Goal: Task Accomplishment & Management: Manage account settings

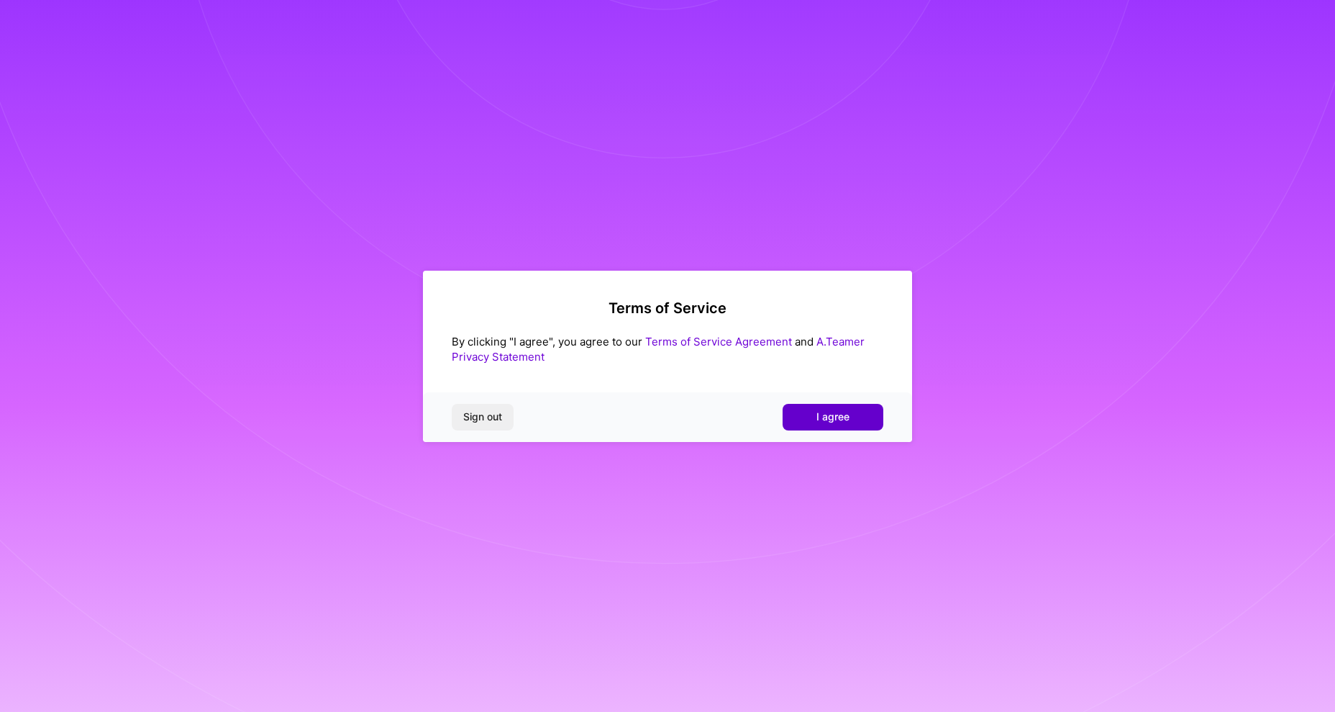
click at [822, 428] on button "I agree" at bounding box center [833, 417] width 101 height 26
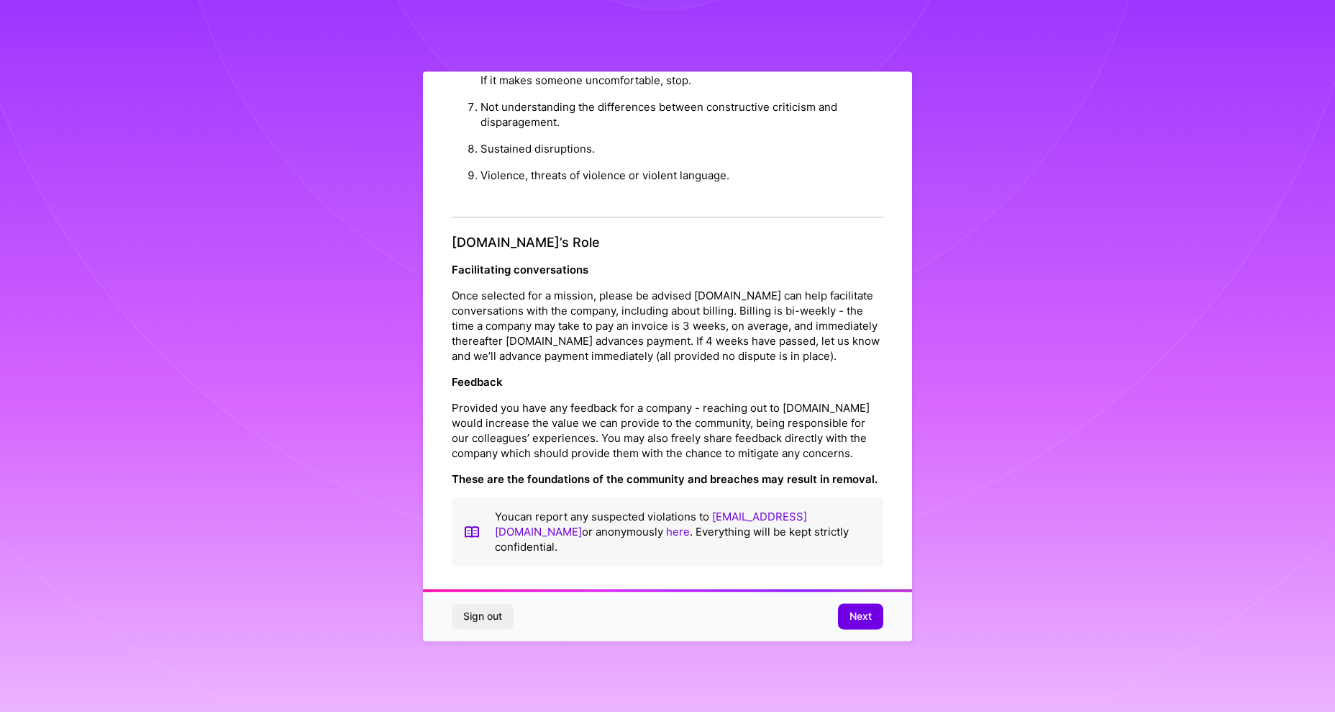
scroll to position [13, 0]
click at [866, 617] on span "Next" at bounding box center [861, 616] width 22 height 14
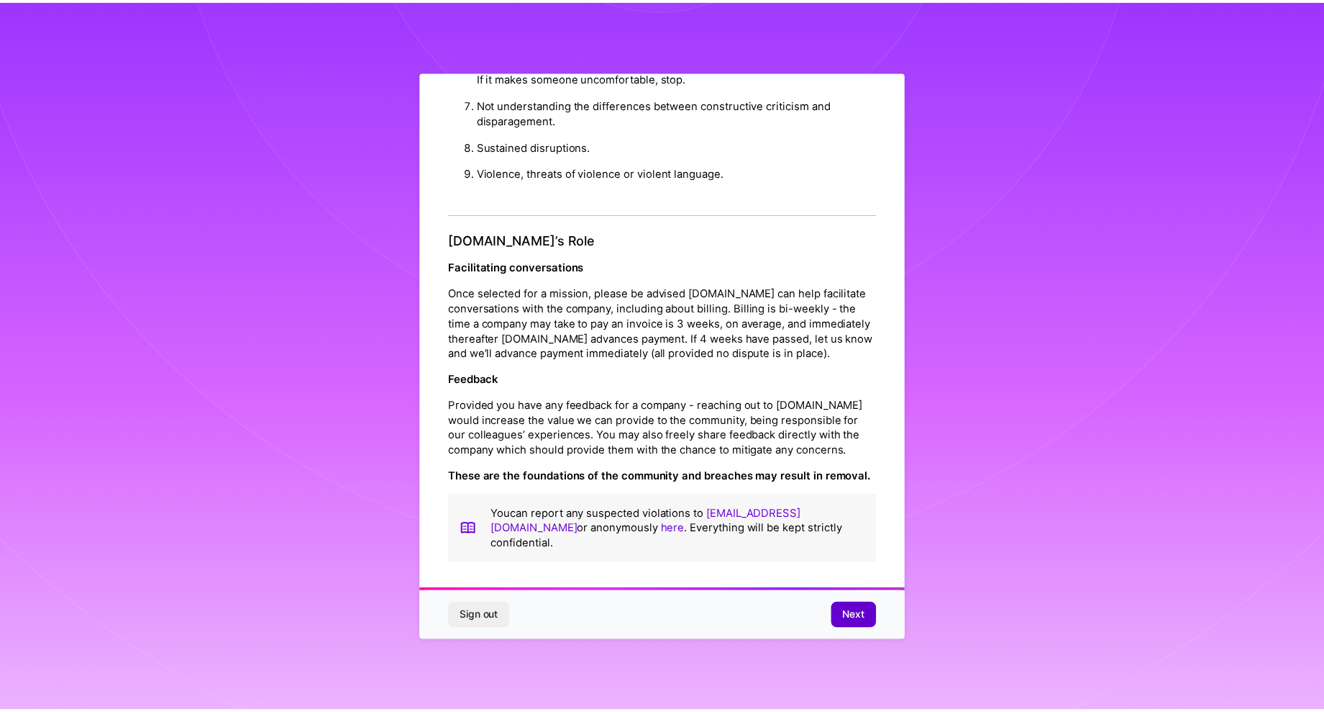
scroll to position [0, 0]
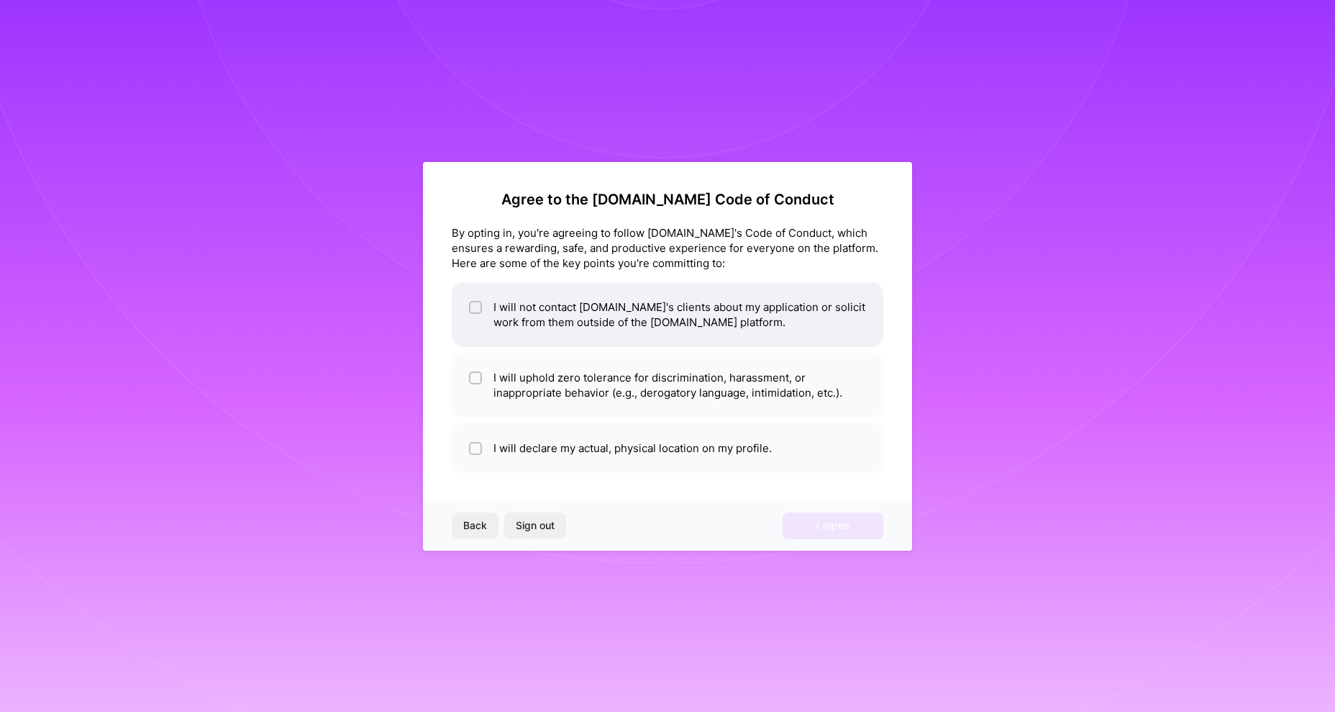
click at [477, 306] on input "checkbox" at bounding box center [477, 308] width 10 height 10
checkbox input "true"
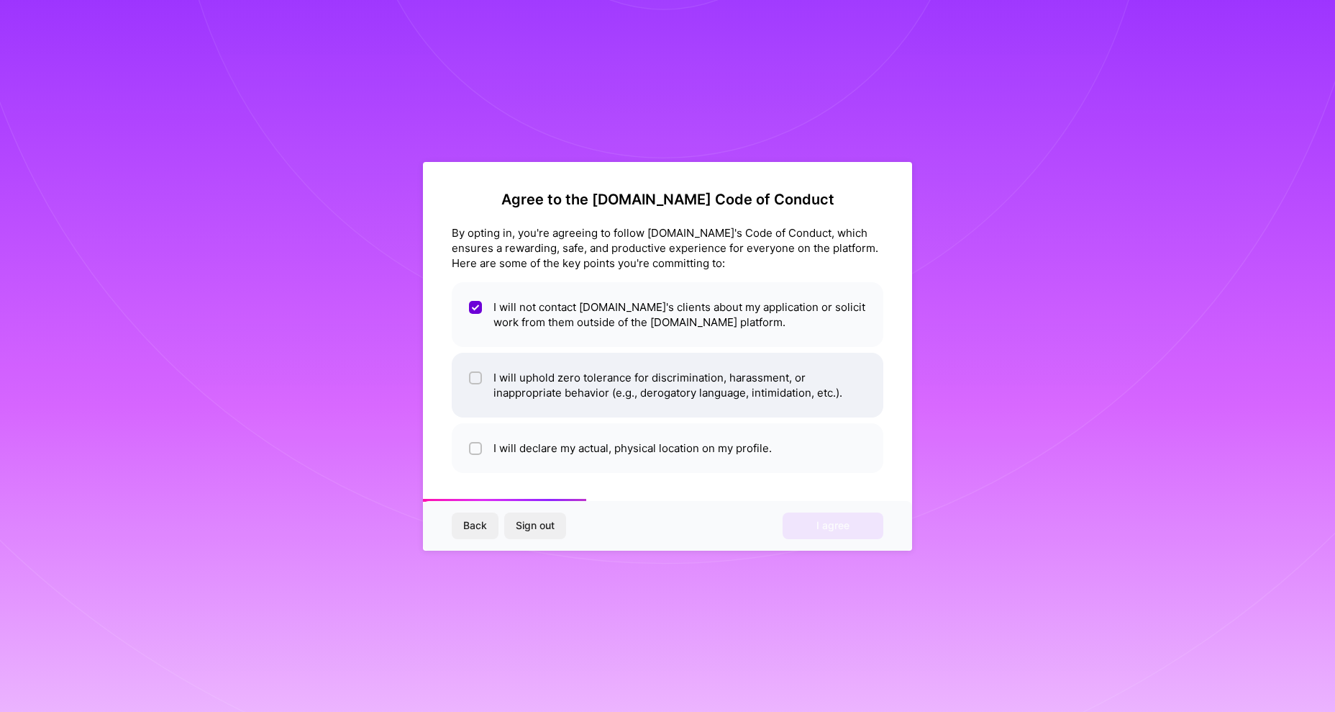
click at [476, 380] on input "checkbox" at bounding box center [477, 378] width 10 height 10
checkbox input "true"
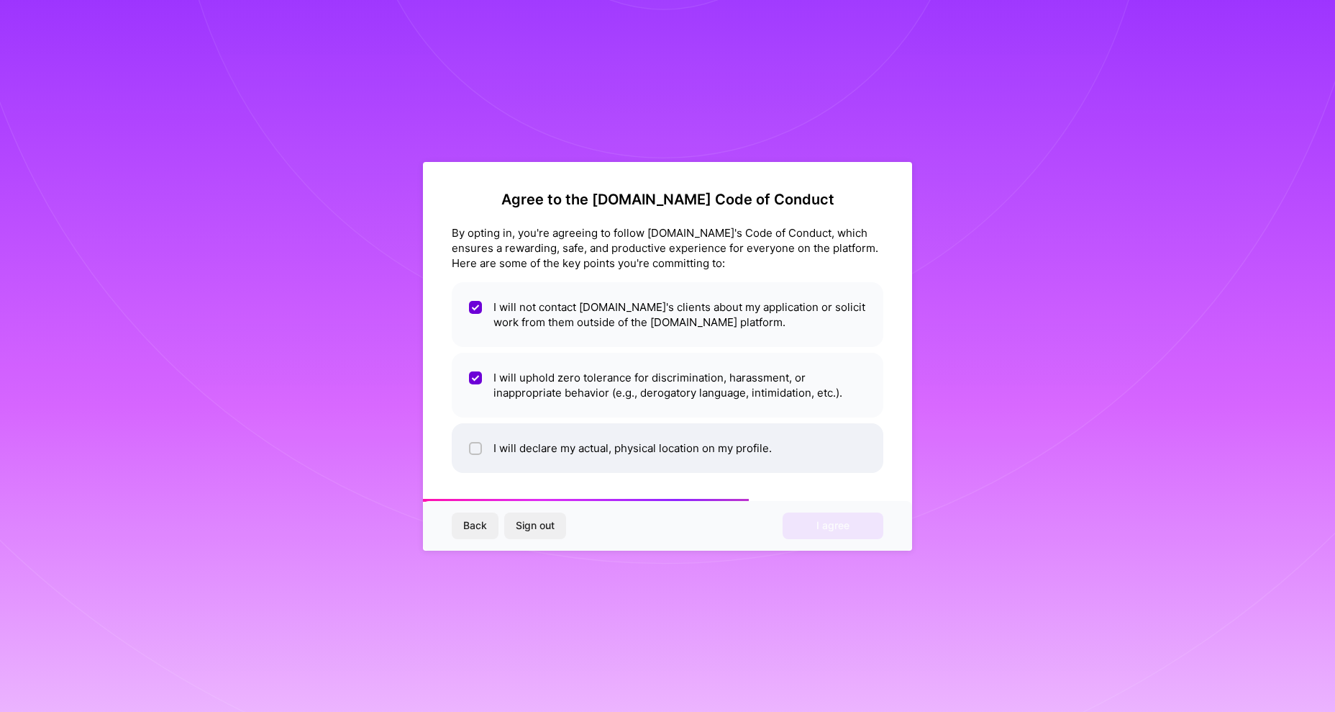
click at [468, 455] on li "I will declare my actual, physical location on my profile." at bounding box center [668, 448] width 432 height 50
checkbox input "true"
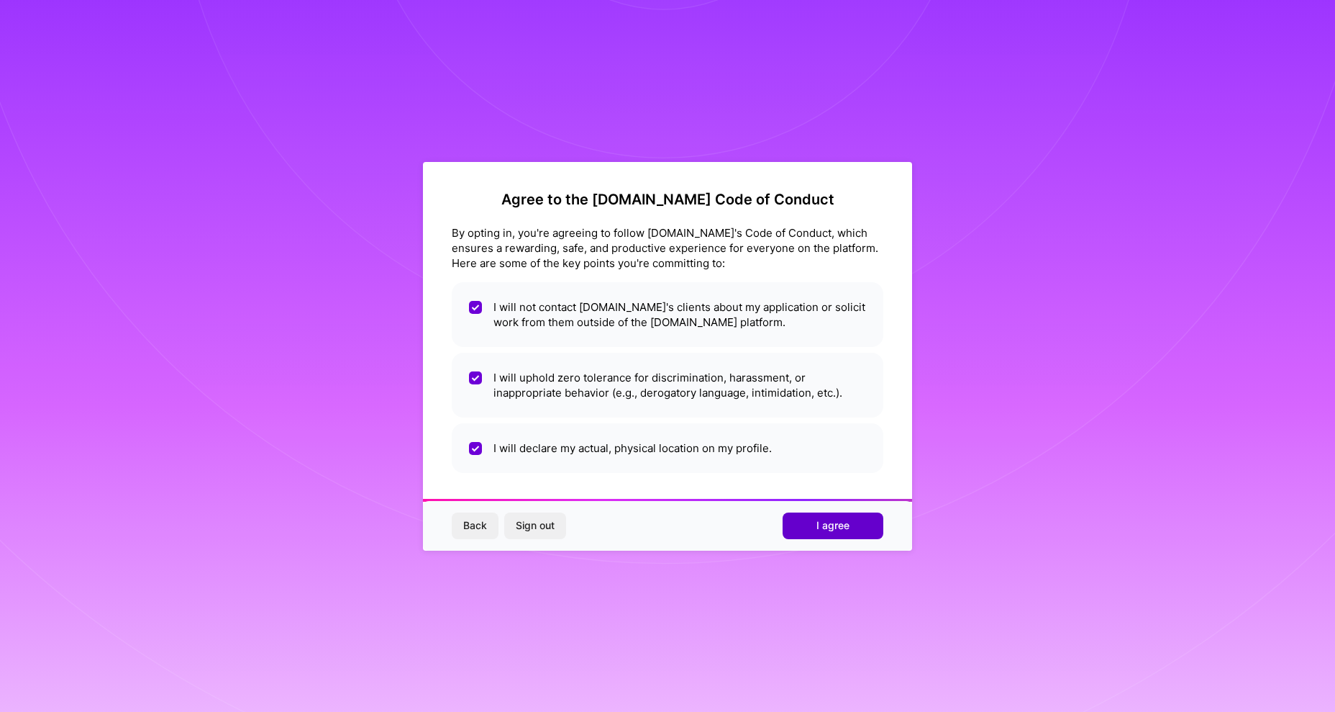
click at [848, 528] on span "I agree" at bounding box center [833, 525] width 33 height 14
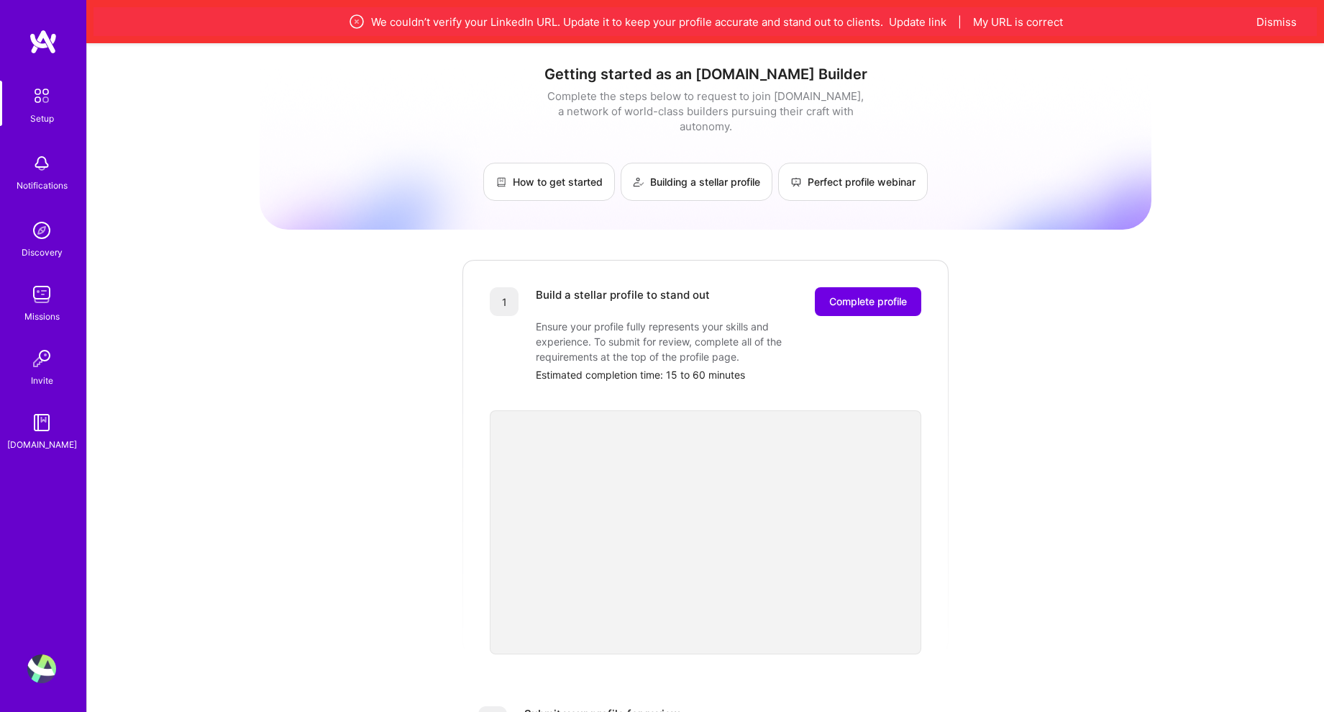
click at [235, 394] on div "Getting started as an [DOMAIN_NAME] Builder Complete the steps below to request…" at bounding box center [705, 605] width 1237 height 1124
click at [892, 287] on button "Complete profile" at bounding box center [868, 301] width 106 height 29
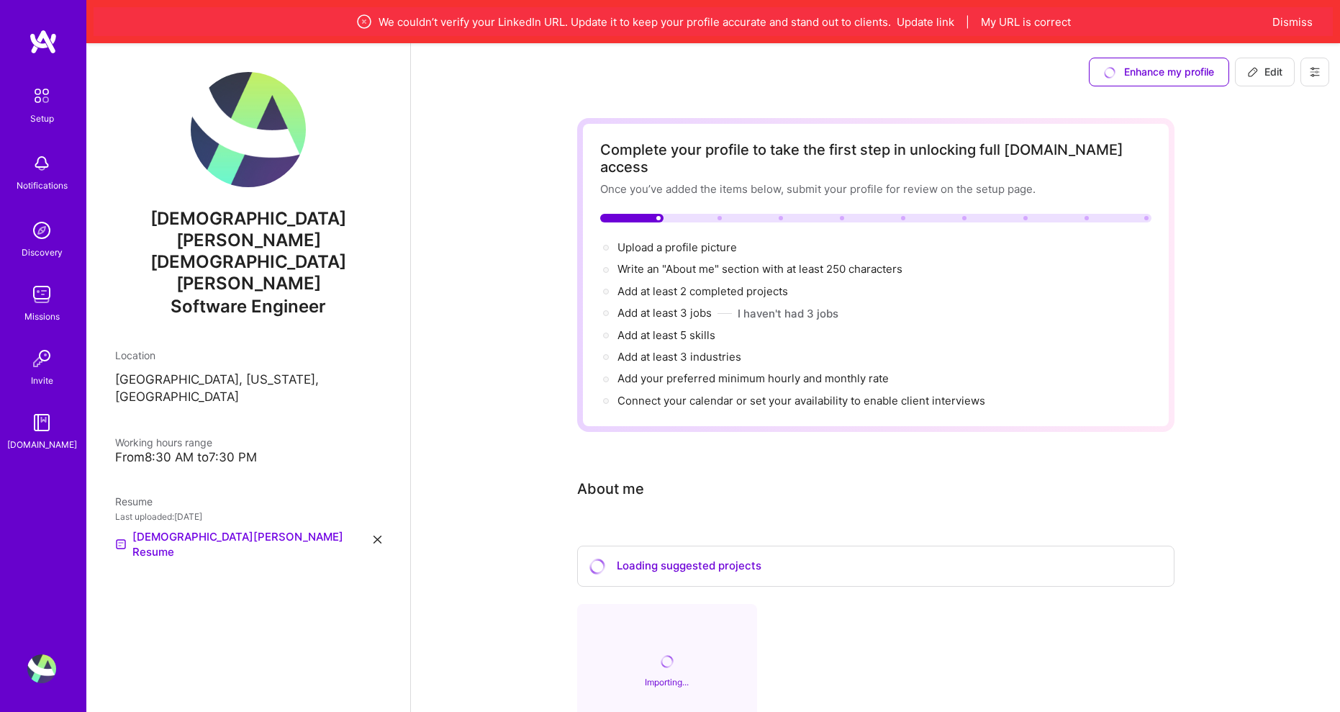
click at [1259, 64] on button "Edit" at bounding box center [1265, 72] width 60 height 29
select select "US"
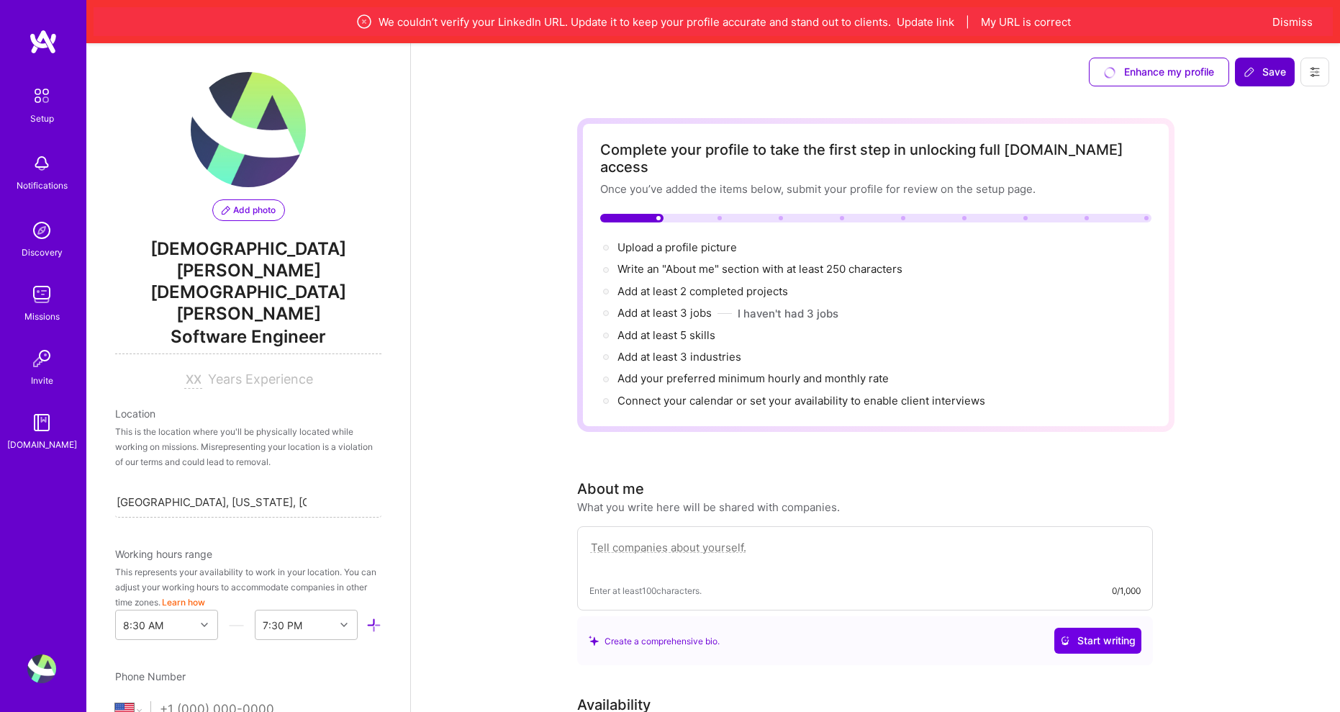
scroll to position [499, 0]
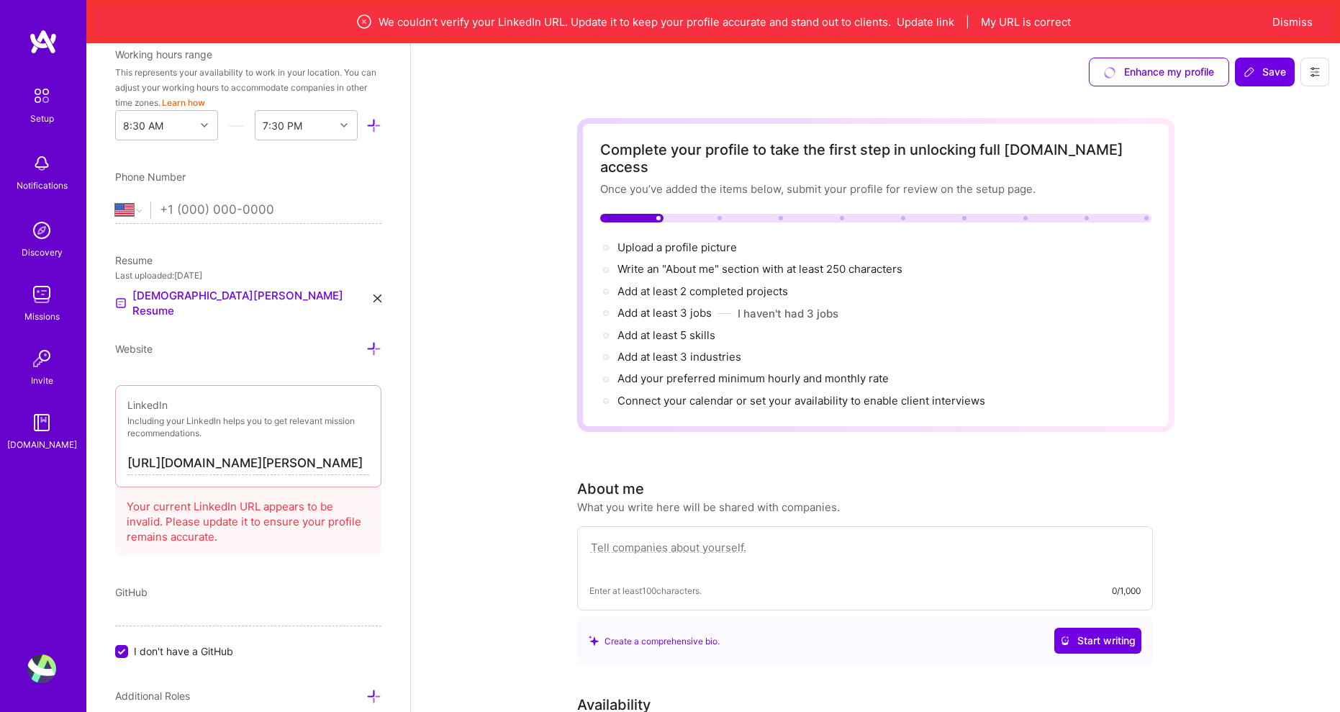
click at [332, 452] on input "[URL][DOMAIN_NAME][PERSON_NAME]" at bounding box center [248, 463] width 242 height 23
click at [343, 452] on input "[URL][DOMAIN_NAME][PERSON_NAME]" at bounding box center [248, 463] width 242 height 23
click at [236, 452] on input "[URL][DOMAIN_NAME][PERSON_NAME]" at bounding box center [248, 463] width 242 height 23
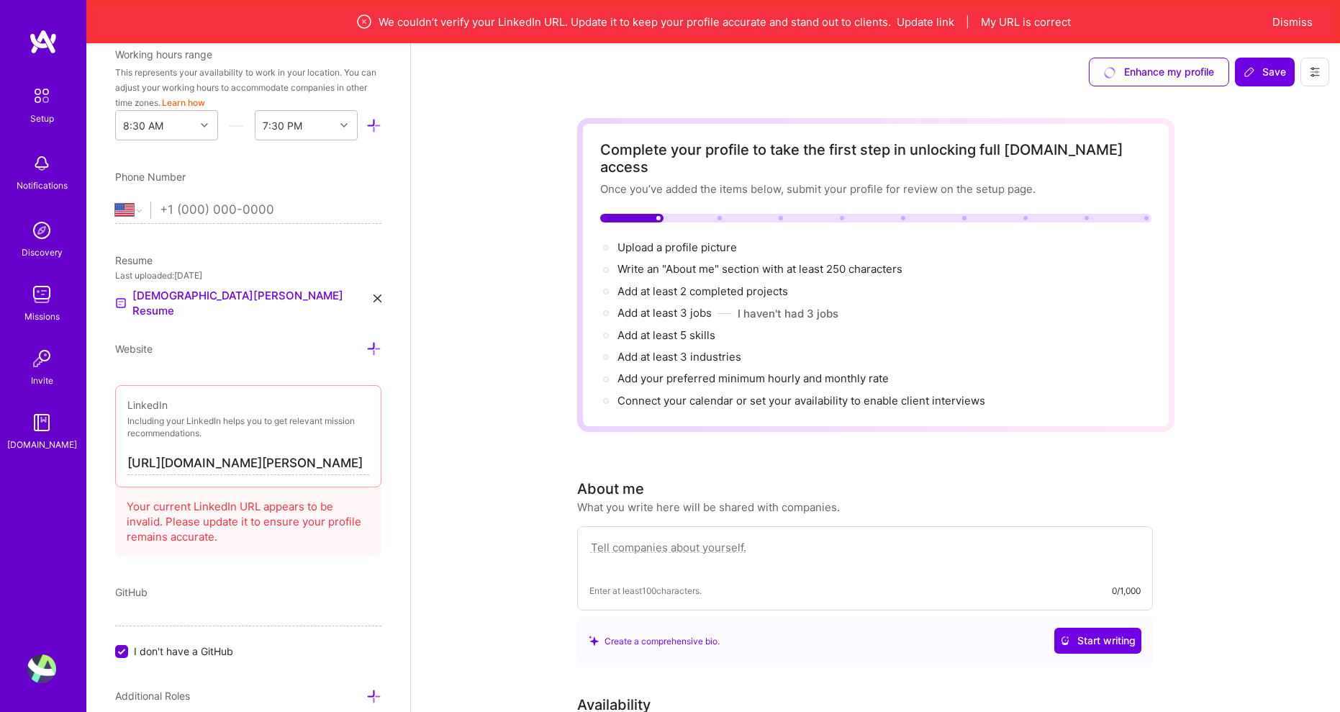
click at [237, 452] on input "[URL][DOMAIN_NAME][PERSON_NAME]" at bounding box center [248, 463] width 242 height 23
paste input "[URL][DOMAIN_NAME][PERSON_NAME]"
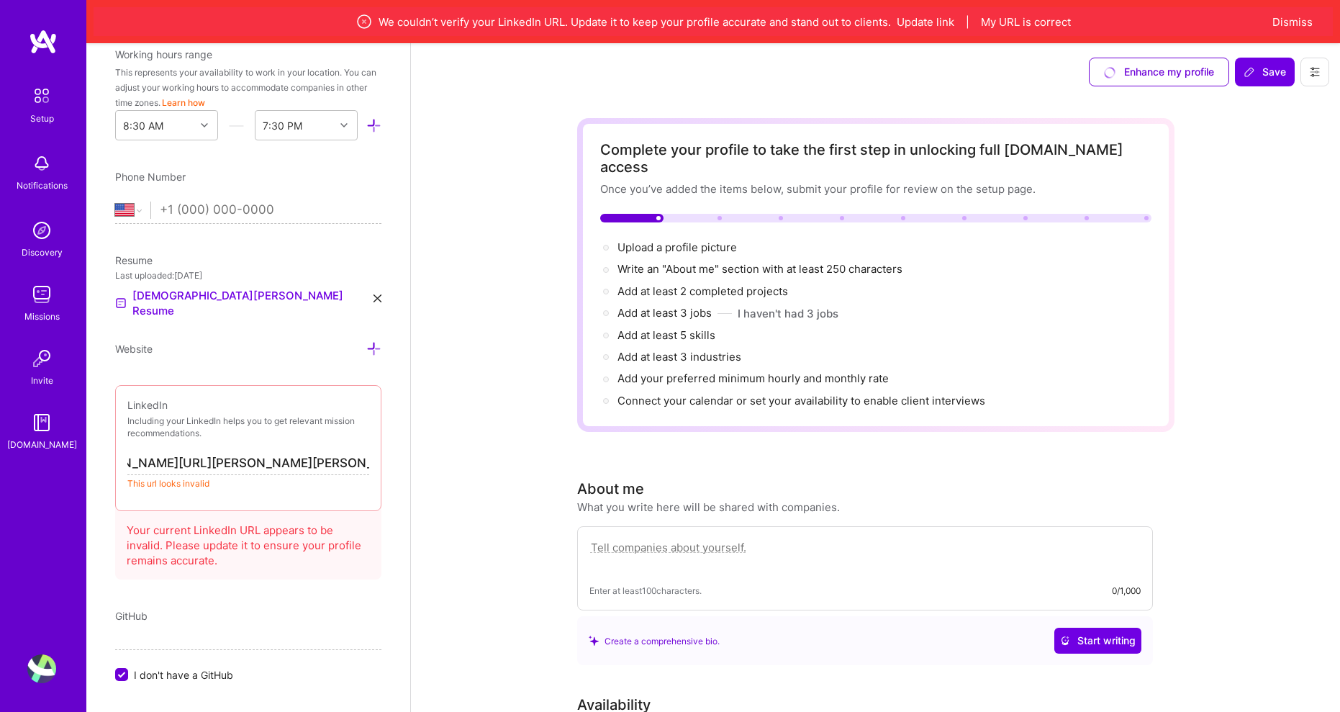
click at [315, 452] on input "https://linkedin.cohttps://[DOMAIN_NAME][URL][PERSON_NAME][PERSON_NAME]" at bounding box center [248, 463] width 242 height 23
drag, startPoint x: 266, startPoint y: 396, endPoint x: 100, endPoint y: 393, distance: 166.2
click at [100, 393] on div "Add photo [PERSON_NAME] [PERSON_NAME] Software Engineer Years Experience Locati…" at bounding box center [248, 399] width 324 height 712
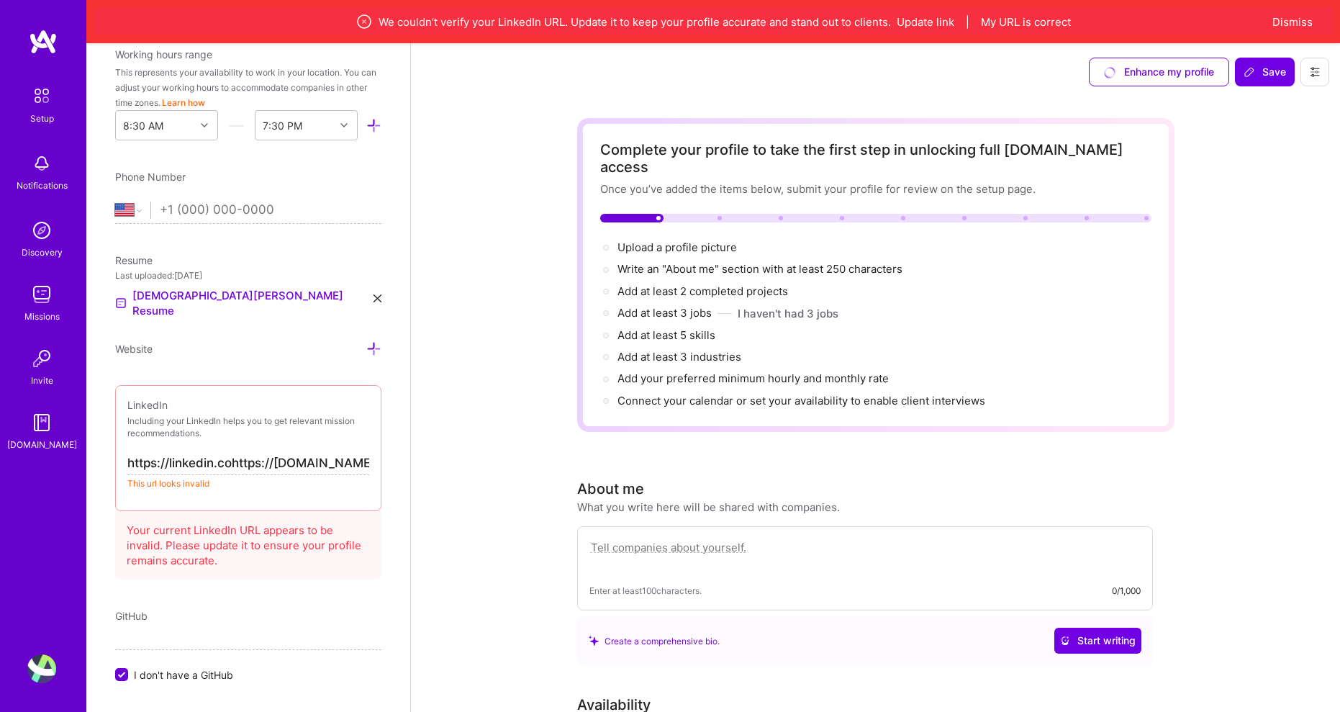
type input "//[DOMAIN_NAME][URL][PERSON_NAME][PERSON_NAME]"
click at [191, 452] on input "//[DOMAIN_NAME][URL][PERSON_NAME][PERSON_NAME]" at bounding box center [248, 463] width 242 height 23
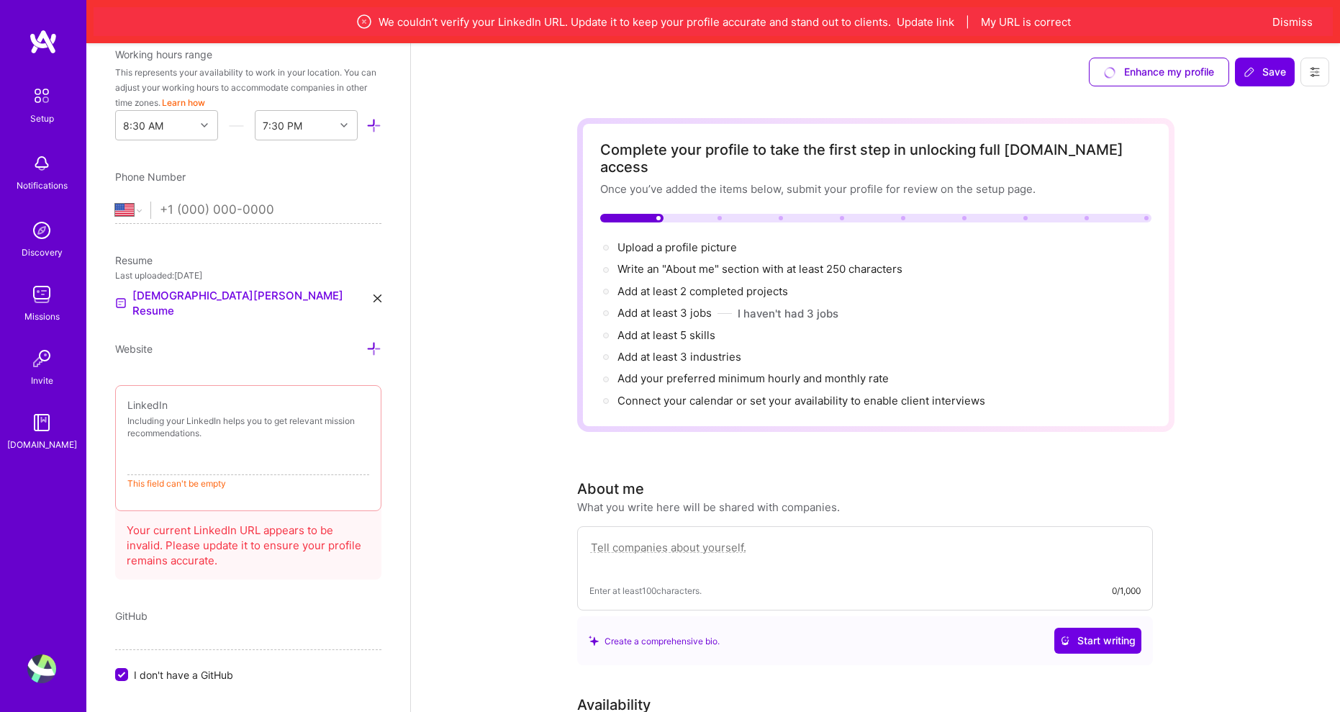
paste input "[URL][DOMAIN_NAME][PERSON_NAME]"
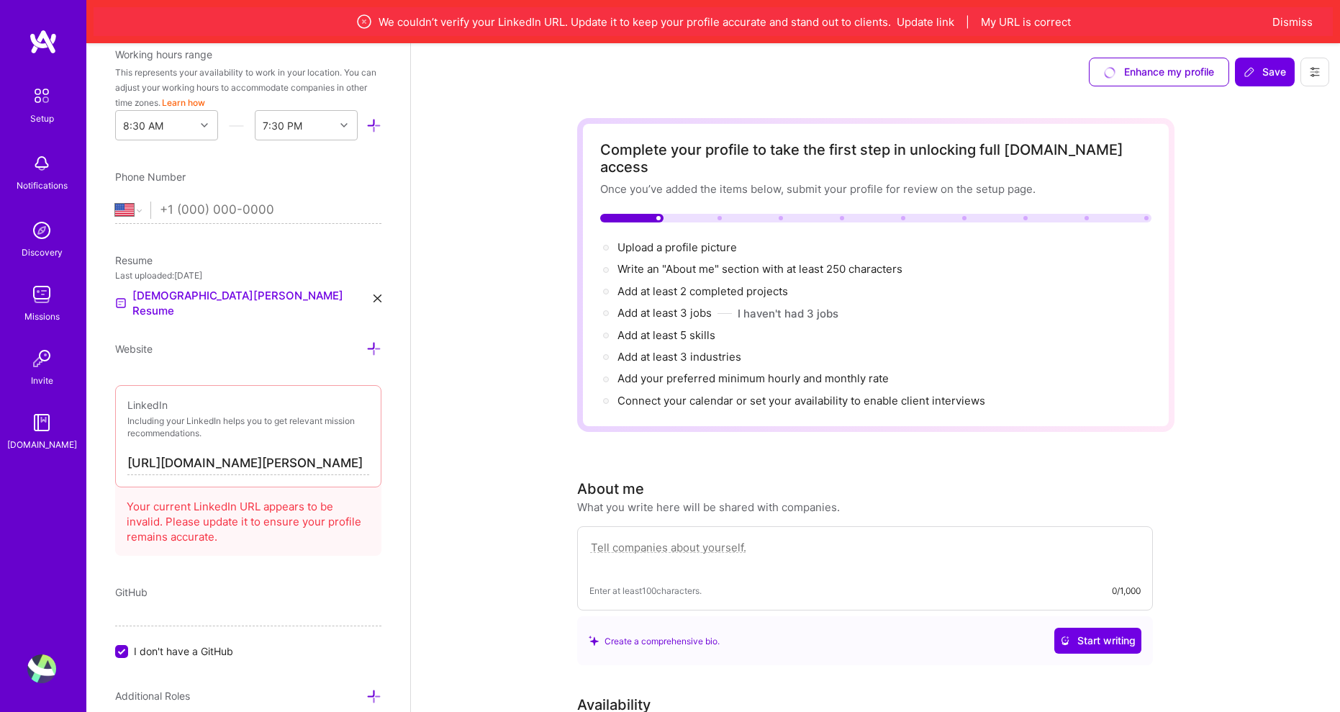
scroll to position [0, 90]
drag, startPoint x: 310, startPoint y: 401, endPoint x: 80, endPoint y: 399, distance: 230.2
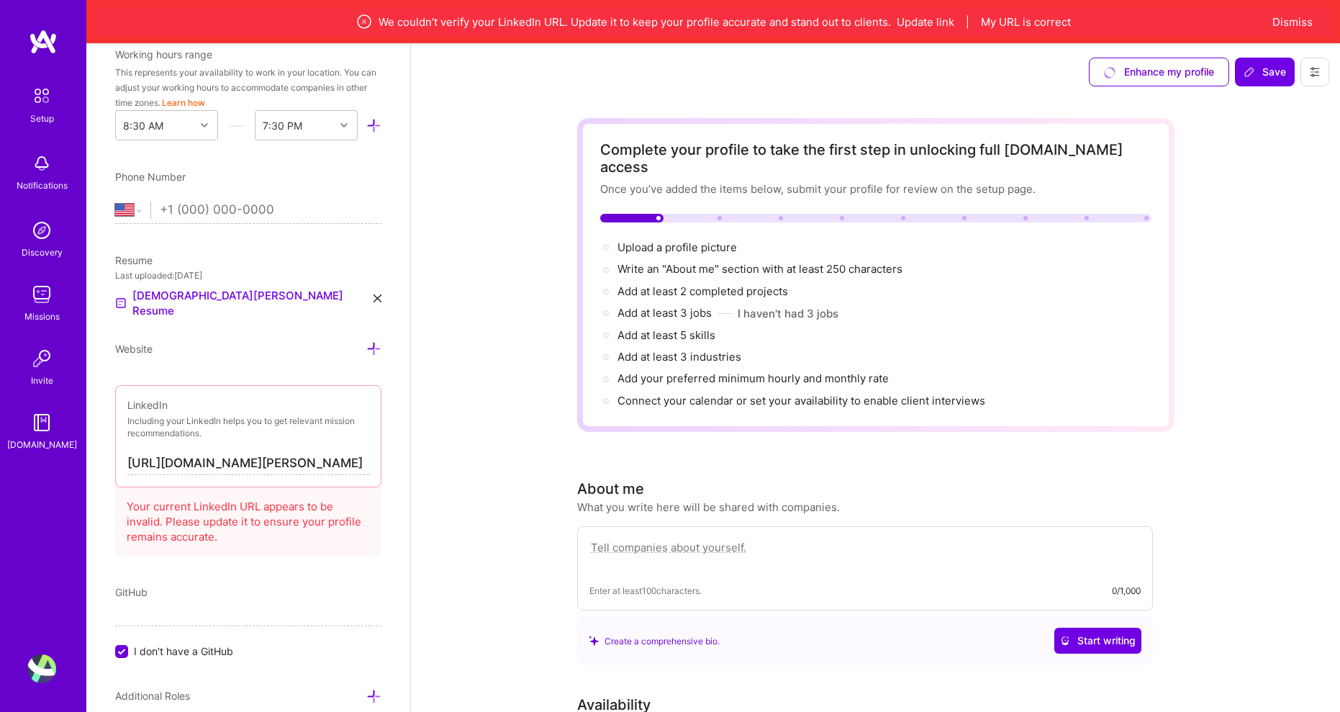
click at [156, 452] on input "[URL][DOMAIN_NAME][PERSON_NAME]" at bounding box center [248, 463] width 242 height 23
drag, startPoint x: 202, startPoint y: 394, endPoint x: 386, endPoint y: 395, distance: 183.5
click at [386, 395] on div "Add photo [PERSON_NAME] [PERSON_NAME] Software Engineer Years Experience Locati…" at bounding box center [248, 399] width 324 height 712
click at [353, 452] on input "[URL][DOMAIN_NAME][PERSON_NAME]" at bounding box center [248, 463] width 242 height 23
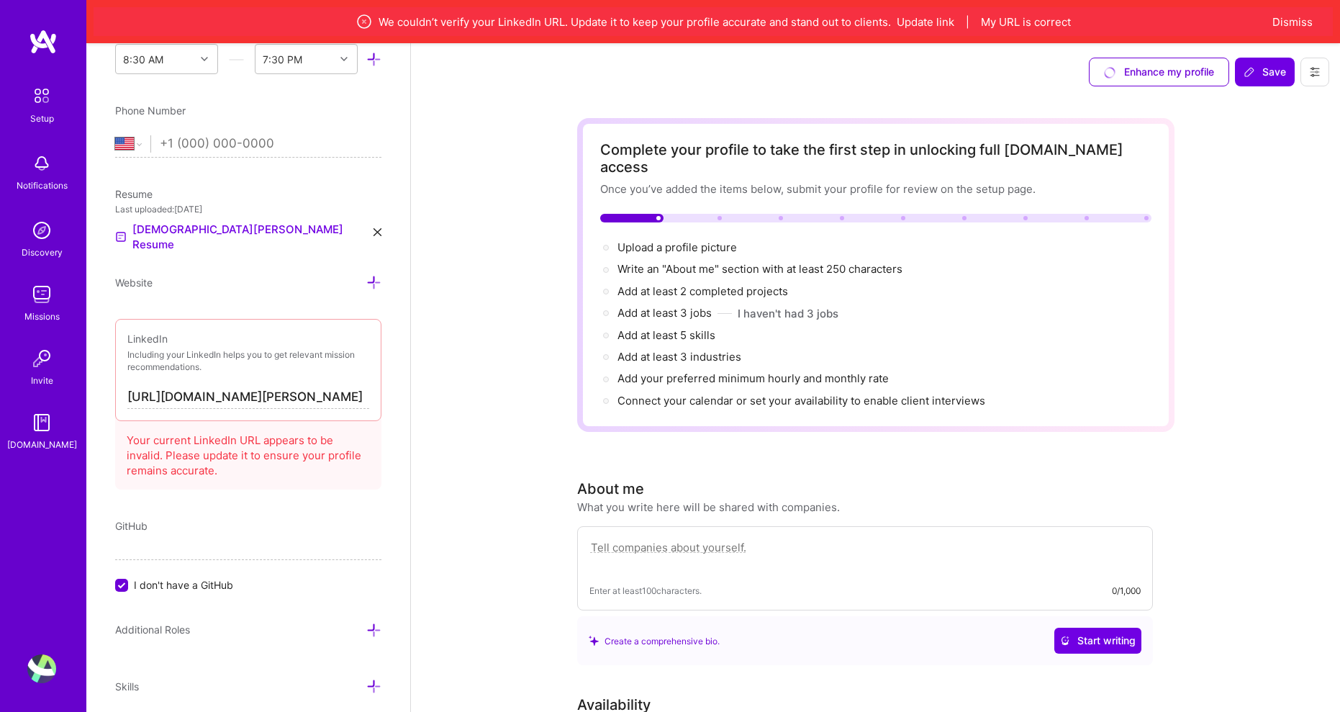
click at [258, 386] on input "[URL][DOMAIN_NAME][PERSON_NAME]" at bounding box center [248, 397] width 242 height 23
drag, startPoint x: 171, startPoint y: 331, endPoint x: 107, endPoint y: 334, distance: 63.4
click at [107, 334] on div "Add photo [PERSON_NAME] [PERSON_NAME] Software Engineer Years Experience Locati…" at bounding box center [248, 399] width 324 height 712
click at [335, 386] on input "[DOMAIN_NAME][URL][PERSON_NAME]" at bounding box center [248, 397] width 242 height 23
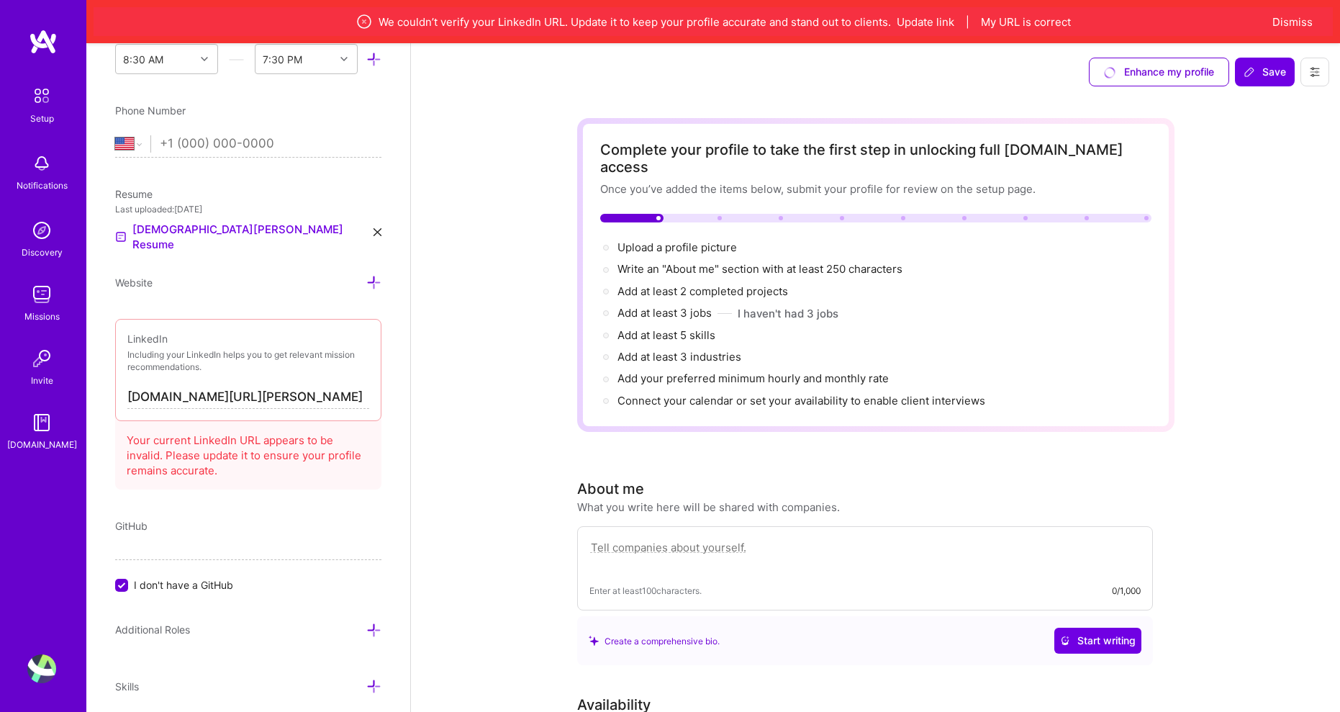
type input "[URL][DOMAIN_NAME][PERSON_NAME]"
click at [377, 357] on div "Add photo [PERSON_NAME] [PERSON_NAME] Software Engineer Years Experience Locati…" at bounding box center [248, 399] width 324 height 712
click at [366, 275] on icon at bounding box center [373, 282] width 15 height 15
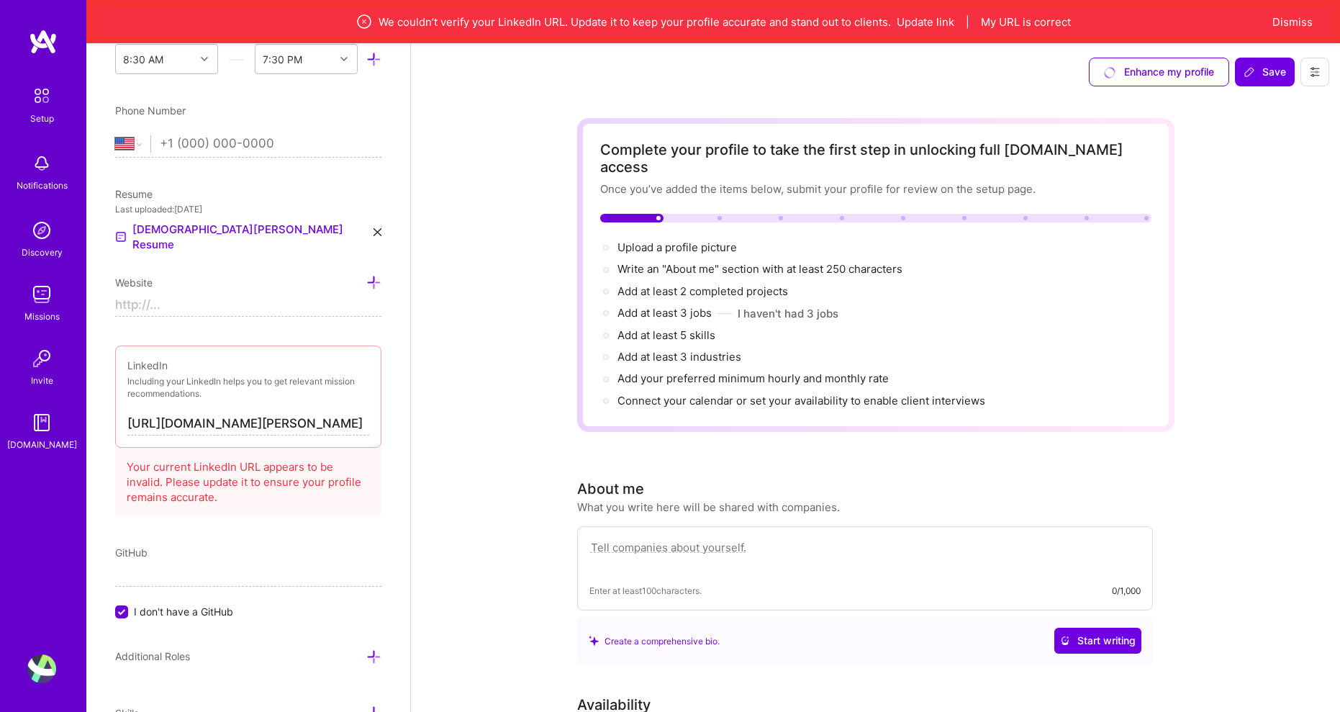
click at [188, 294] on input at bounding box center [248, 305] width 266 height 23
paste input "[URL][DOMAIN_NAME]"
type input "[URL][DOMAIN_NAME]"
click at [224, 376] on p "Including your LinkedIn helps you to get relevant mission recommendations." at bounding box center [248, 388] width 242 height 24
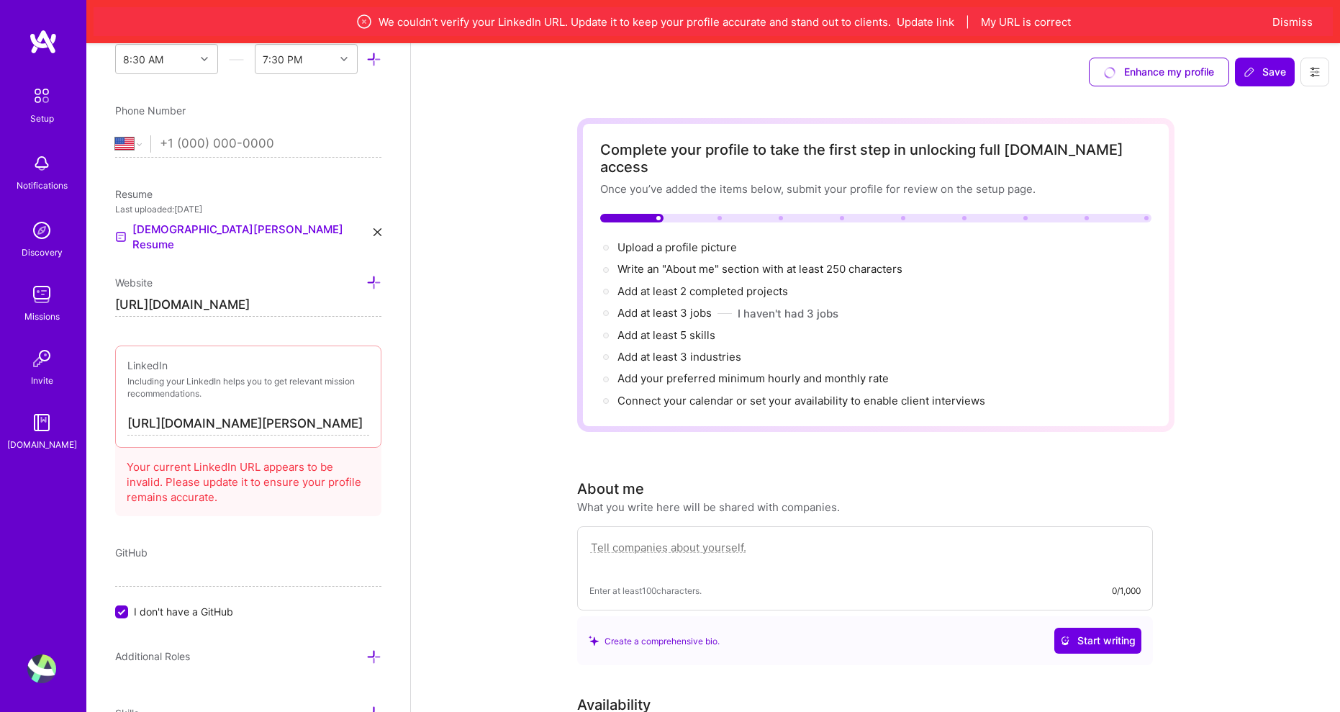
click at [279, 412] on input "[URL][DOMAIN_NAME][PERSON_NAME]" at bounding box center [248, 423] width 242 height 23
drag, startPoint x: 294, startPoint y: 365, endPoint x: 389, endPoint y: 365, distance: 95.0
click at [389, 365] on div "Add photo [PERSON_NAME] [PERSON_NAME] Software Engineer Years Experience Locati…" at bounding box center [248, 399] width 324 height 712
click at [326, 412] on input "[URL][DOMAIN_NAME][PERSON_NAME]" at bounding box center [248, 423] width 242 height 23
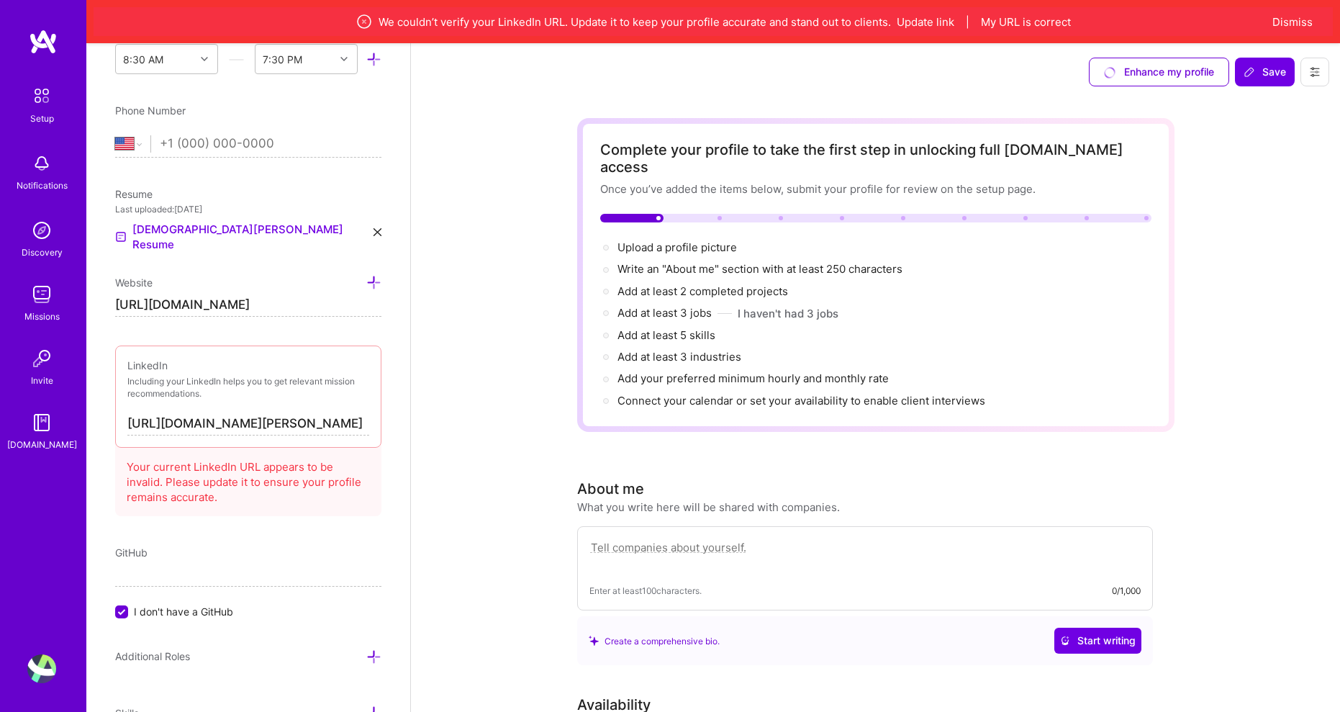
click at [355, 412] on input "[URL][DOMAIN_NAME][PERSON_NAME]" at bounding box center [248, 423] width 242 height 23
drag, startPoint x: 359, startPoint y: 358, endPoint x: 339, endPoint y: 358, distance: 20.1
click at [339, 358] on div "LinkedIn Including your LinkedIn helps you to get relevant mission recommendati…" at bounding box center [248, 396] width 266 height 102
drag, startPoint x: 215, startPoint y: 362, endPoint x: 24, endPoint y: 348, distance: 191.9
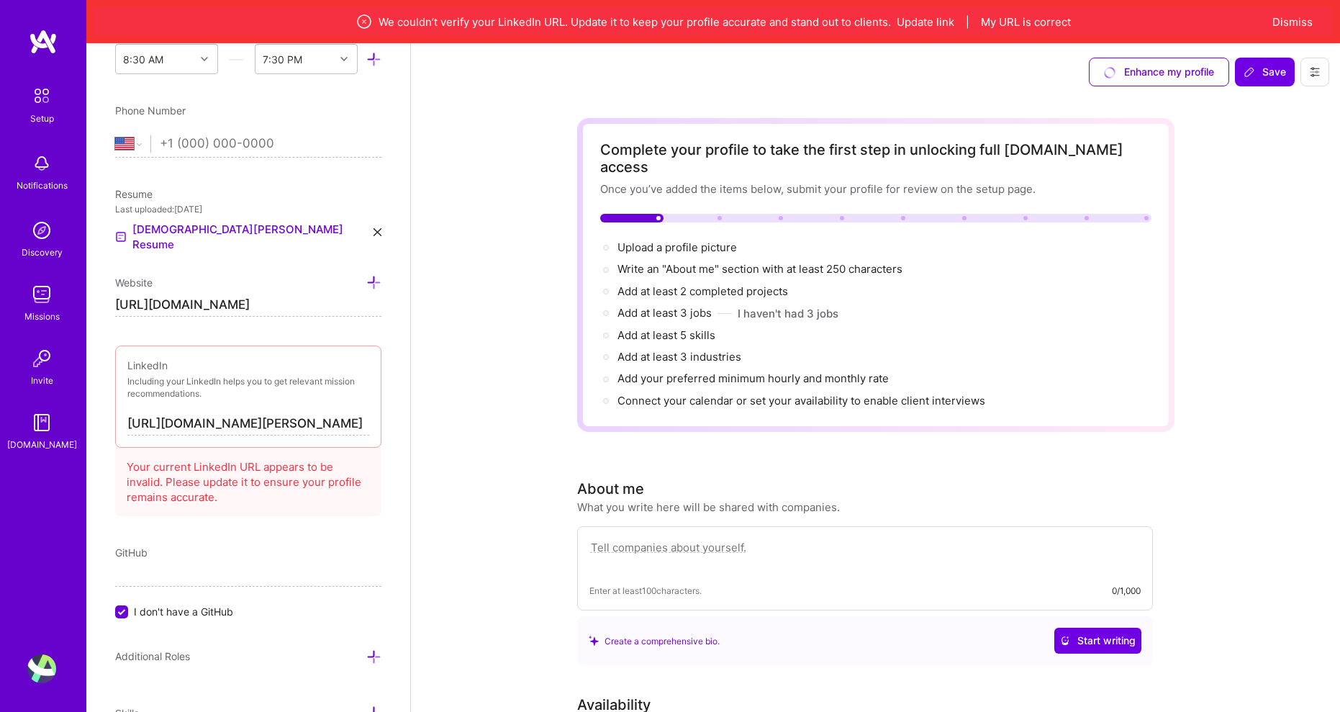
click at [248, 345] on div "LinkedIn Including your LinkedIn helps you to get relevant mission recommendati…" at bounding box center [248, 396] width 266 height 102
click at [224, 455] on div "Add photo [PERSON_NAME] [PERSON_NAME] Software Engineer Years Experience Locati…" at bounding box center [248, 399] width 324 height 712
drag, startPoint x: 127, startPoint y: 357, endPoint x: 545, endPoint y: 368, distance: 418.1
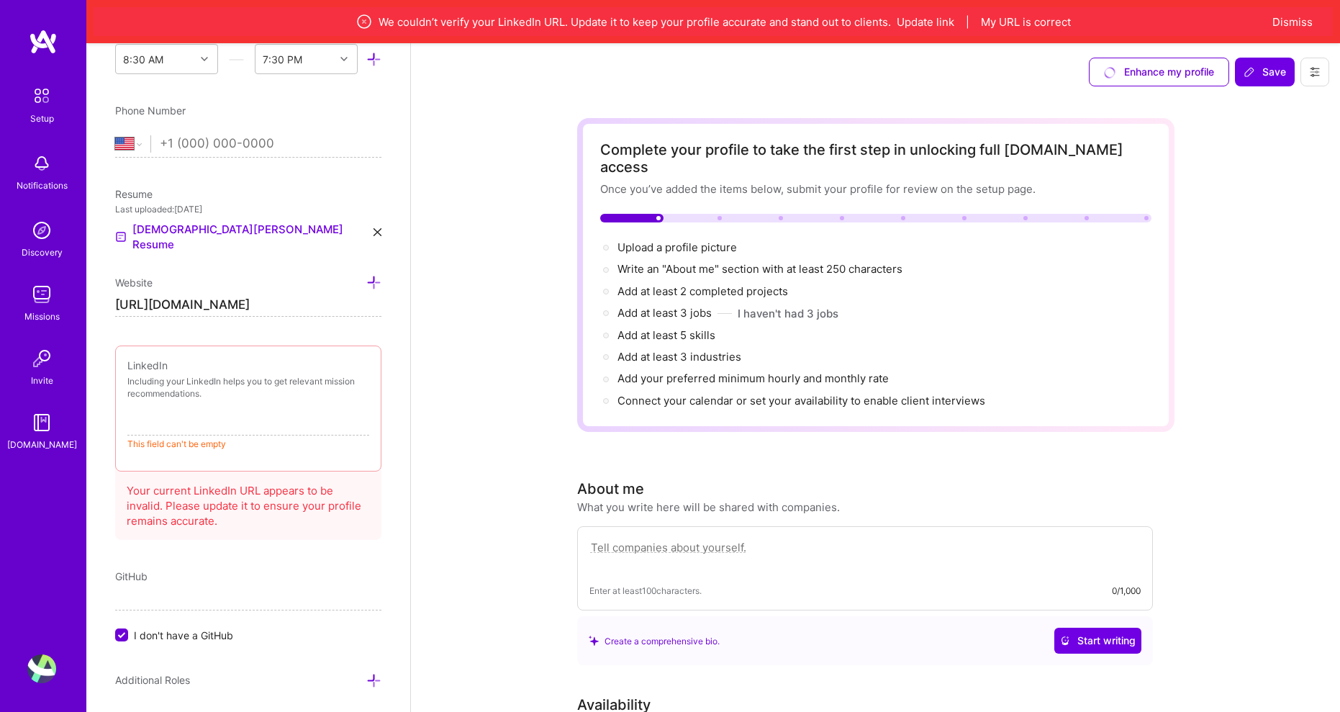
click at [291, 438] on p "This field can't be empty" at bounding box center [248, 444] width 242 height 12
click at [257, 345] on div "LinkedIn Including your LinkedIn helps you to get relevant mission recommendati…" at bounding box center [248, 407] width 266 height 125
click at [253, 260] on div "Add photo [PERSON_NAME] [PERSON_NAME] Software Engineer Years Experience Locati…" at bounding box center [248, 399] width 324 height 712
click at [229, 412] on input at bounding box center [248, 423] width 242 height 23
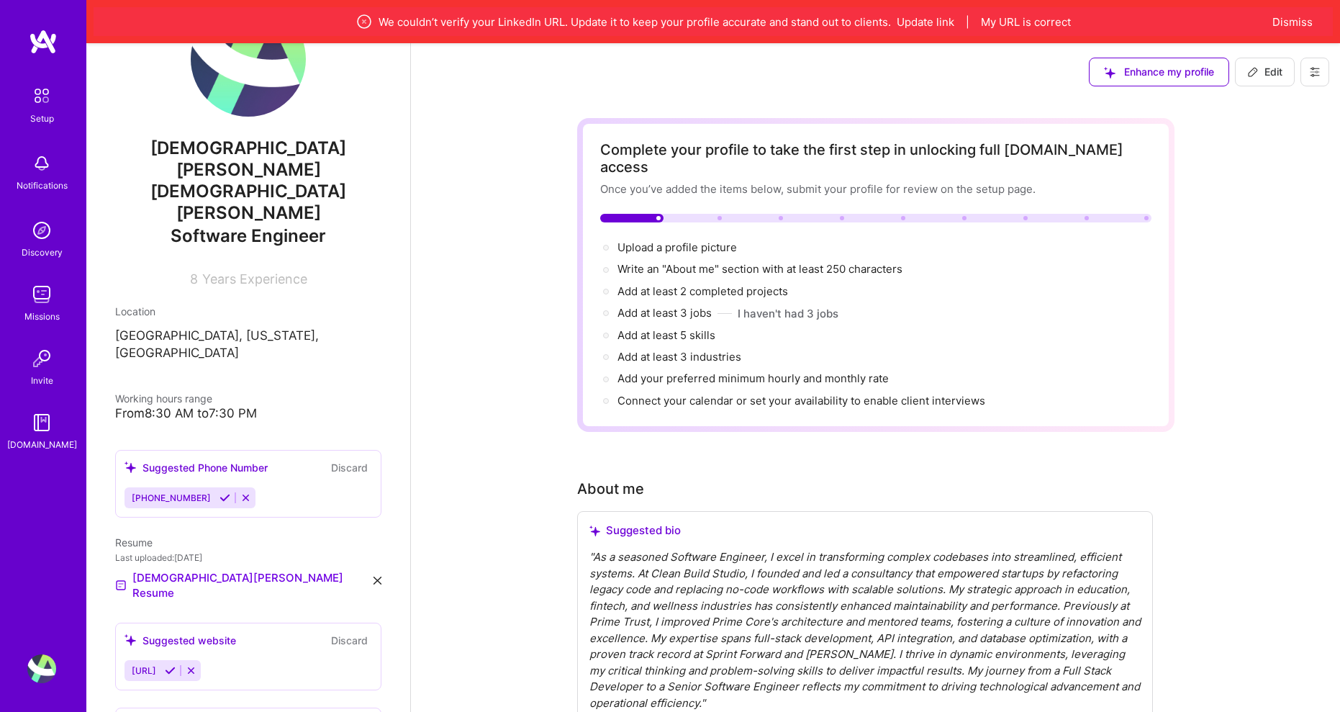
scroll to position [57, 0]
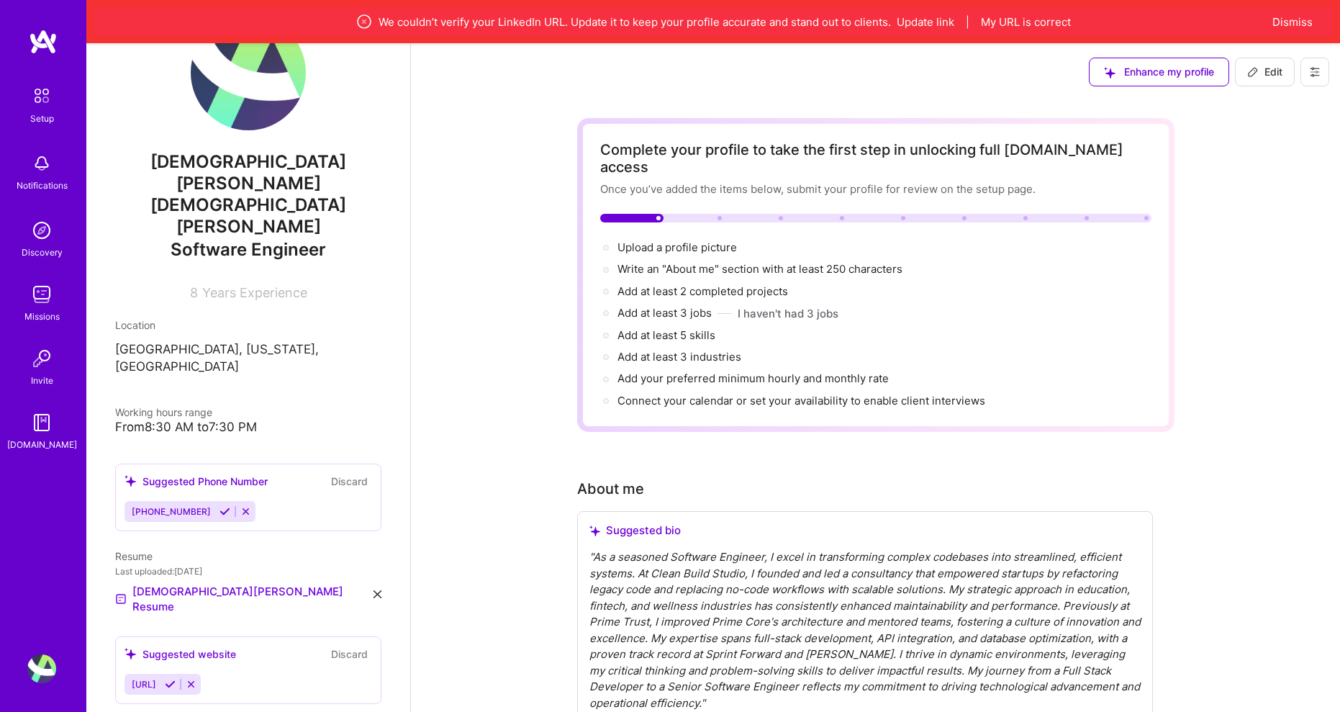
click at [219, 506] on icon at bounding box center [224, 511] width 11 height 11
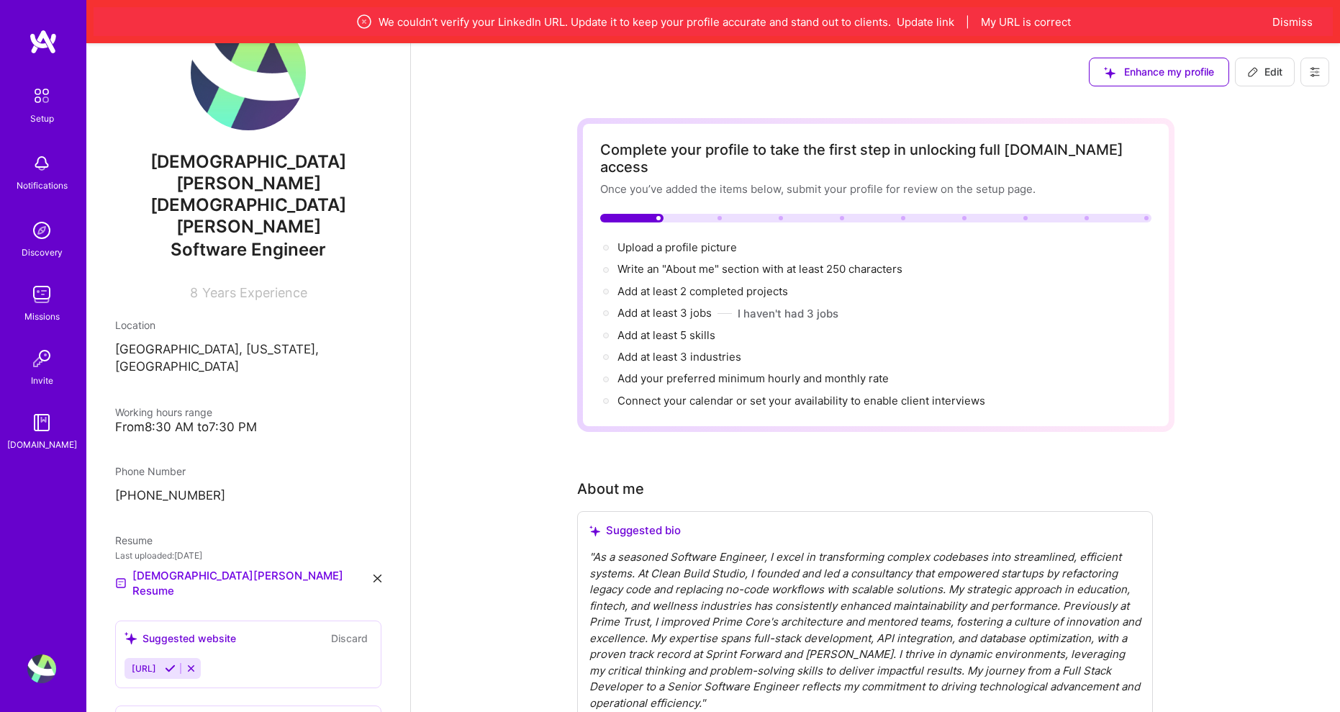
click at [176, 663] on icon at bounding box center [170, 668] width 11 height 11
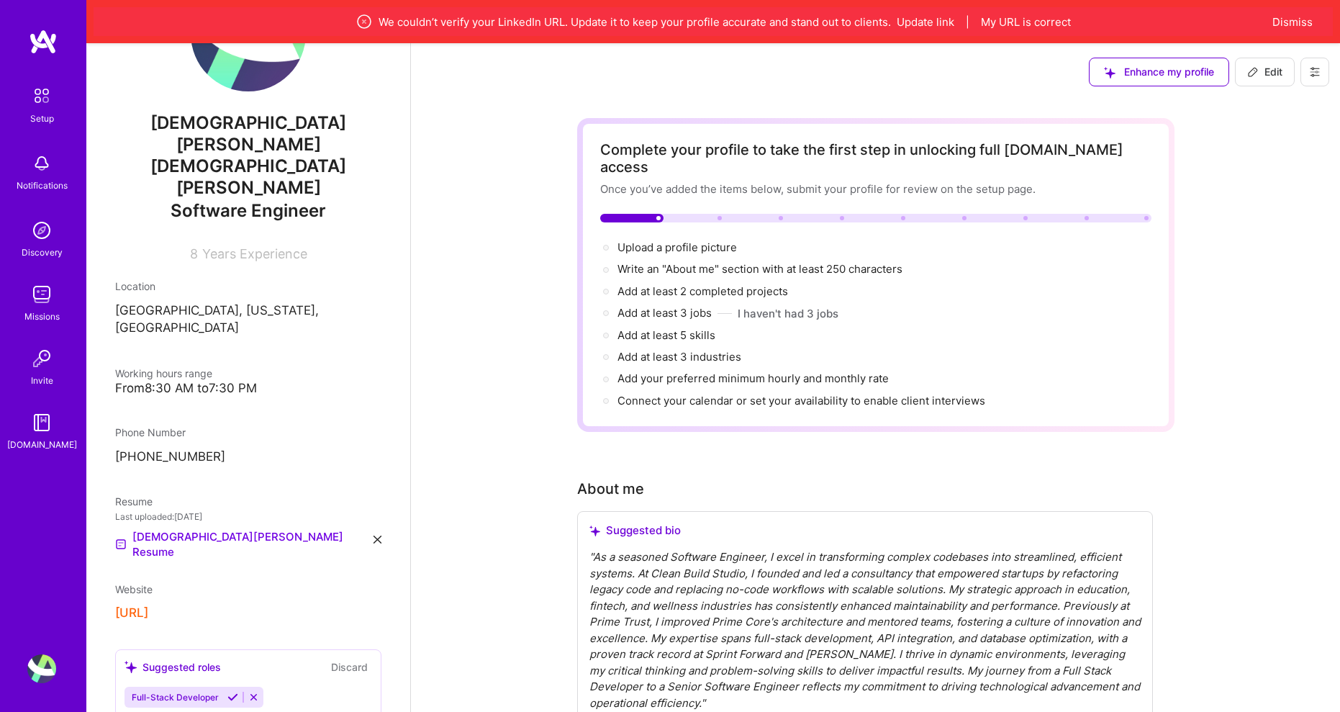
scroll to position [129, 0]
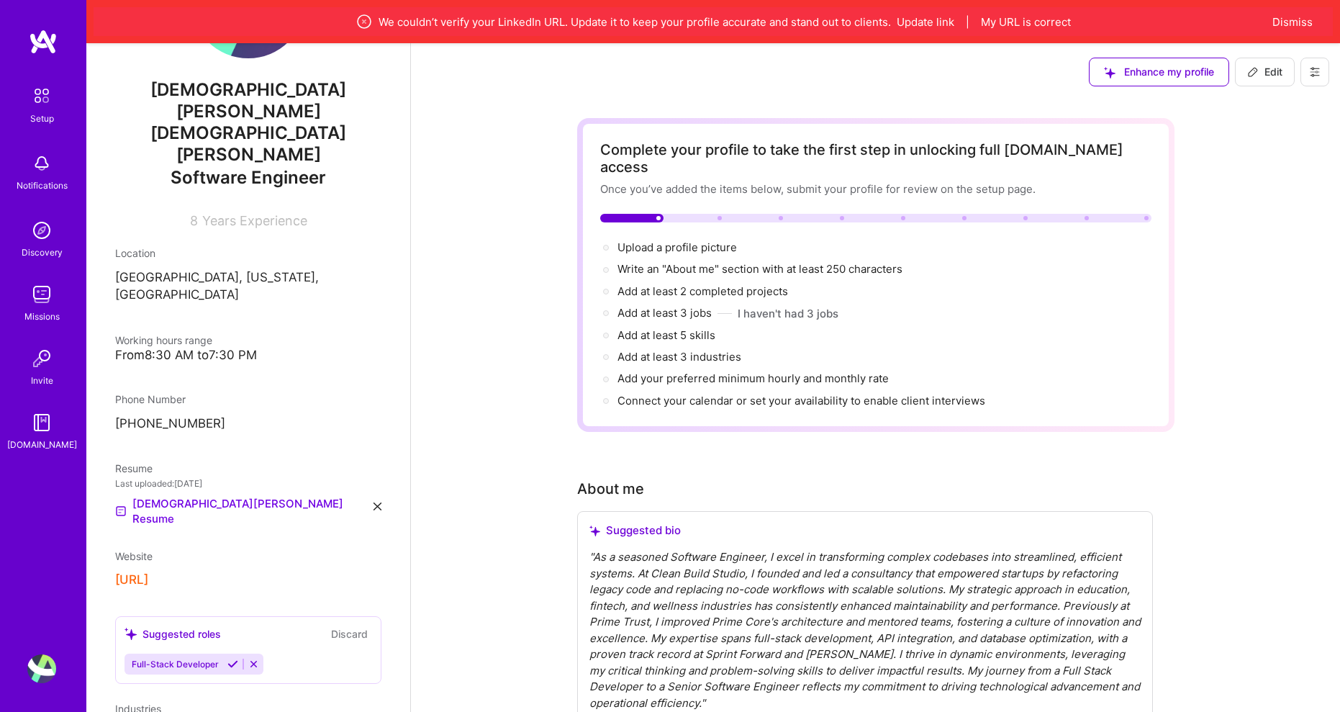
click at [163, 509] on div "[PERSON_NAME] [PERSON_NAME] Software Engineer 8 Years Experience Location [GEOG…" at bounding box center [248, 399] width 324 height 712
click at [148, 572] on button "[URL]" at bounding box center [131, 579] width 33 height 15
click at [343, 625] on button "Discard" at bounding box center [349, 633] width 45 height 17
click at [240, 572] on div "[URL]" at bounding box center [248, 579] width 266 height 15
drag, startPoint x: 208, startPoint y: 497, endPoint x: 96, endPoint y: 499, distance: 111.5
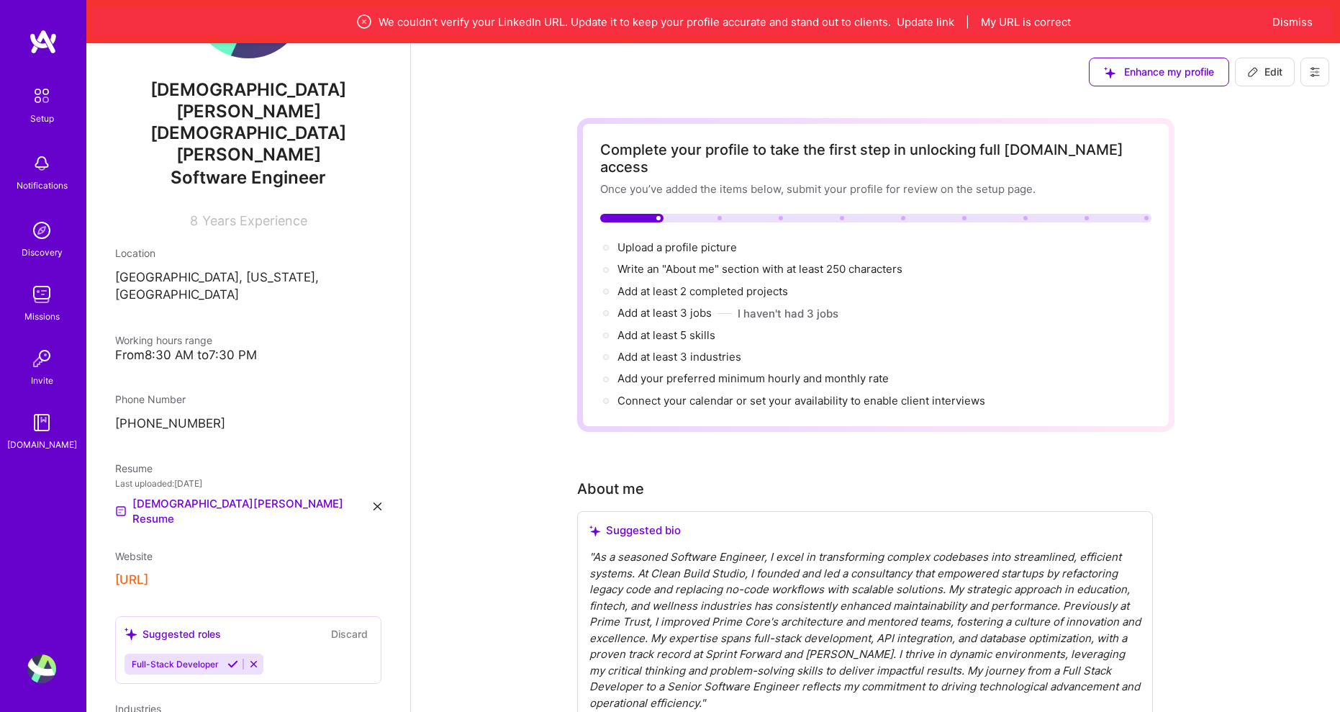
click at [96, 499] on div "[PERSON_NAME] [PERSON_NAME] Software Engineer 8 Years Experience Location [GEOG…" at bounding box center [248, 399] width 324 height 712
drag, startPoint x: 96, startPoint y: 499, endPoint x: 233, endPoint y: 503, distance: 136.7
click at [232, 572] on div "[URL]" at bounding box center [248, 579] width 266 height 15
click at [1255, 73] on icon at bounding box center [1253, 72] width 12 height 12
select select "US"
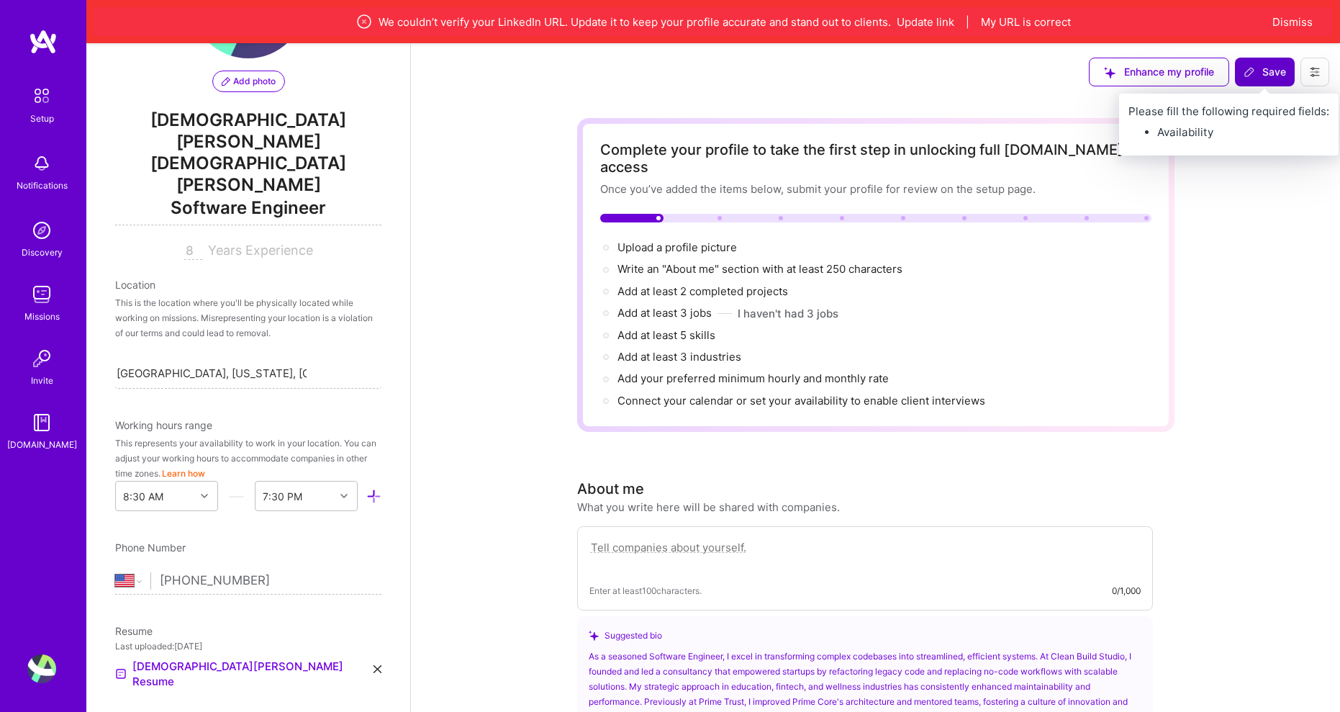
scroll to position [526, 0]
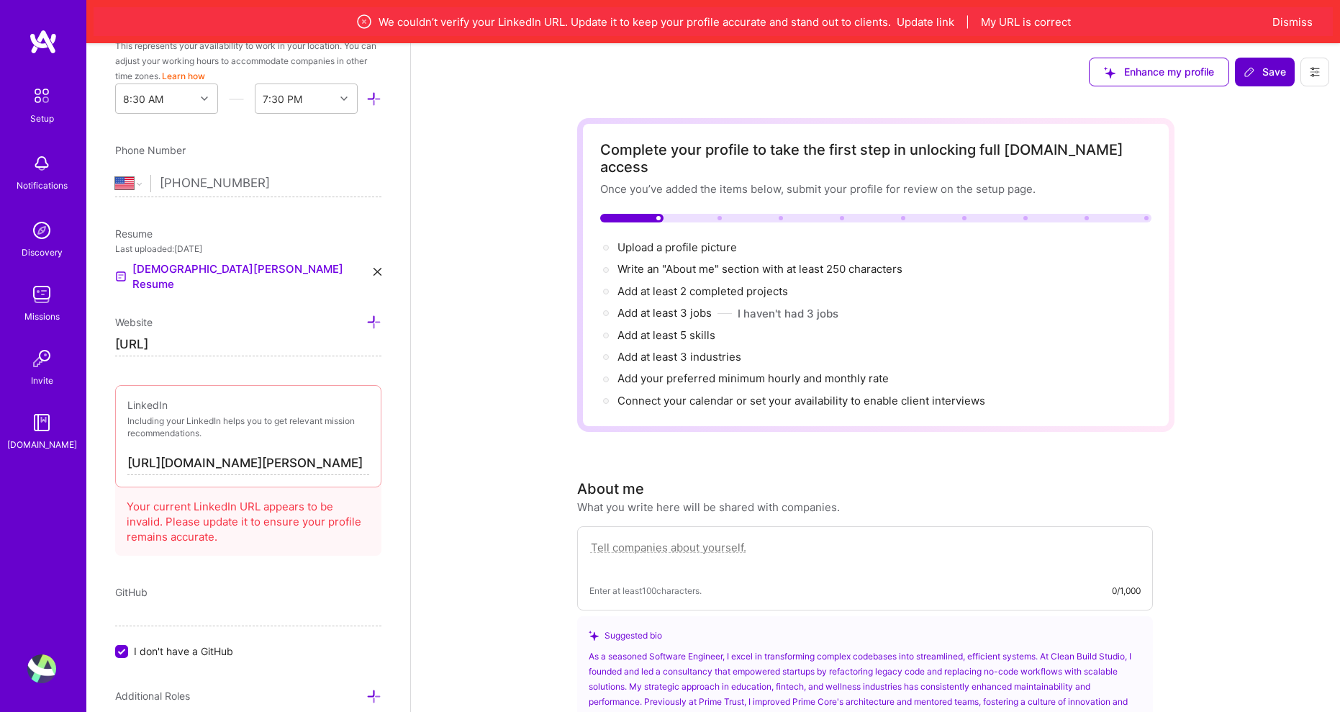
click at [212, 294] on div "Add photo [DEMOGRAPHIC_DATA][PERSON_NAME] [PERSON_NAME] Software Engineer 8 Yea…" at bounding box center [248, 399] width 324 height 712
click at [223, 333] on input "[URL]" at bounding box center [248, 344] width 266 height 23
drag, startPoint x: 473, startPoint y: 201, endPoint x: 431, endPoint y: 214, distance: 44.4
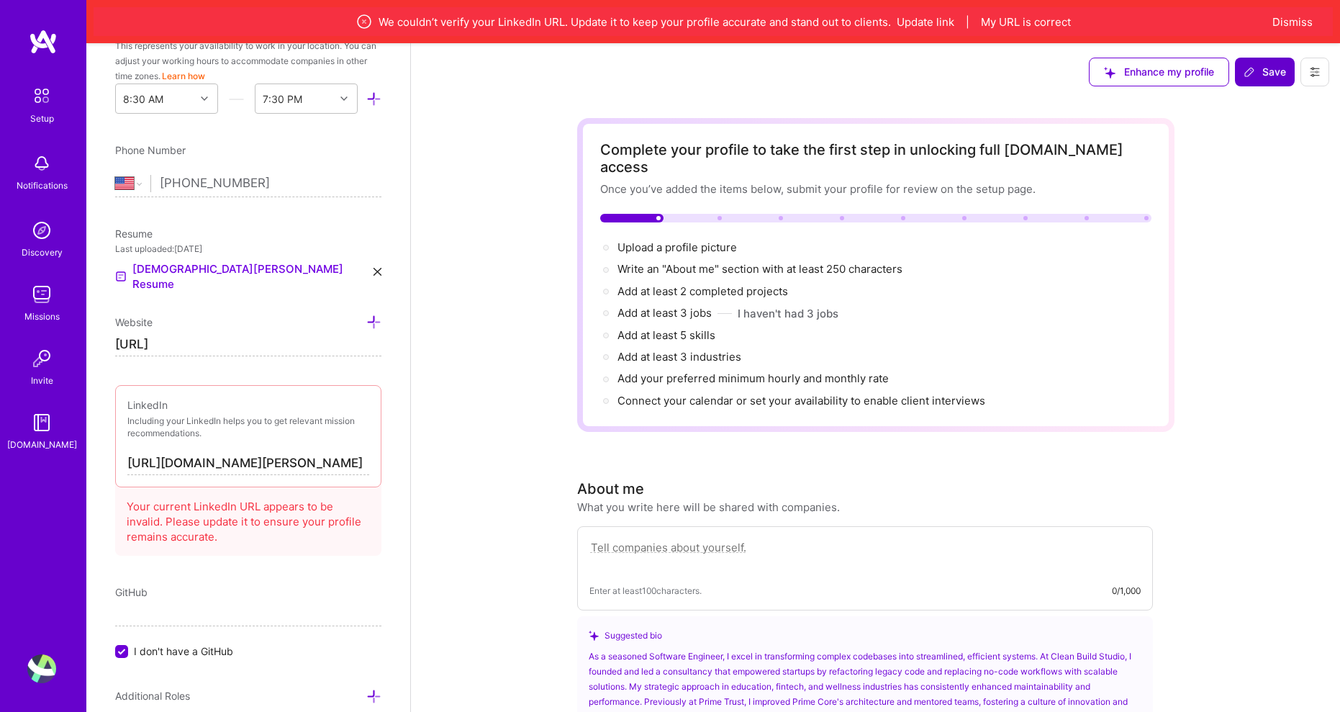
click at [231, 333] on input "[URL]" at bounding box center [248, 344] width 266 height 23
paste input "[DOMAIN_NAME][URL]"
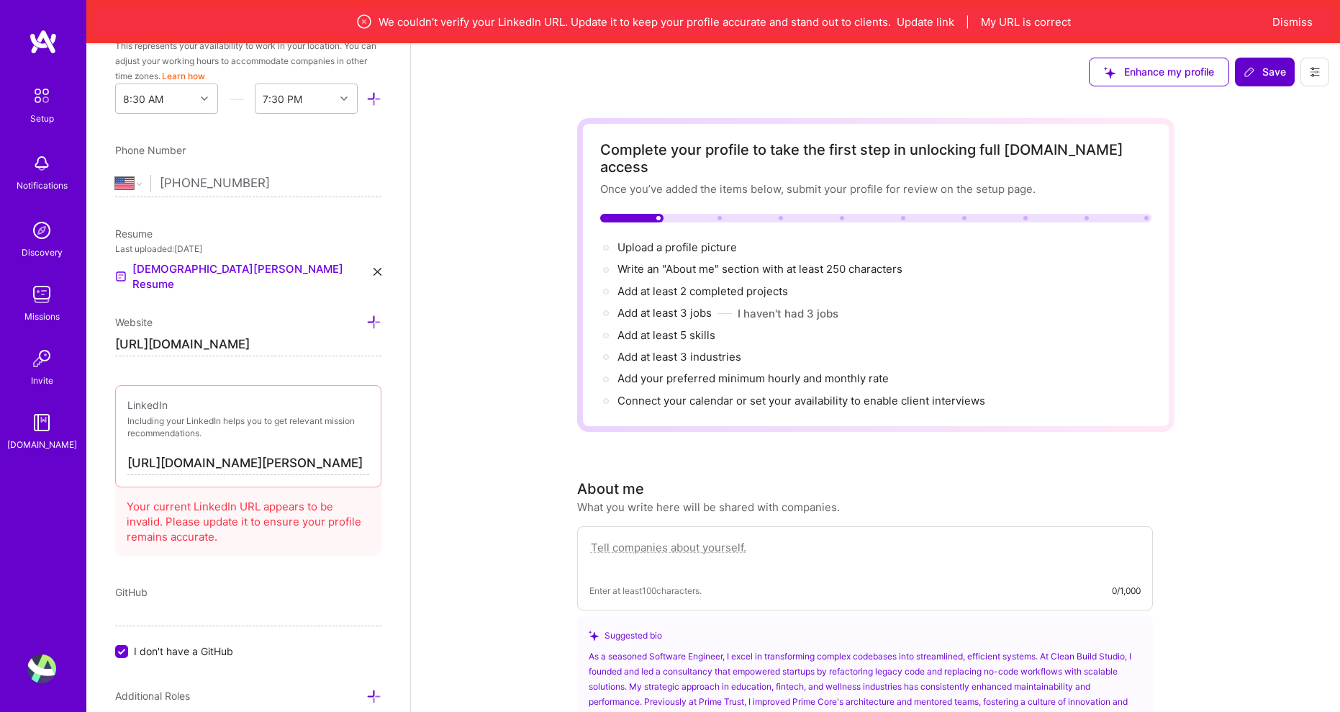
type input "[URL][DOMAIN_NAME]"
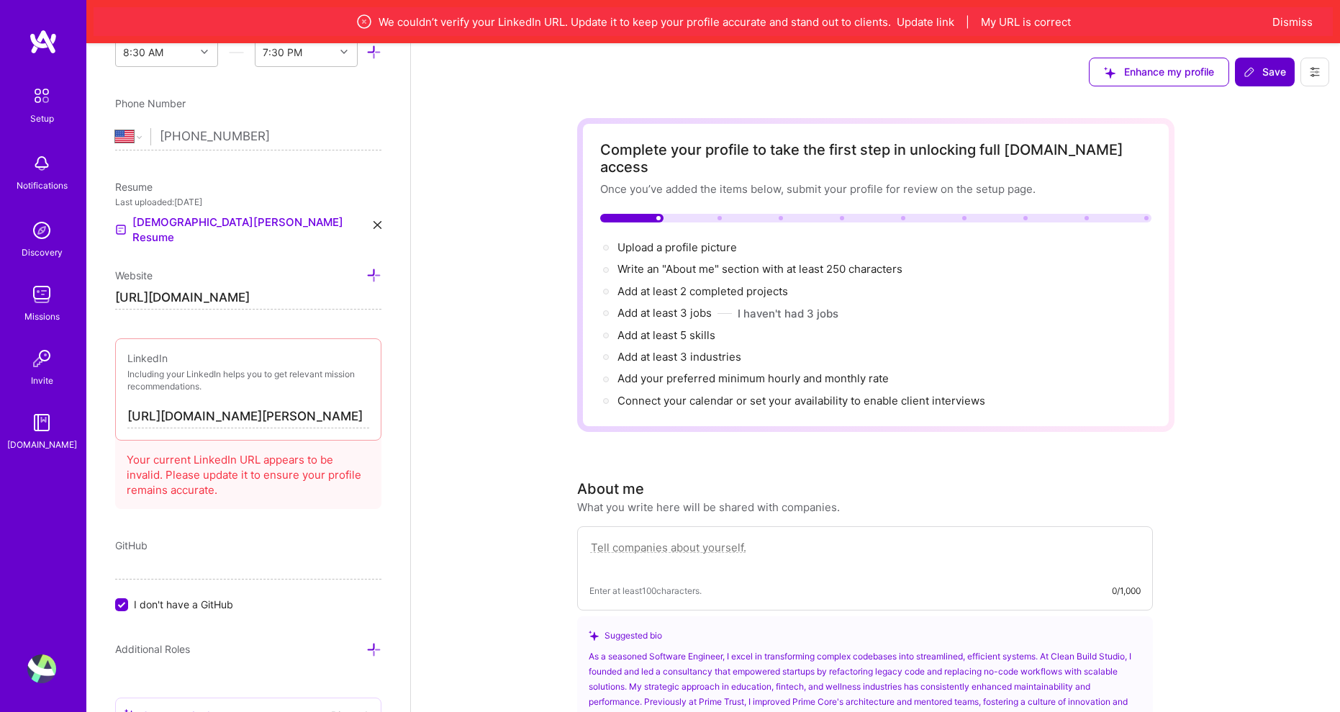
scroll to position [742, 0]
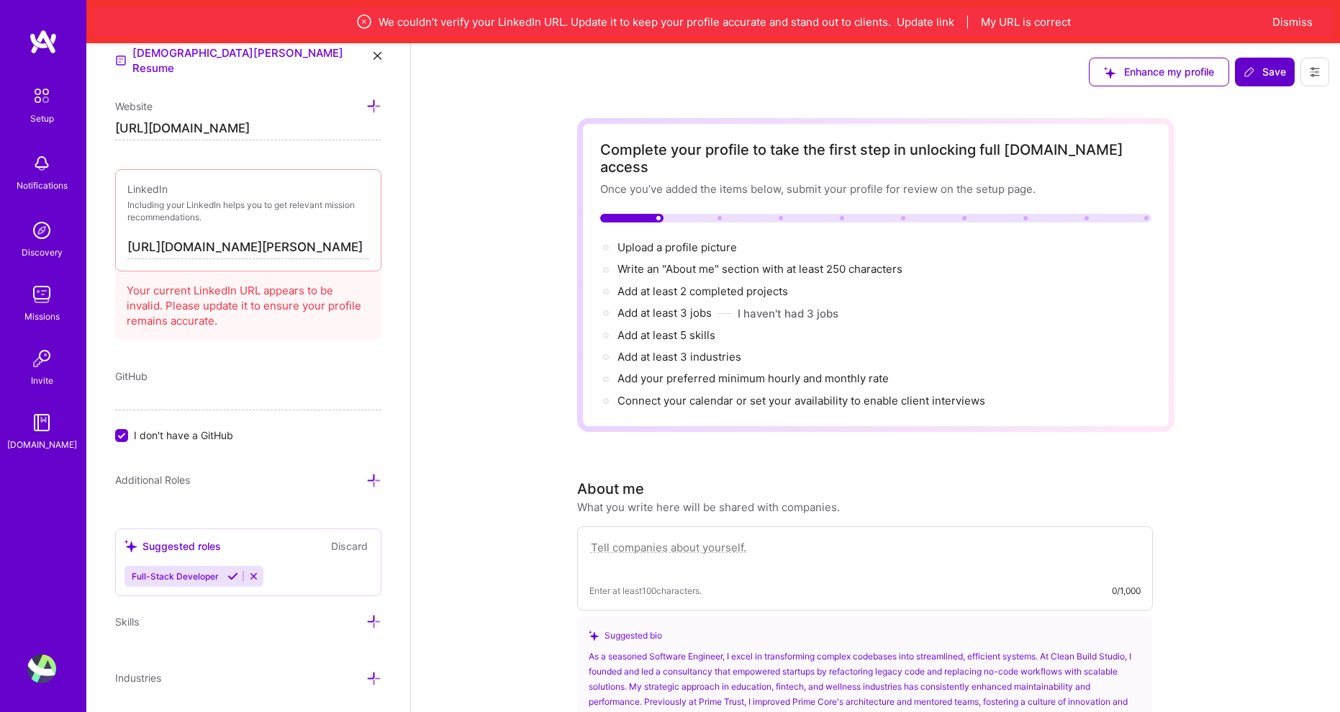
click at [230, 571] on icon at bounding box center [232, 576] width 11 height 11
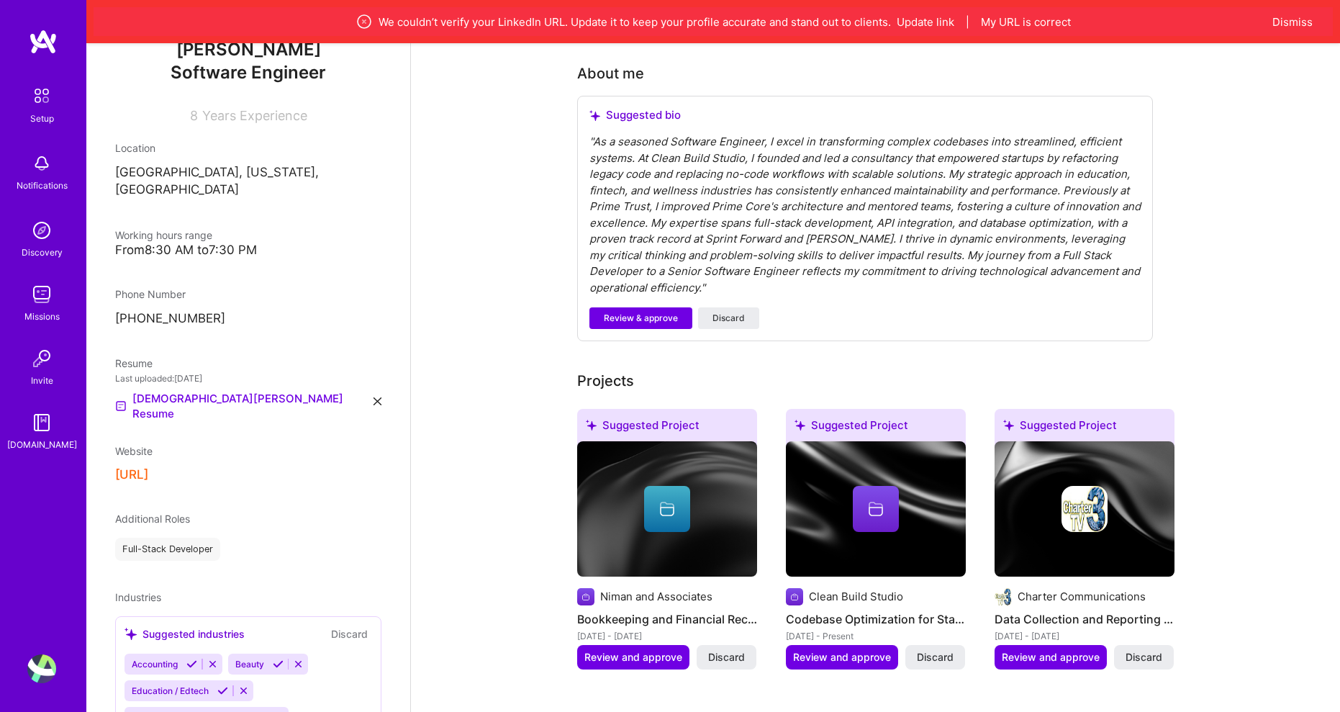
scroll to position [432, 0]
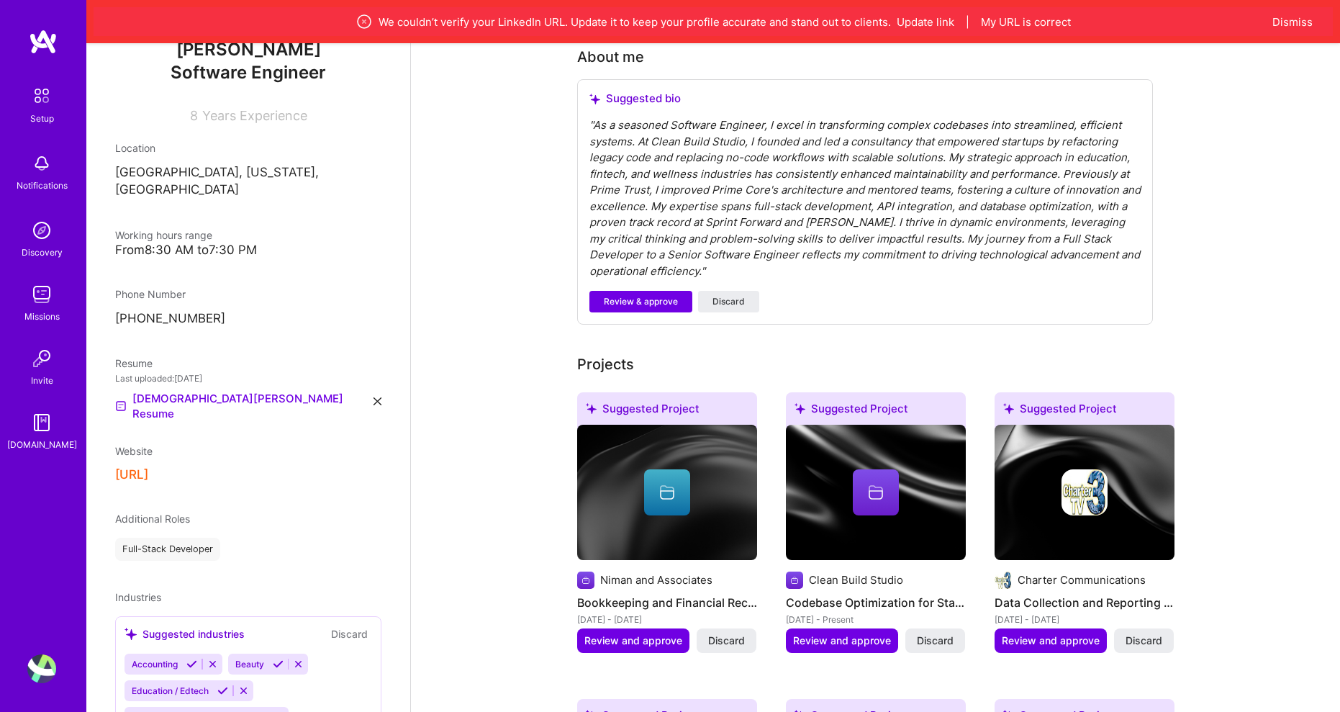
click at [235, 402] on div "[PERSON_NAME] [PERSON_NAME] Software Engineer 8 Years Experience Location [GEOG…" at bounding box center [248, 399] width 324 height 712
click at [148, 467] on button "[URL]" at bounding box center [131, 474] width 33 height 15
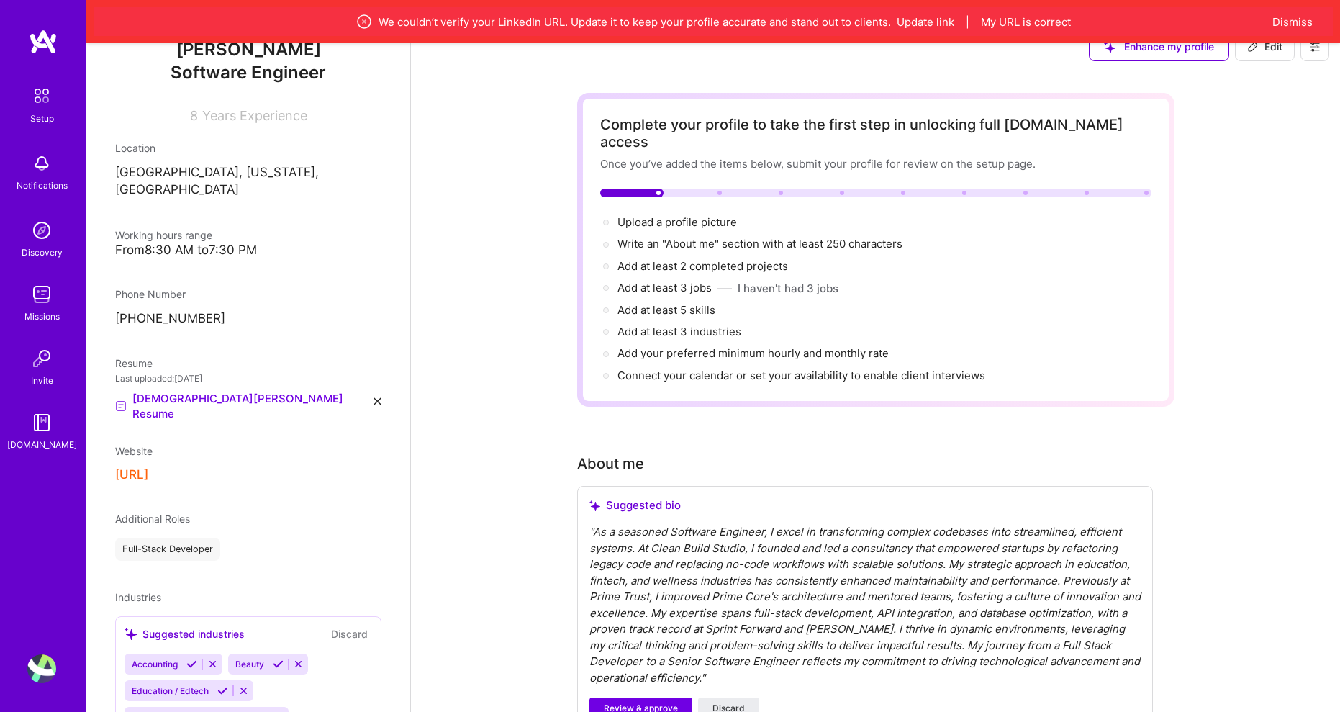
scroll to position [0, 0]
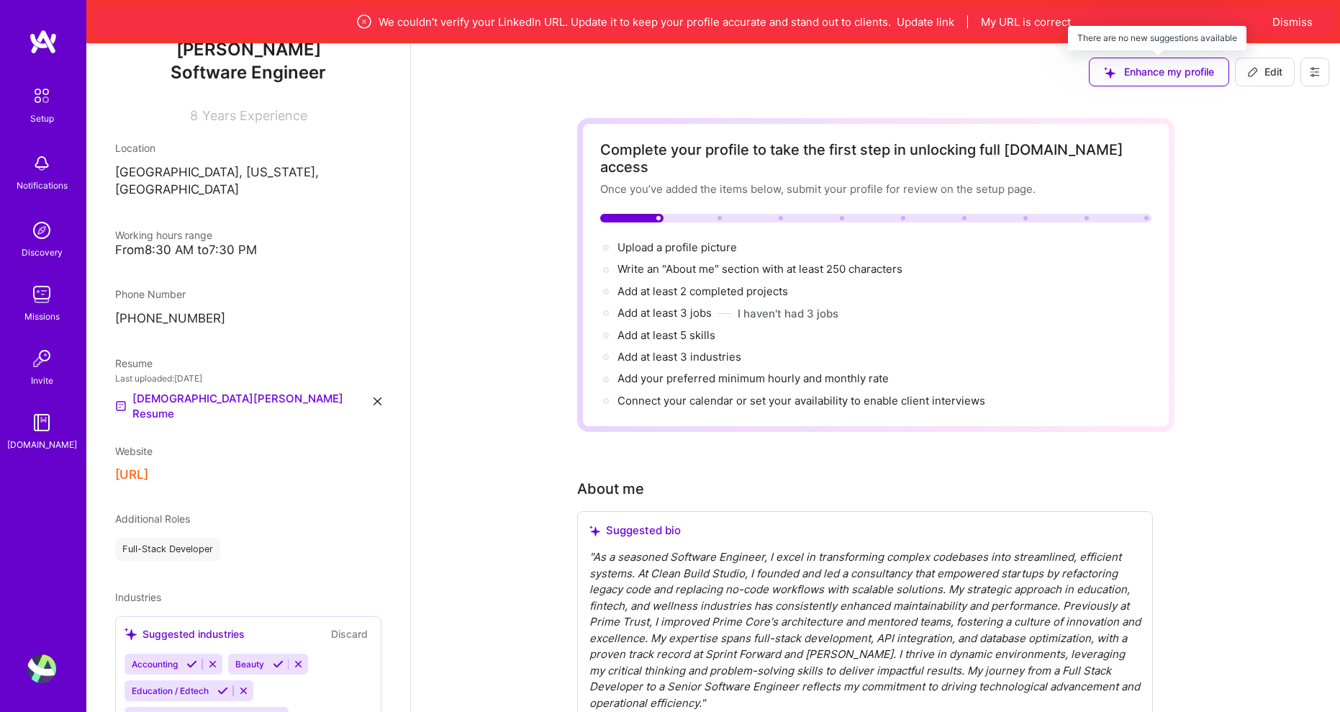
click at [1140, 78] on div "Enhance my profile" at bounding box center [1158, 72] width 140 height 29
click at [1253, 73] on icon at bounding box center [1252, 72] width 9 height 9
select select "US"
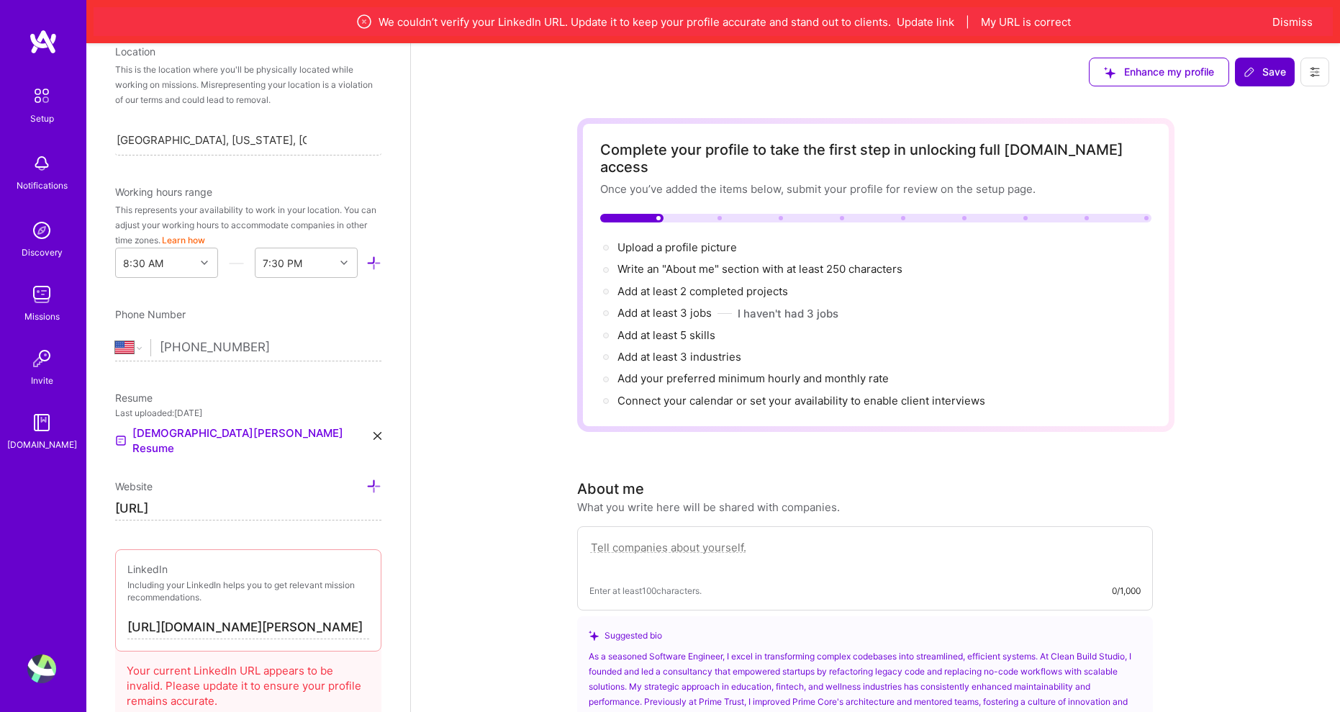
scroll to position [407, 0]
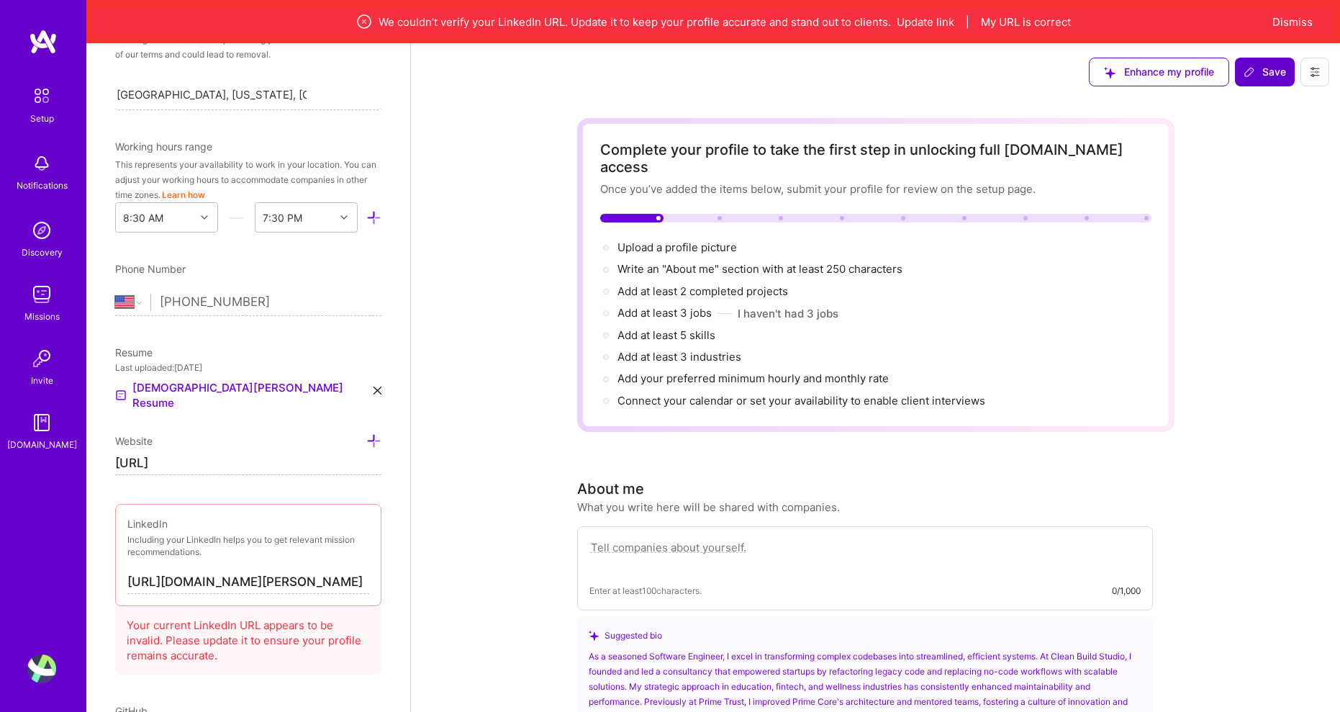
click at [220, 452] on input "[URL]" at bounding box center [248, 463] width 266 height 23
paste input "[DOMAIN_NAME][URL]"
drag, startPoint x: 157, startPoint y: 397, endPoint x: 60, endPoint y: 390, distance: 96.7
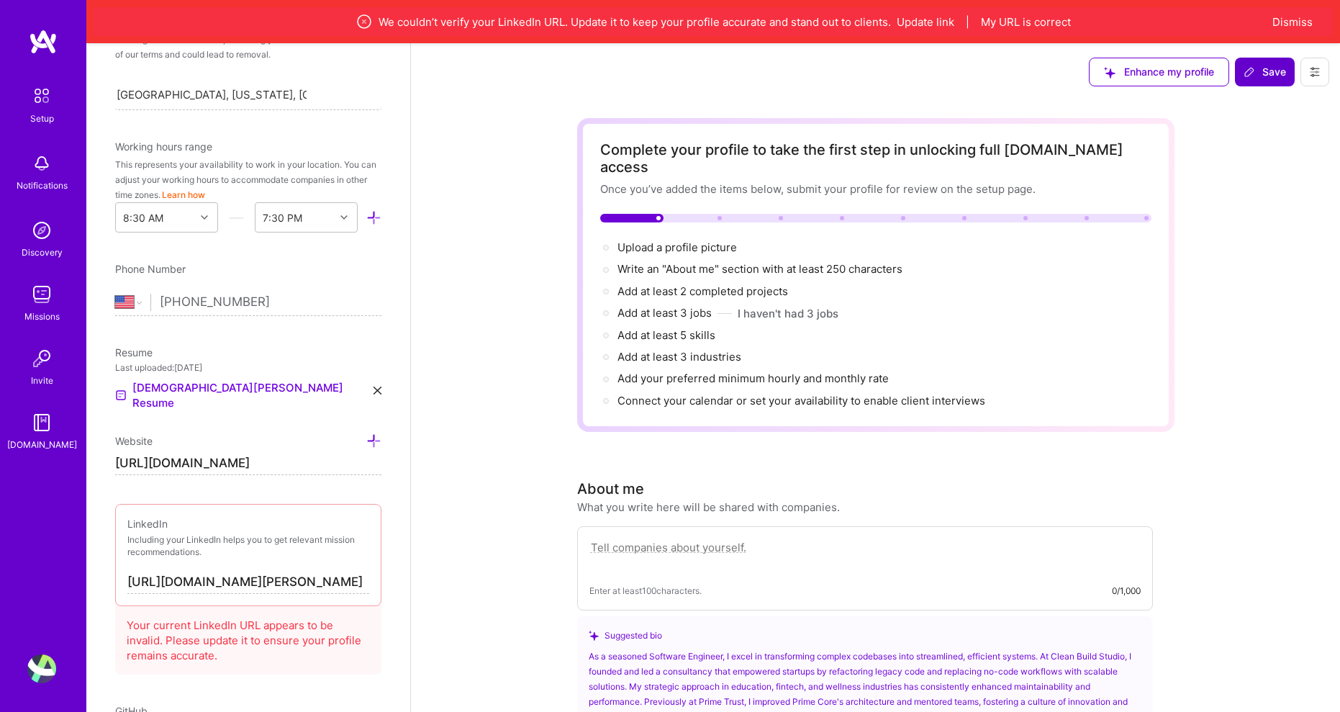
click at [305, 452] on input "[DOMAIN_NAME][URL]" at bounding box center [248, 463] width 266 height 23
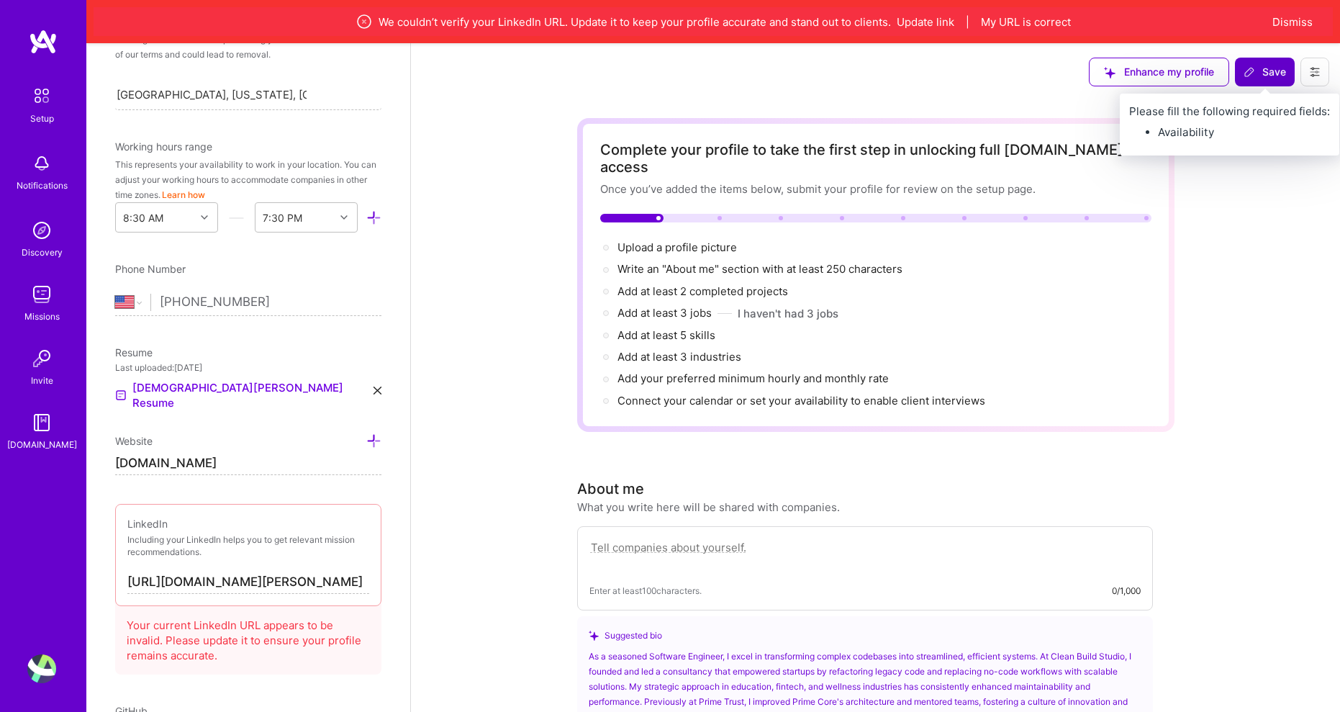
type input "[URL][DOMAIN_NAME]"
click at [1253, 78] on span "Save" at bounding box center [1264, 72] width 42 height 14
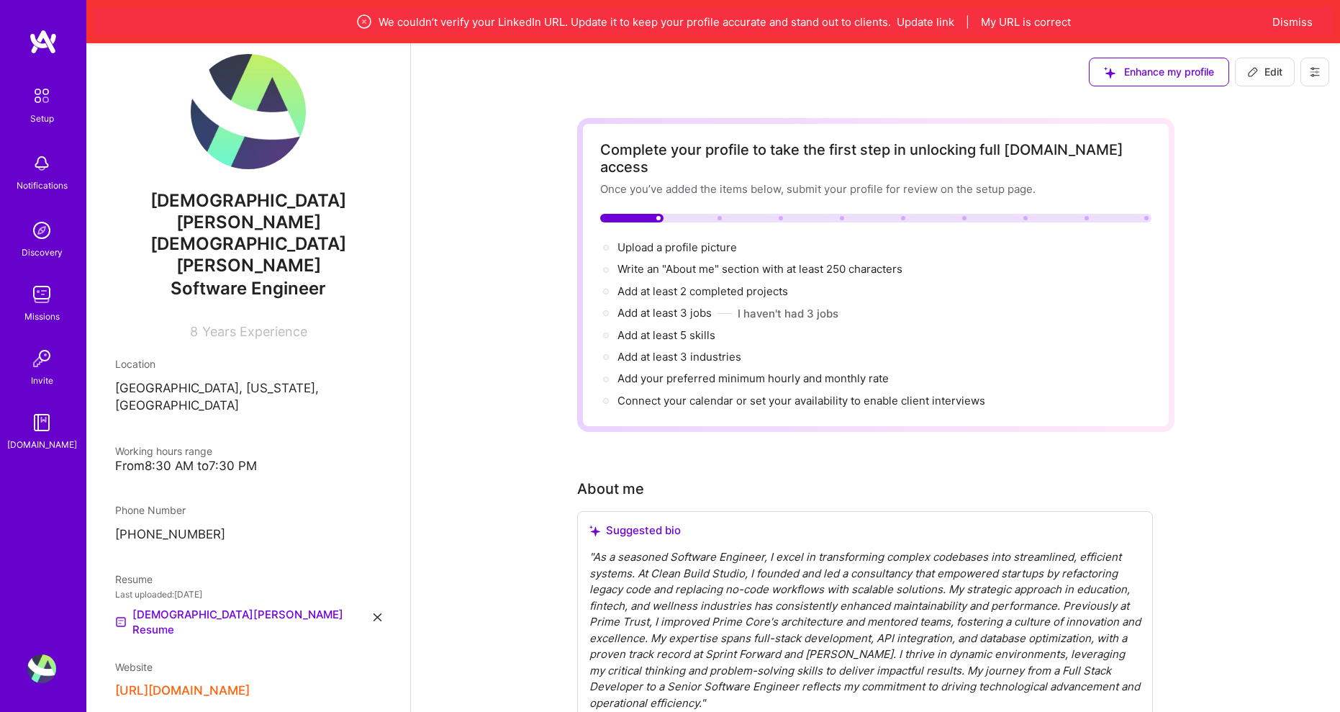
scroll to position [234, 0]
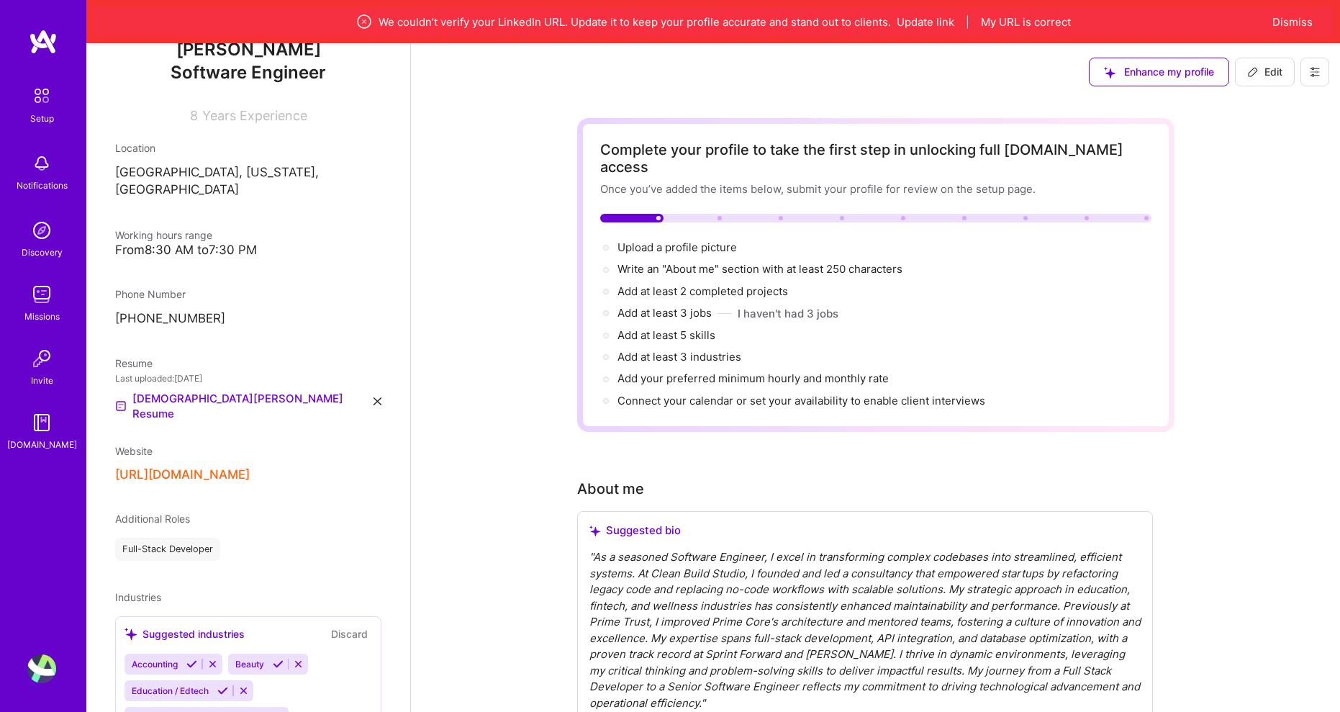
click at [194, 658] on icon at bounding box center [191, 663] width 11 height 11
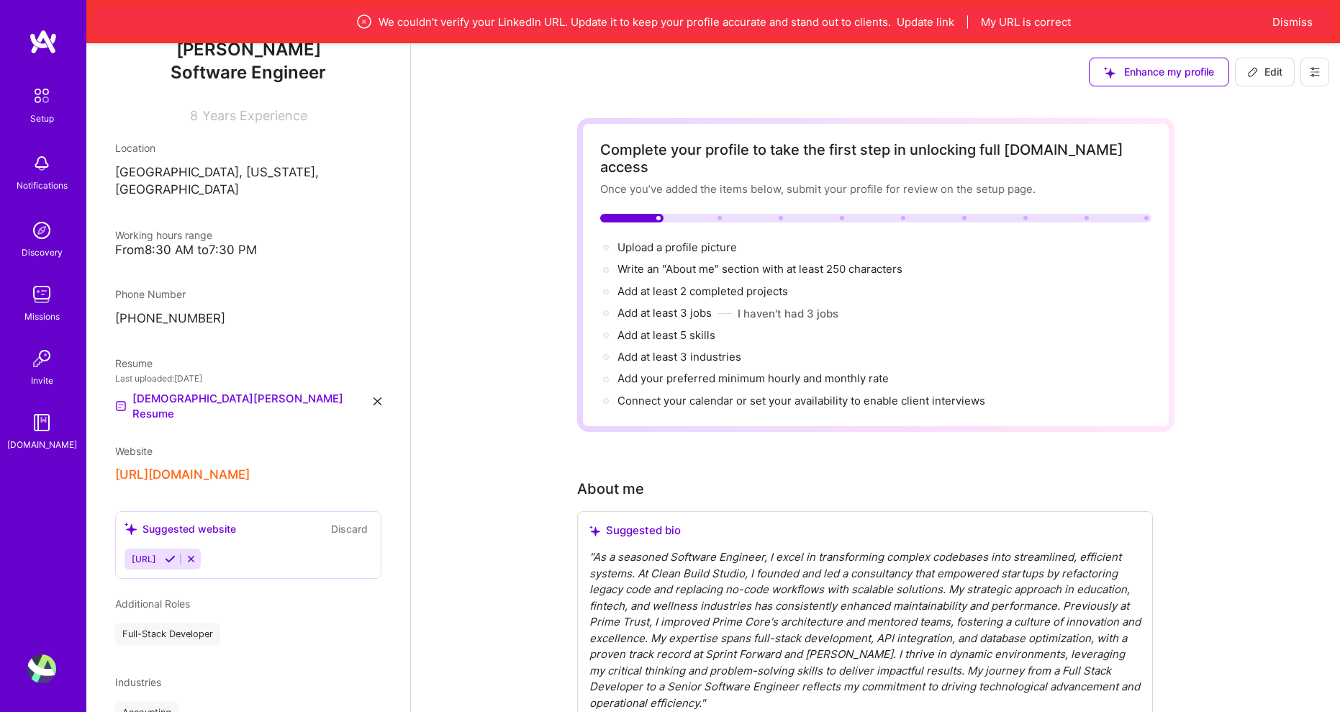
scroll to position [344, 0]
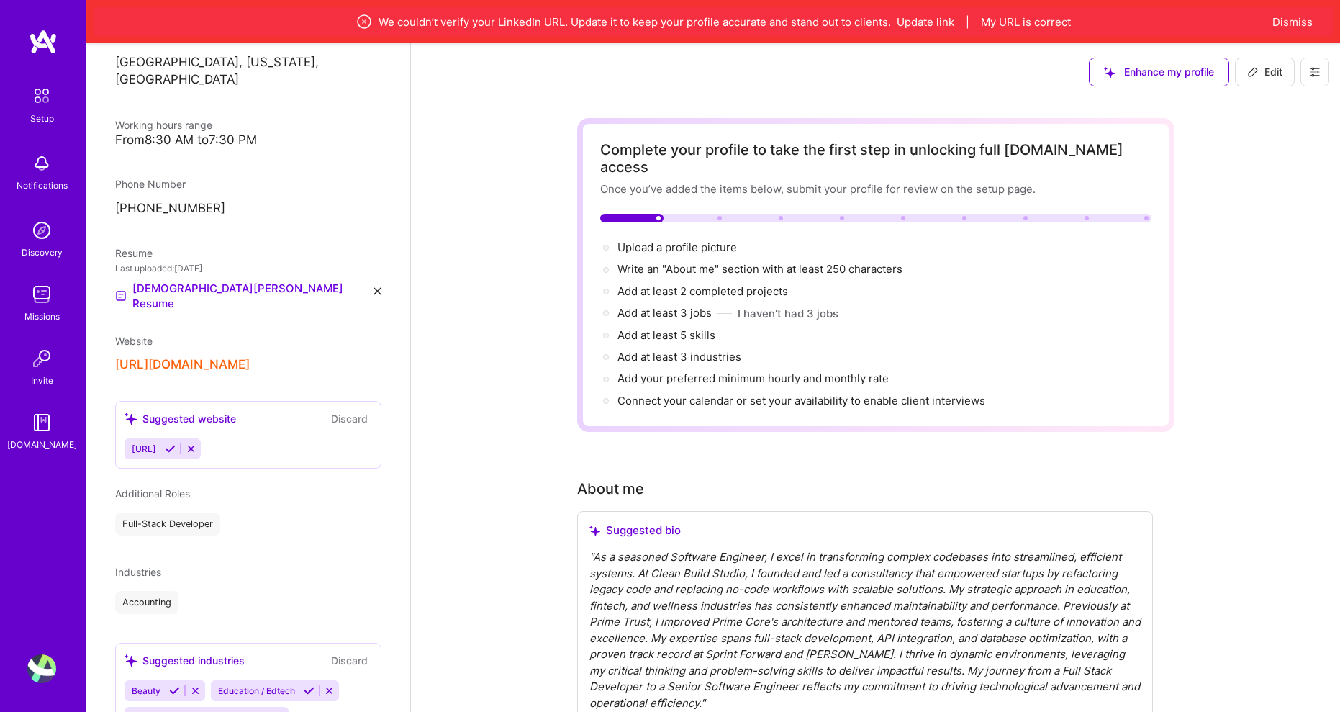
click at [174, 685] on icon at bounding box center [174, 690] width 11 height 11
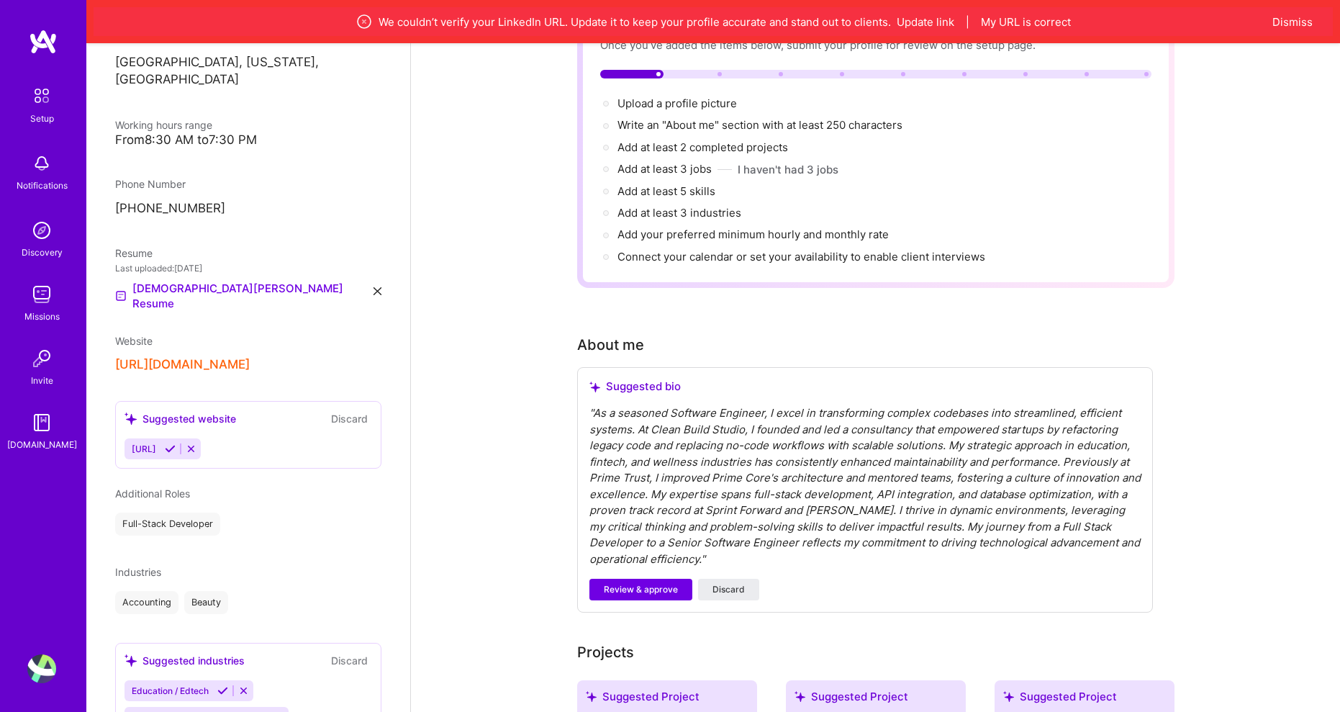
click at [223, 685] on icon at bounding box center [222, 690] width 11 height 11
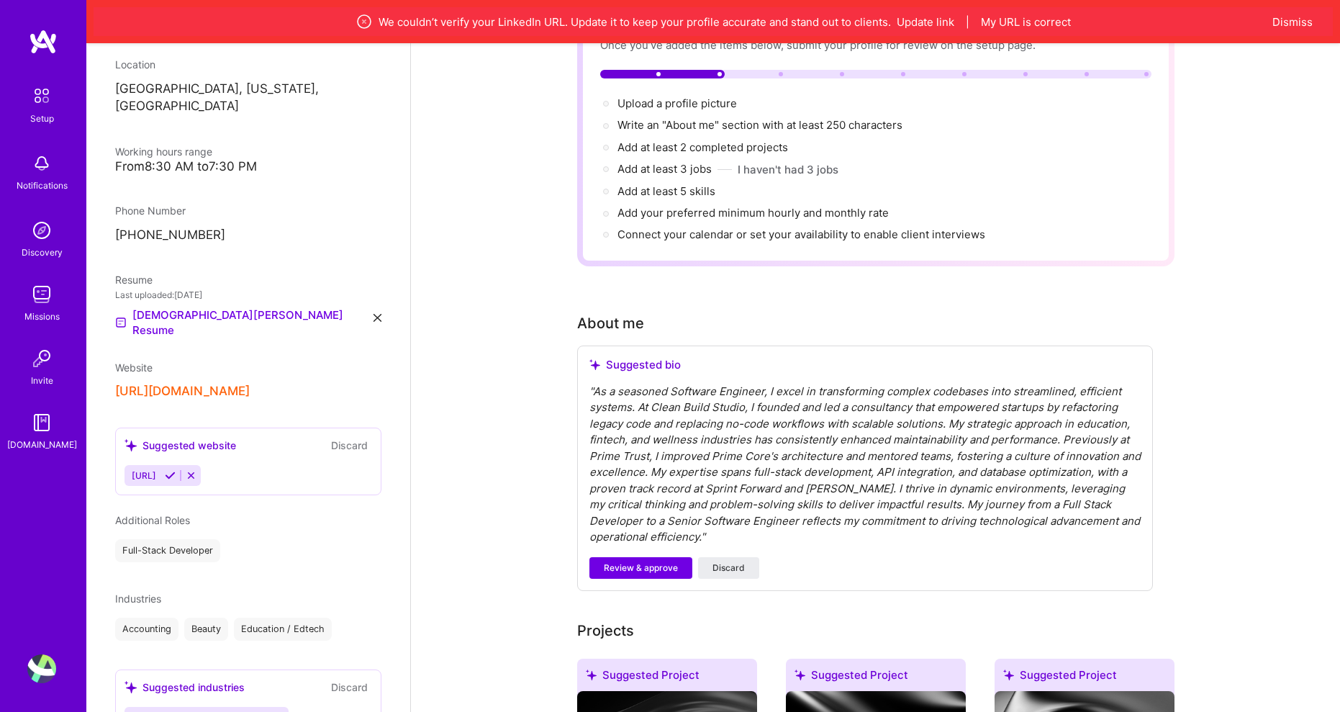
click at [256, 711] on icon at bounding box center [258, 717] width 11 height 11
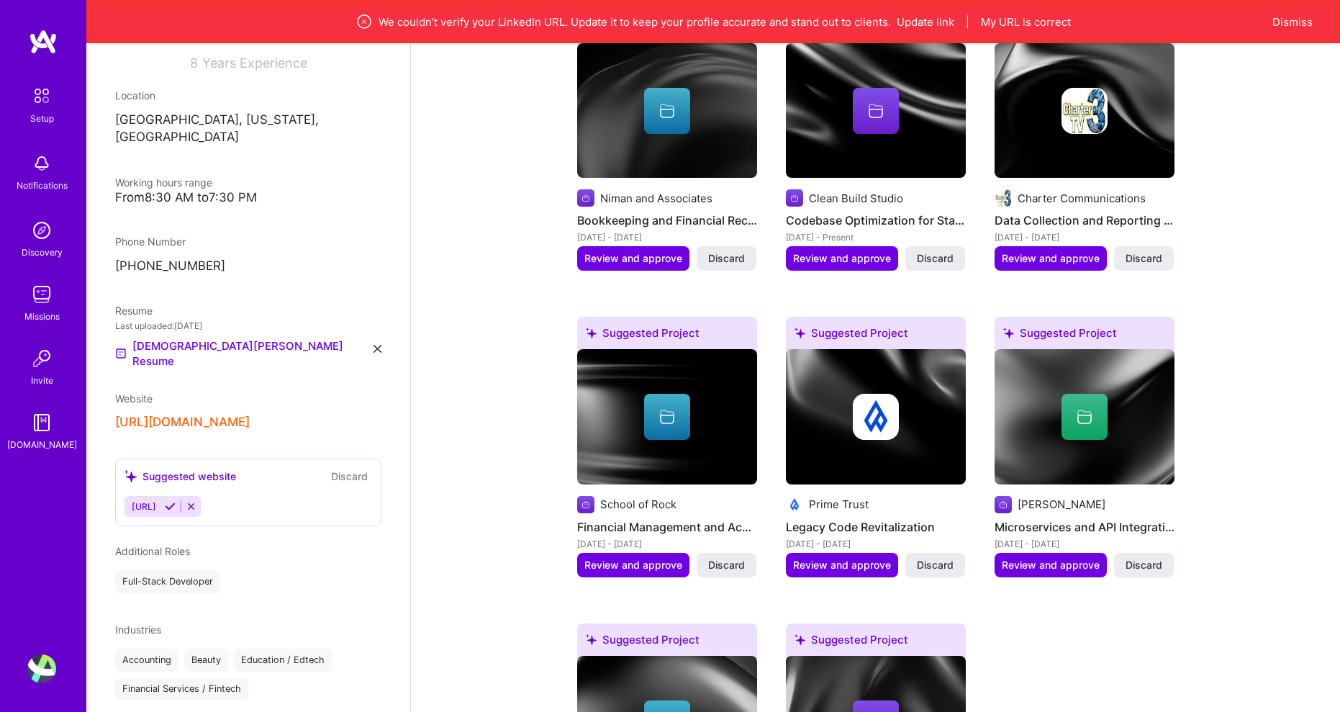
scroll to position [319, 0]
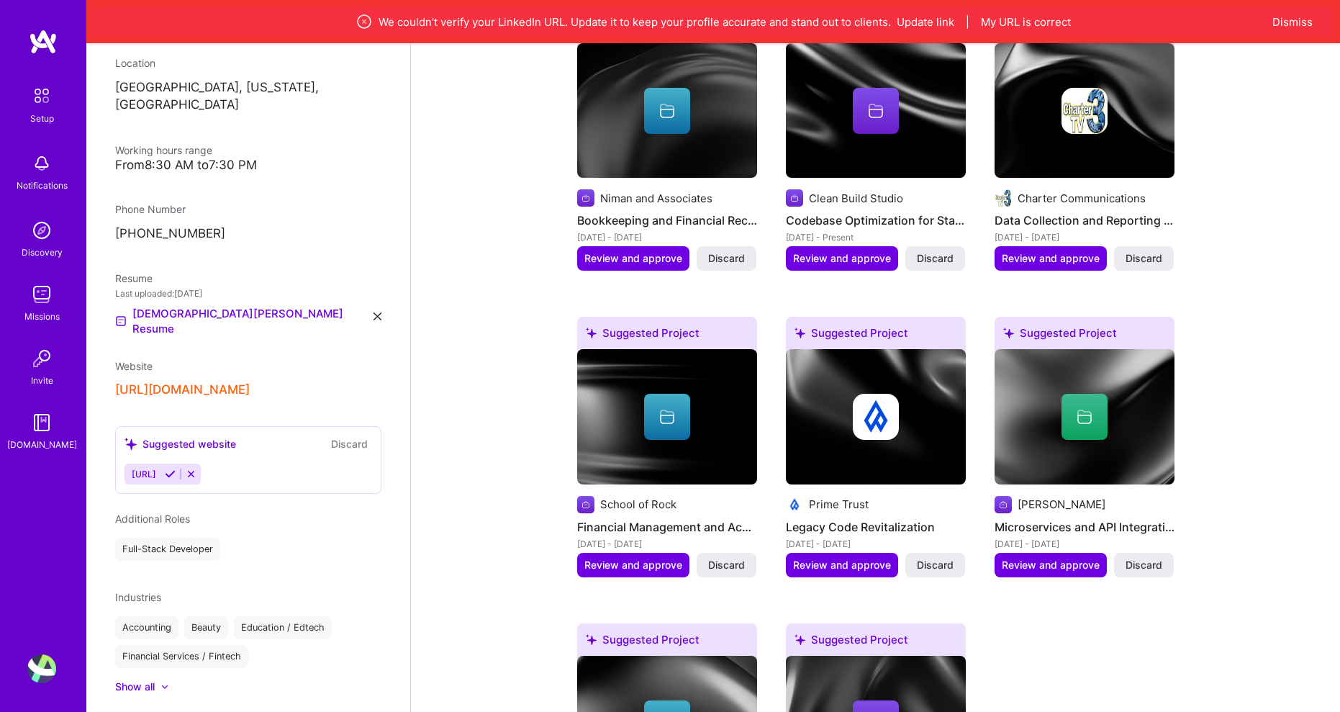
click at [147, 679] on div "Show all" at bounding box center [135, 686] width 40 height 14
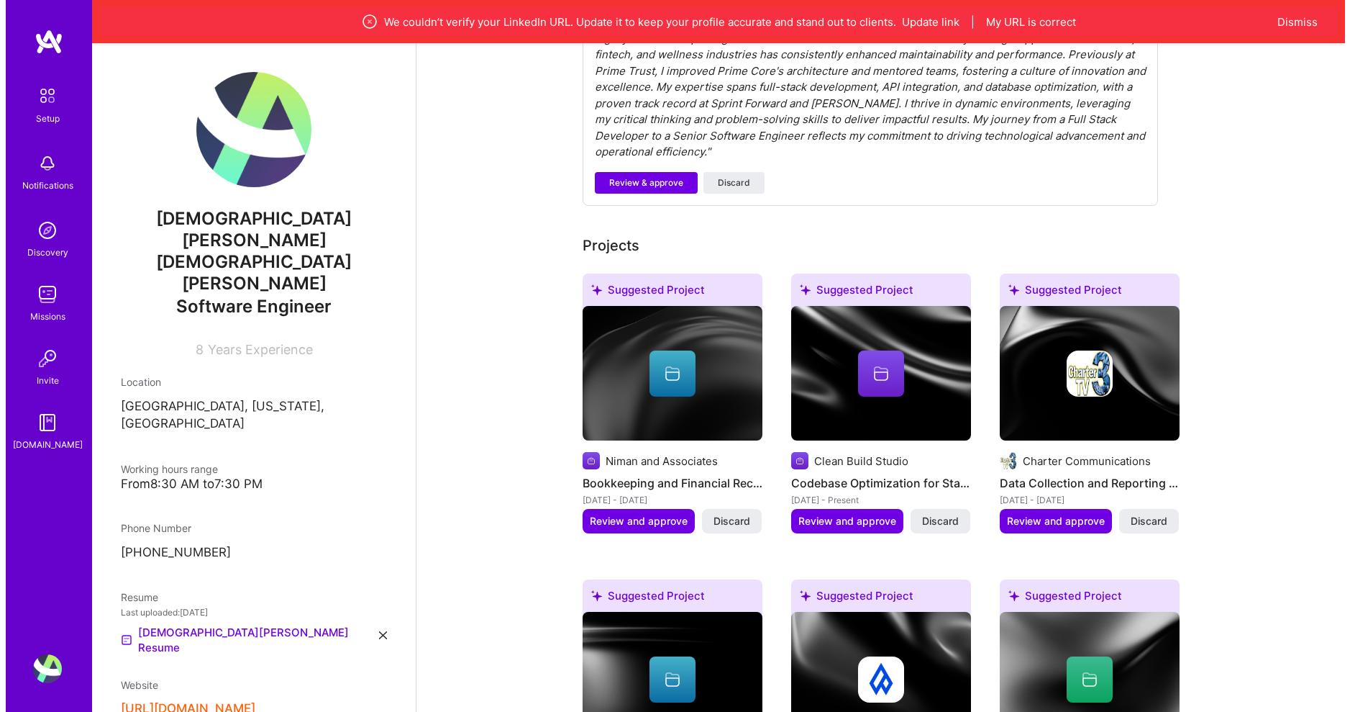
scroll to position [504, 0]
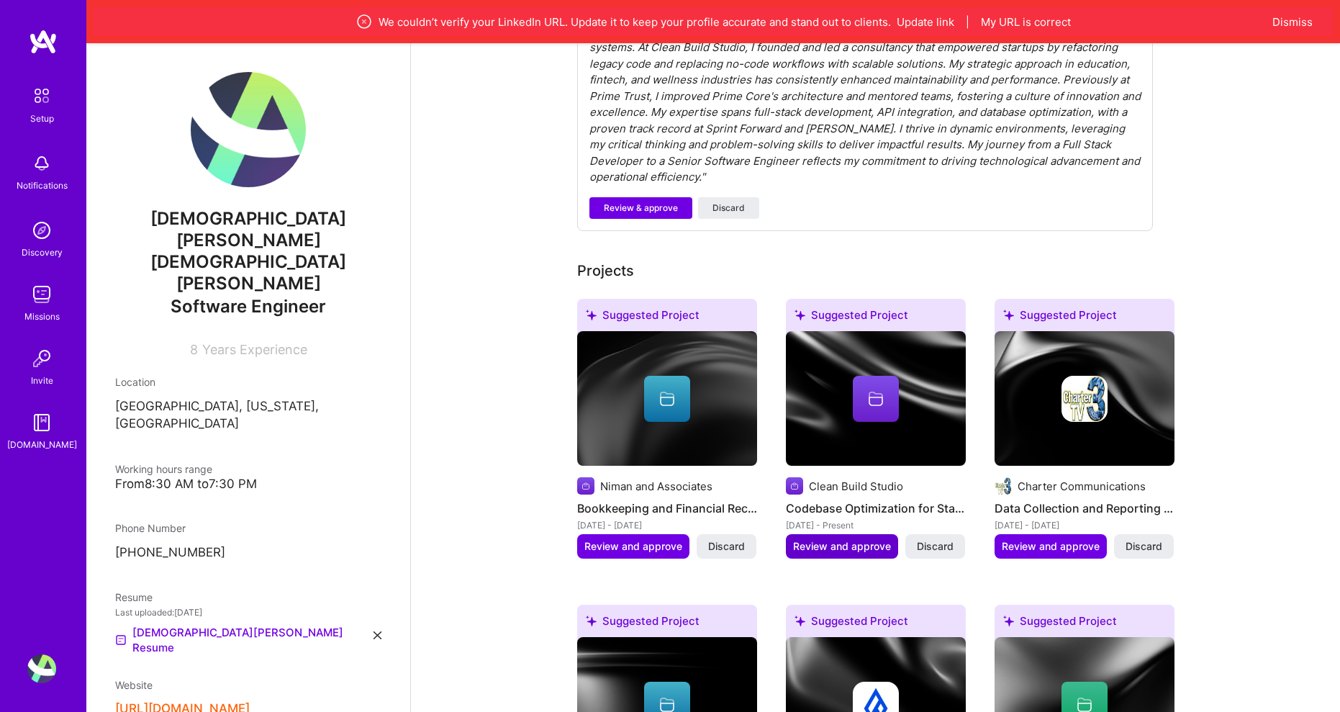
click at [842, 539] on span "Review and approve" at bounding box center [842, 546] width 98 height 14
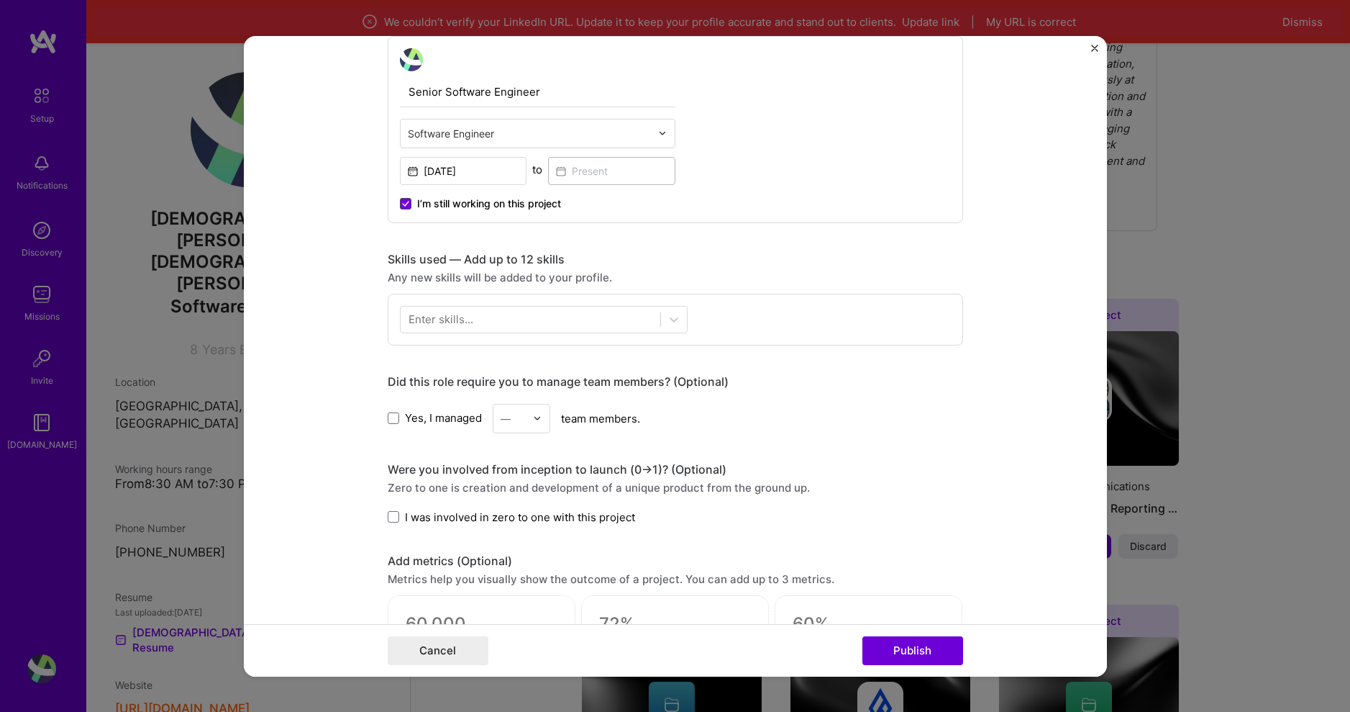
click at [403, 205] on icon at bounding box center [406, 203] width 6 height 4
click at [0, 0] on input "I’m still working on this project" at bounding box center [0, 0] width 0 height 0
click at [596, 171] on input at bounding box center [611, 170] width 127 height 28
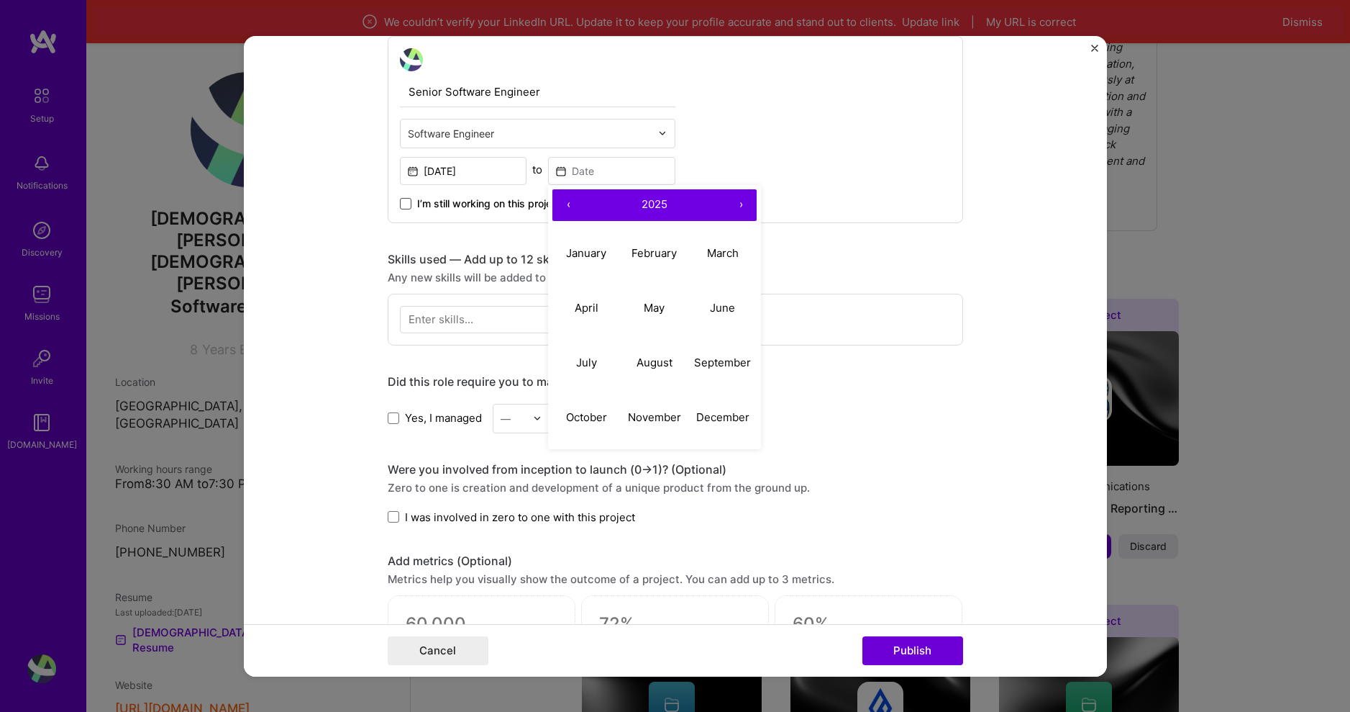
click at [400, 206] on span at bounding box center [406, 203] width 12 height 12
click at [0, 0] on input "I’m still working on this project" at bounding box center [0, 0] width 0 height 0
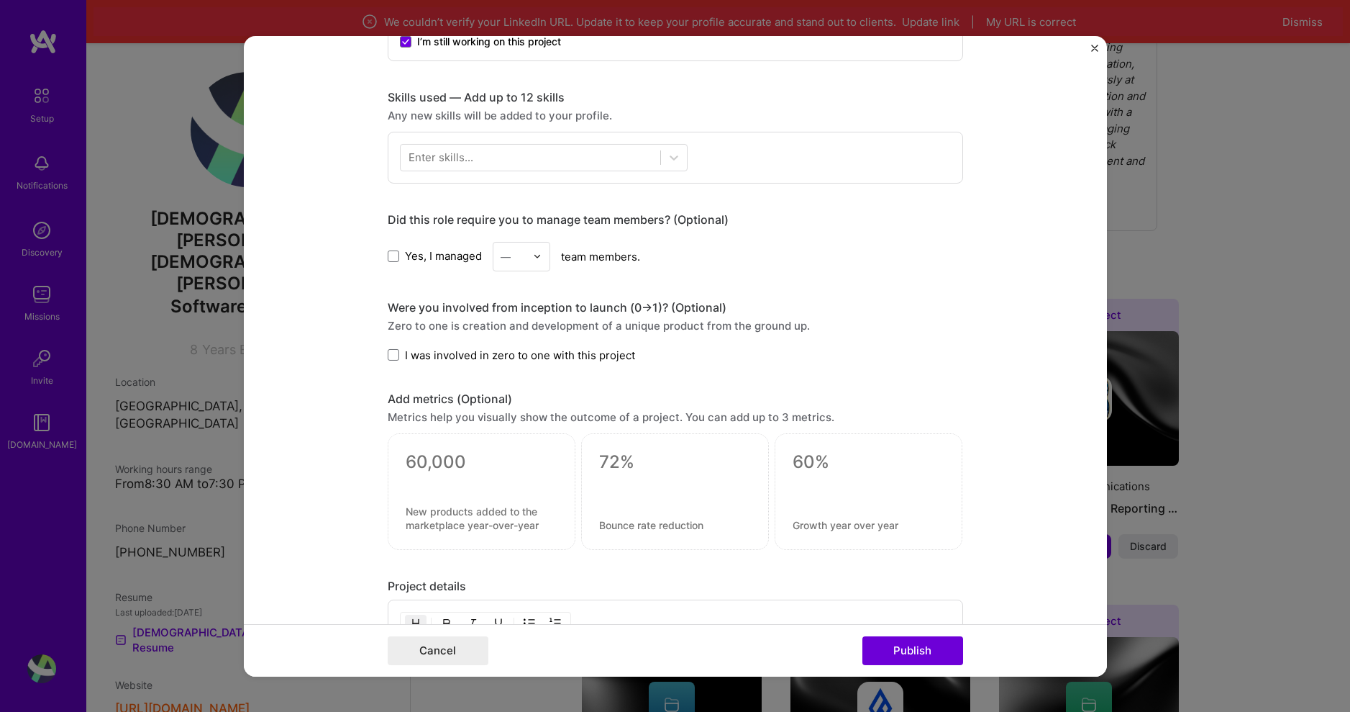
scroll to position [647, 0]
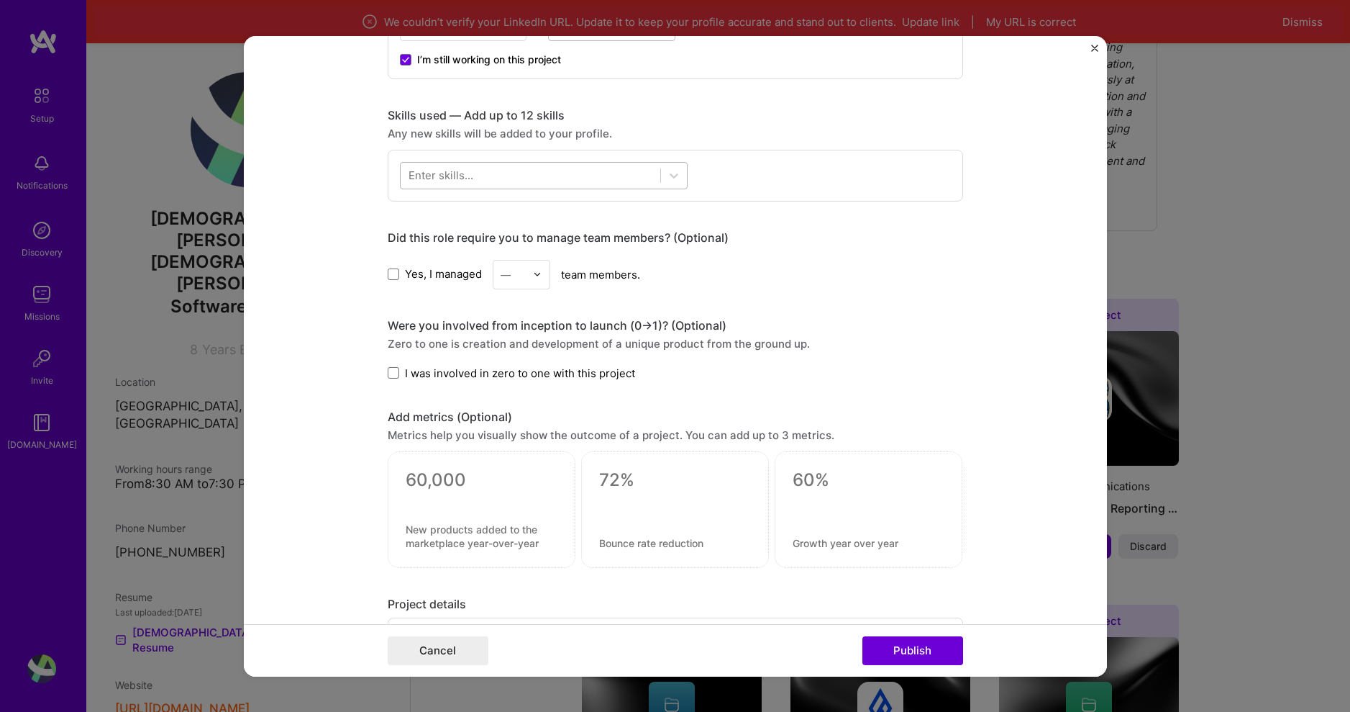
click at [494, 181] on div at bounding box center [531, 175] width 260 height 24
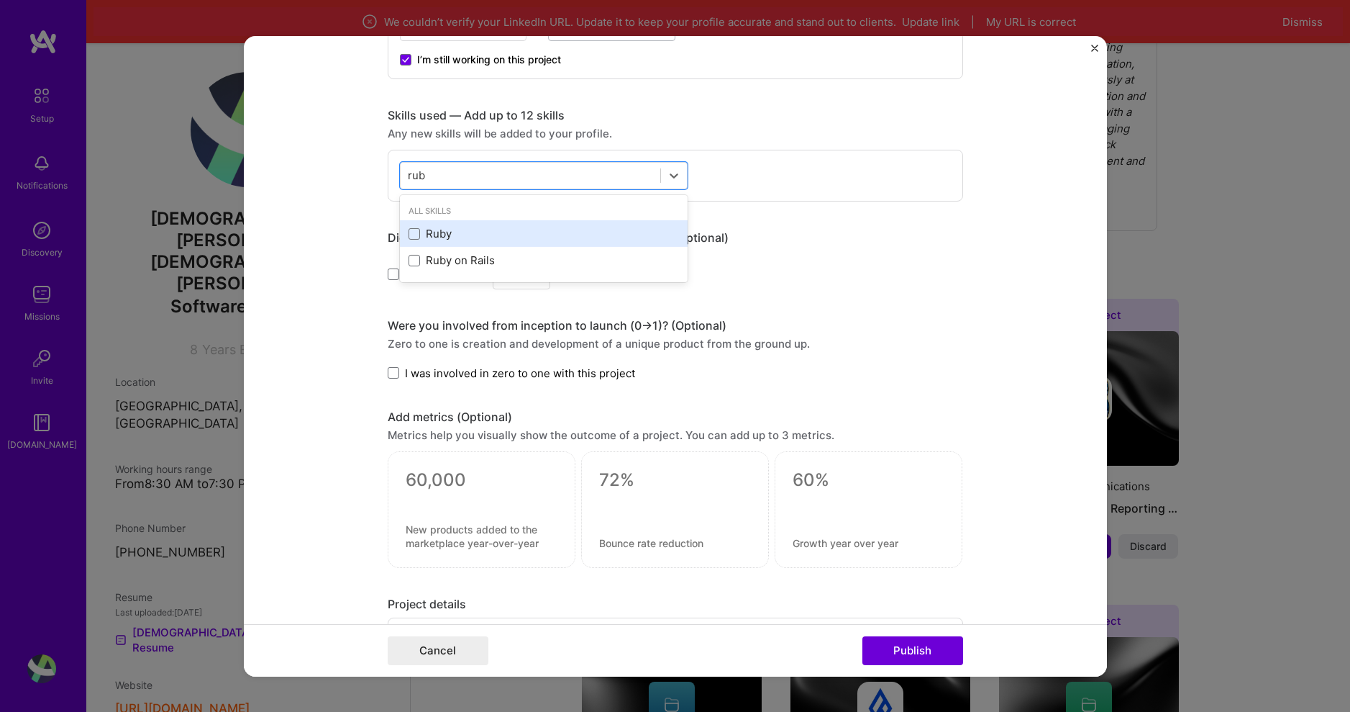
click at [450, 234] on div "Ruby" at bounding box center [544, 233] width 271 height 15
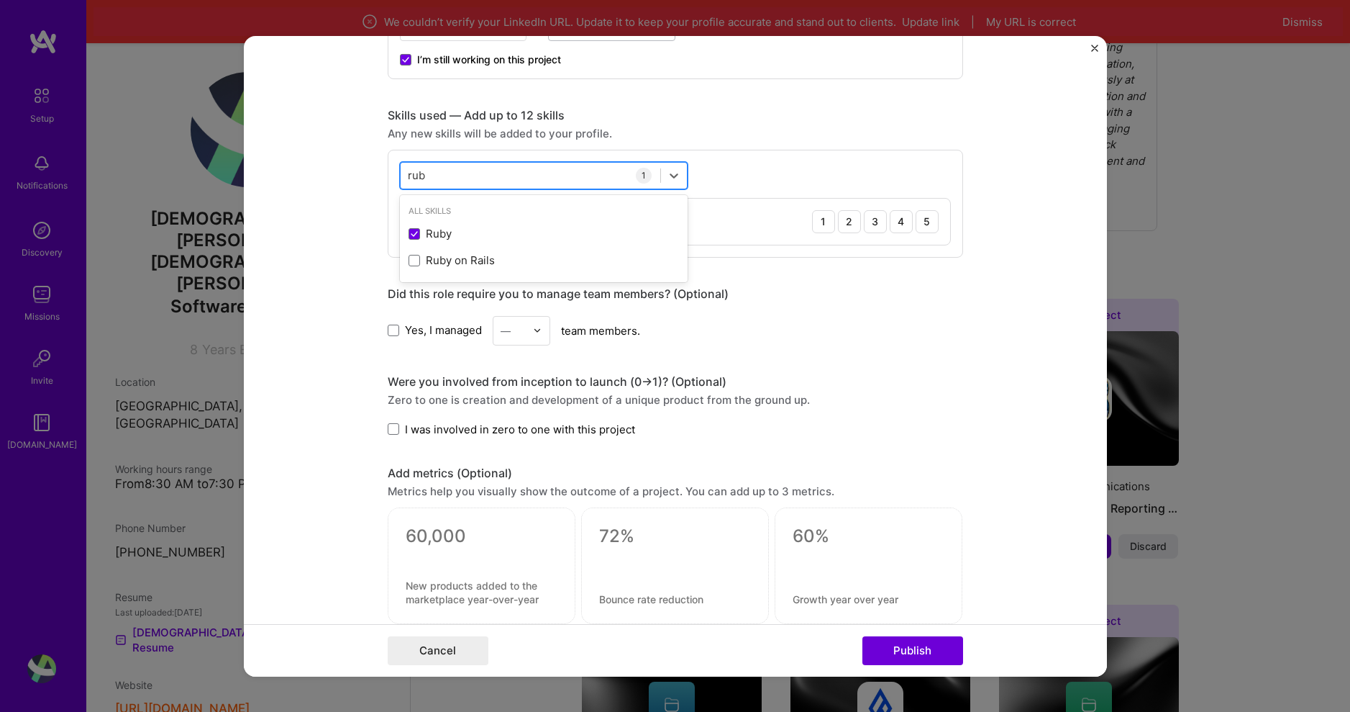
click at [483, 177] on div "rub rub" at bounding box center [531, 175] width 260 height 24
click at [483, 179] on div "rub rub" at bounding box center [531, 175] width 260 height 24
click at [410, 260] on span at bounding box center [415, 261] width 12 height 12
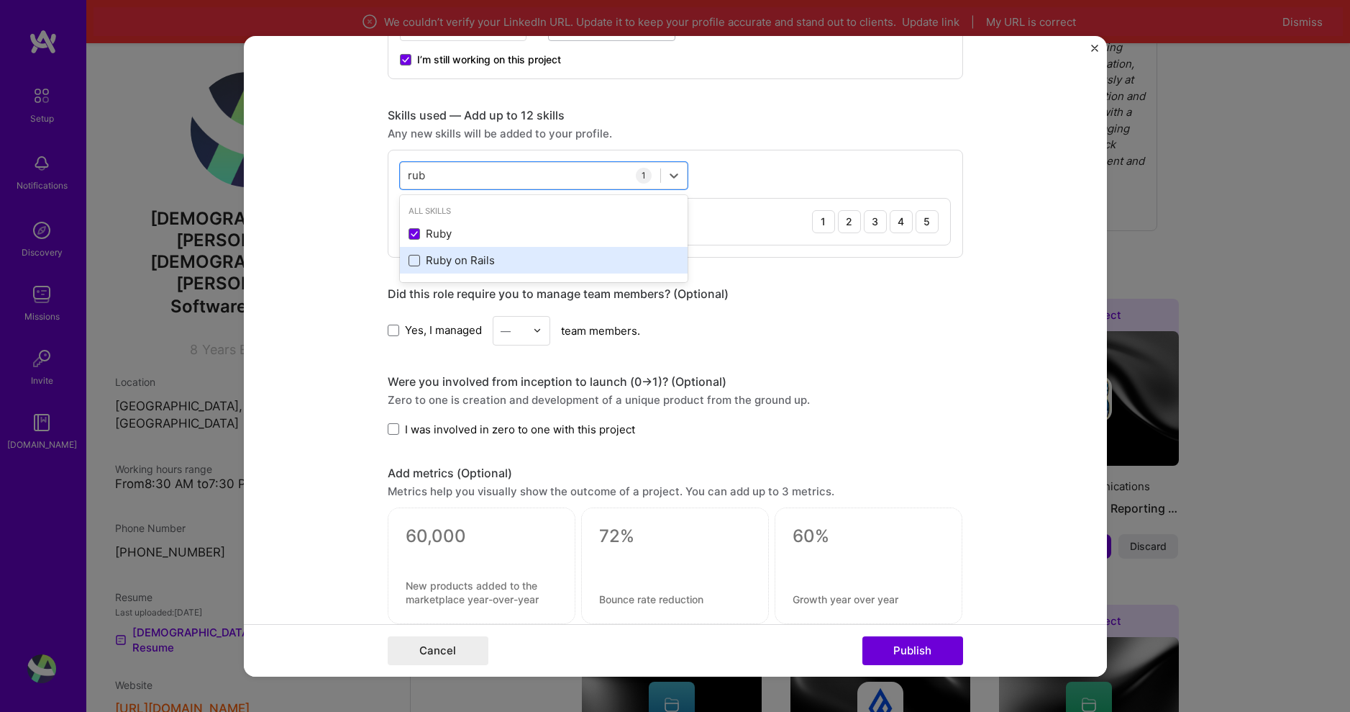
click at [0, 0] on input "checkbox" at bounding box center [0, 0] width 0 height 0
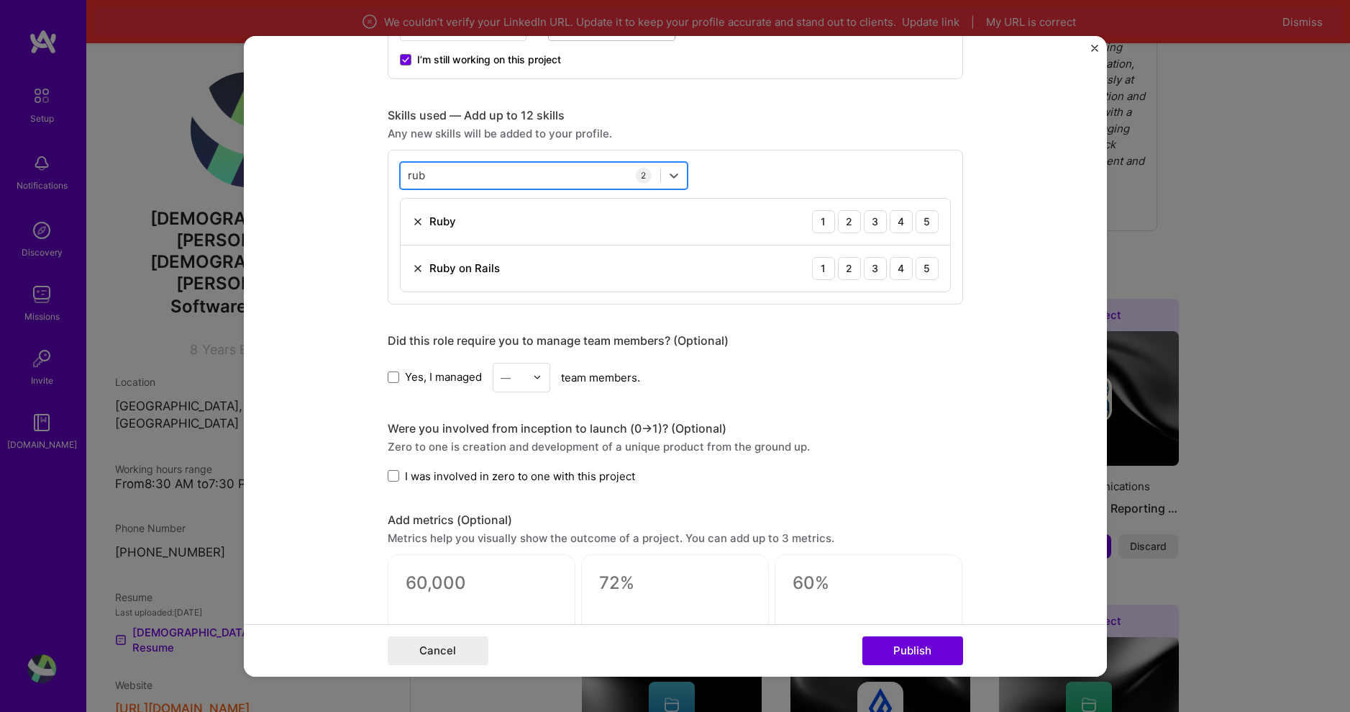
click at [447, 186] on div "rub rub" at bounding box center [531, 175] width 260 height 24
drag, startPoint x: 447, startPoint y: 177, endPoint x: 380, endPoint y: 173, distance: 67.7
click at [380, 173] on form "Editing suggested project This project is suggested based on your LinkedIn, res…" at bounding box center [675, 355] width 863 height 640
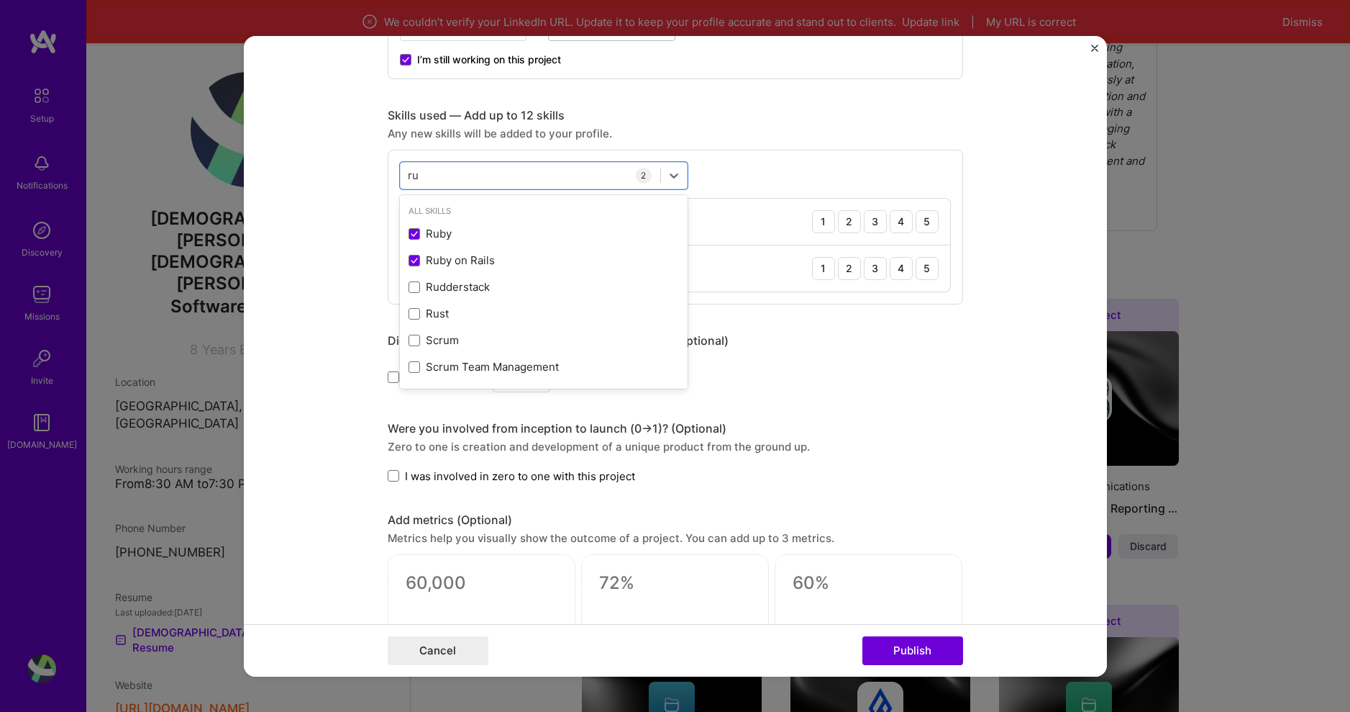
type input "r"
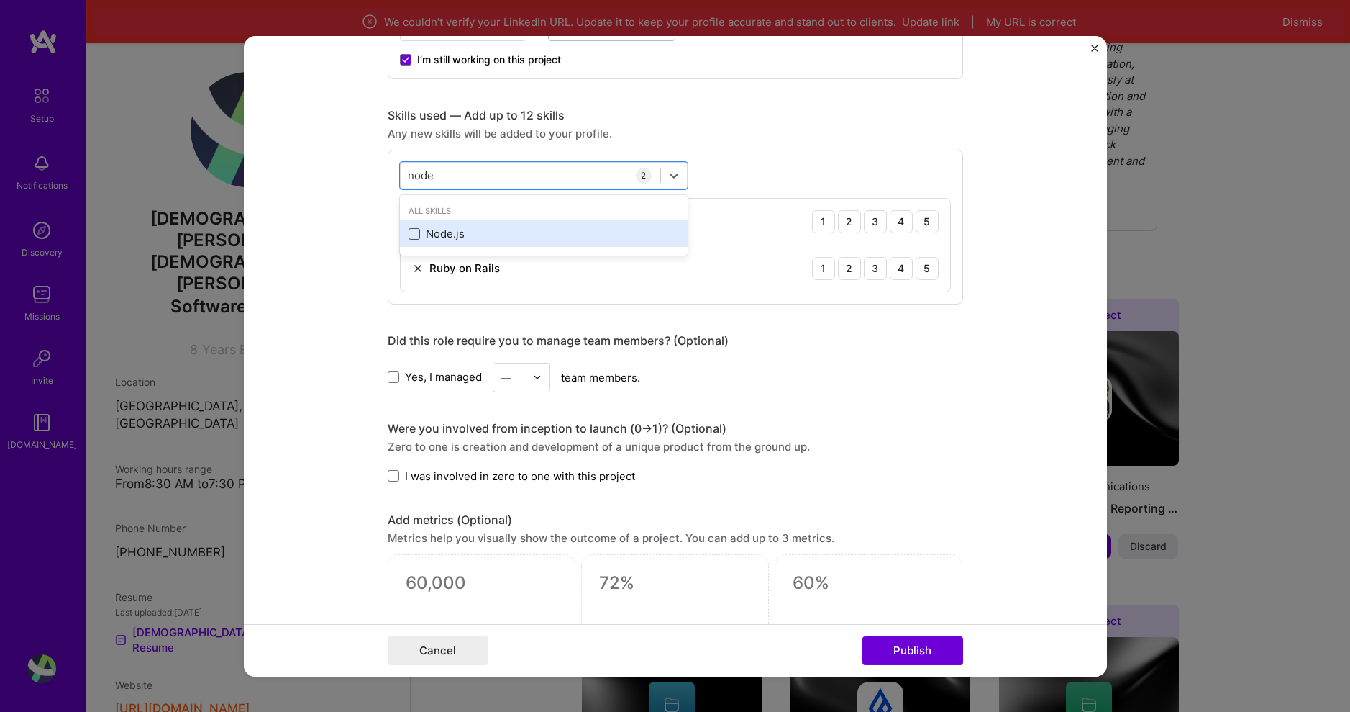
click at [409, 229] on span at bounding box center [415, 234] width 12 height 12
click at [0, 0] on input "checkbox" at bounding box center [0, 0] width 0 height 0
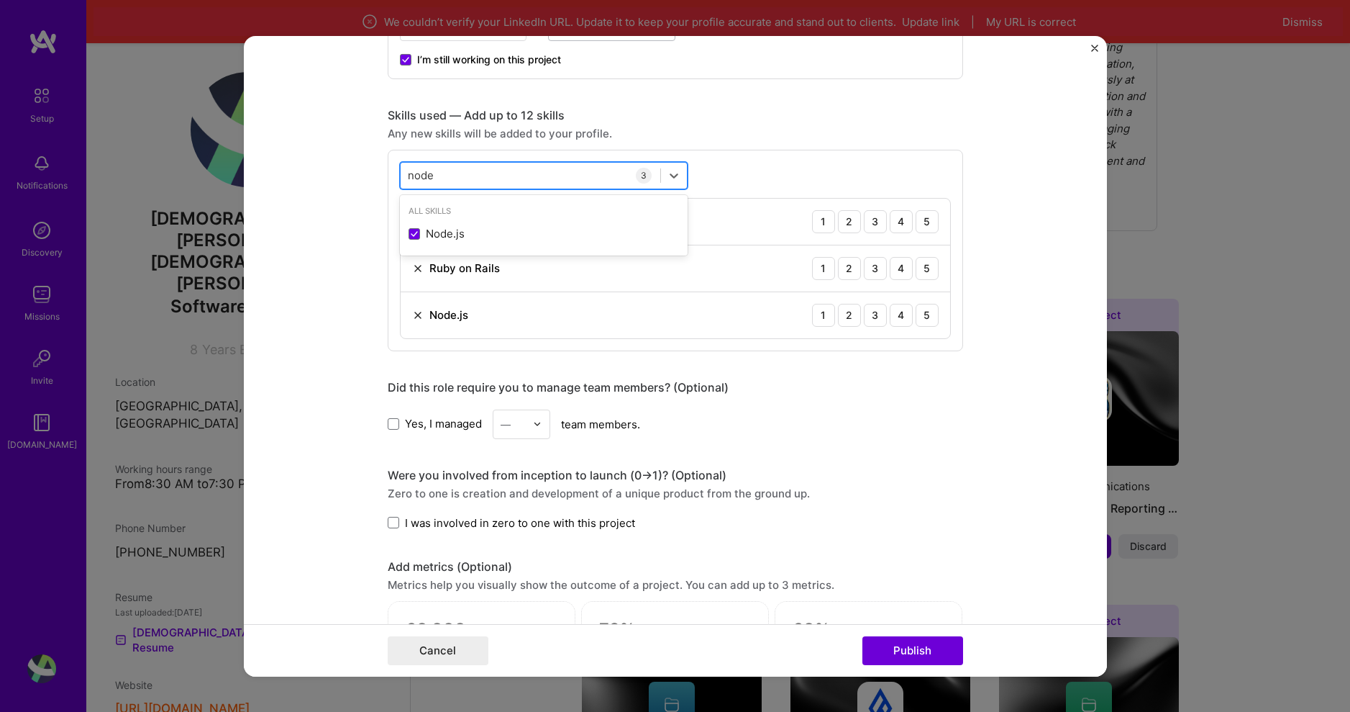
click at [452, 167] on div "node node" at bounding box center [531, 175] width 260 height 24
type input "n"
click at [463, 236] on div "Express.js" at bounding box center [544, 233] width 271 height 15
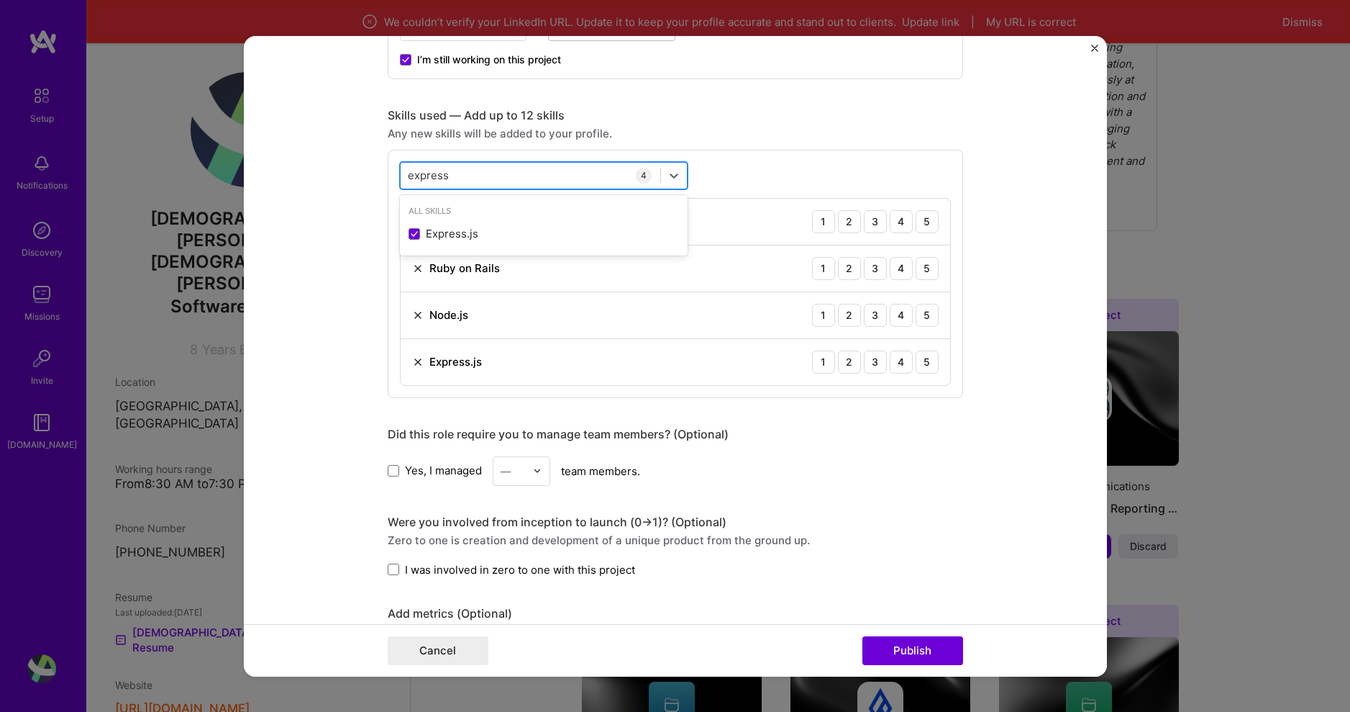
click at [453, 177] on div "express express" at bounding box center [531, 175] width 260 height 24
drag, startPoint x: 453, startPoint y: 177, endPoint x: 363, endPoint y: 176, distance: 89.9
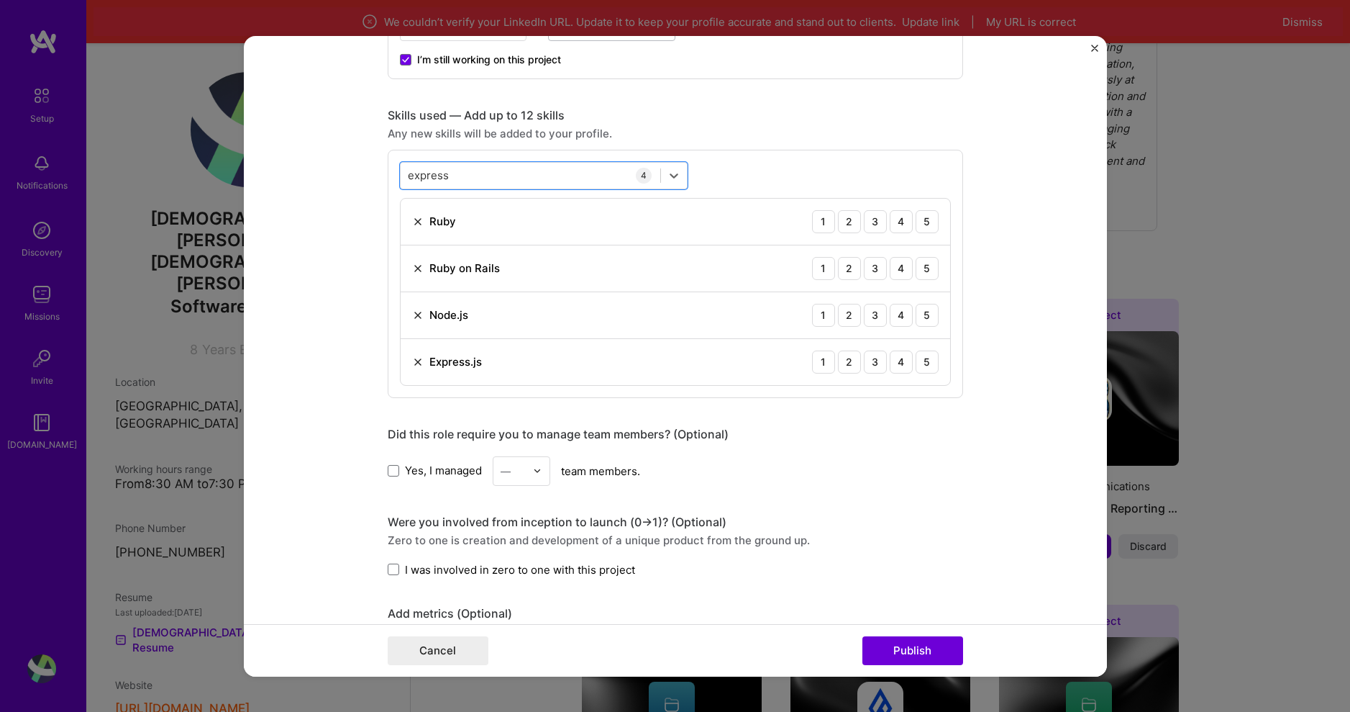
click at [363, 176] on form "Editing suggested project This project is suggested based on your LinkedIn, res…" at bounding box center [675, 355] width 863 height 640
type input "e"
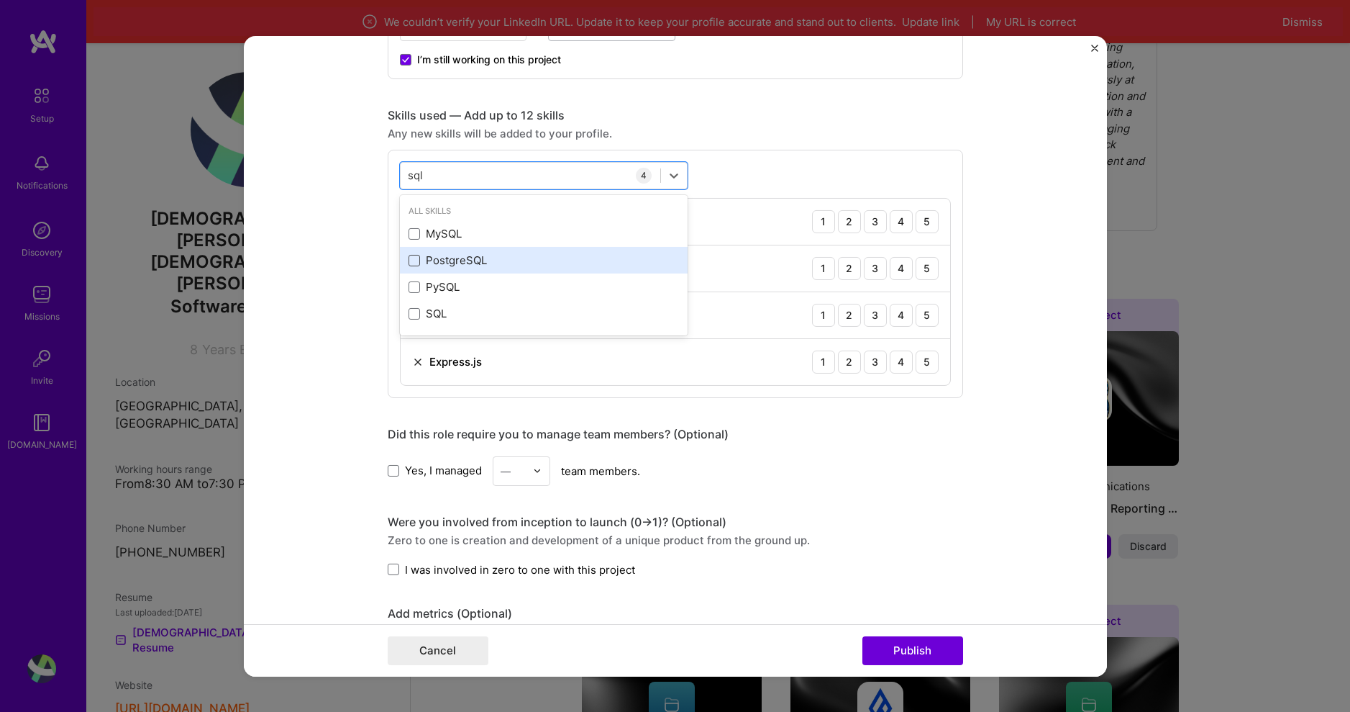
click at [409, 263] on span at bounding box center [415, 261] width 12 height 12
click at [0, 0] on input "checkbox" at bounding box center [0, 0] width 0 height 0
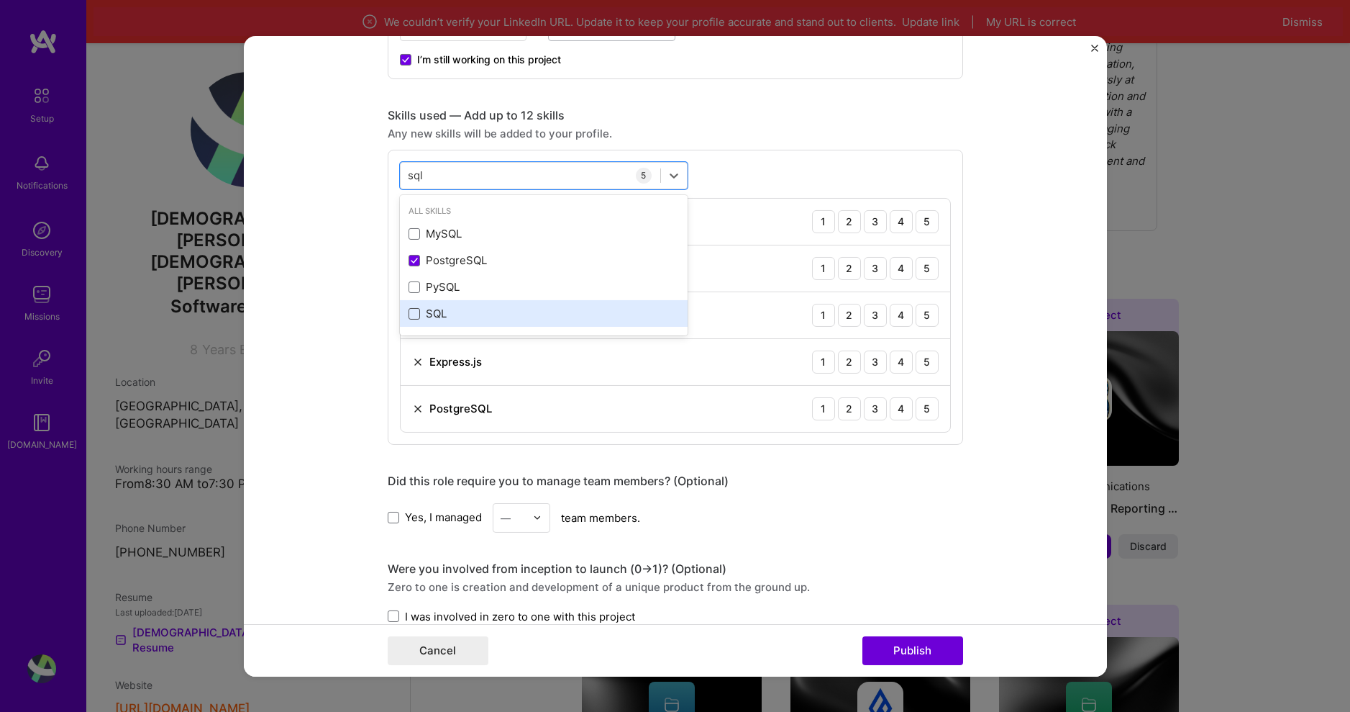
click at [409, 309] on span at bounding box center [415, 314] width 12 height 12
click at [0, 0] on input "checkbox" at bounding box center [0, 0] width 0 height 0
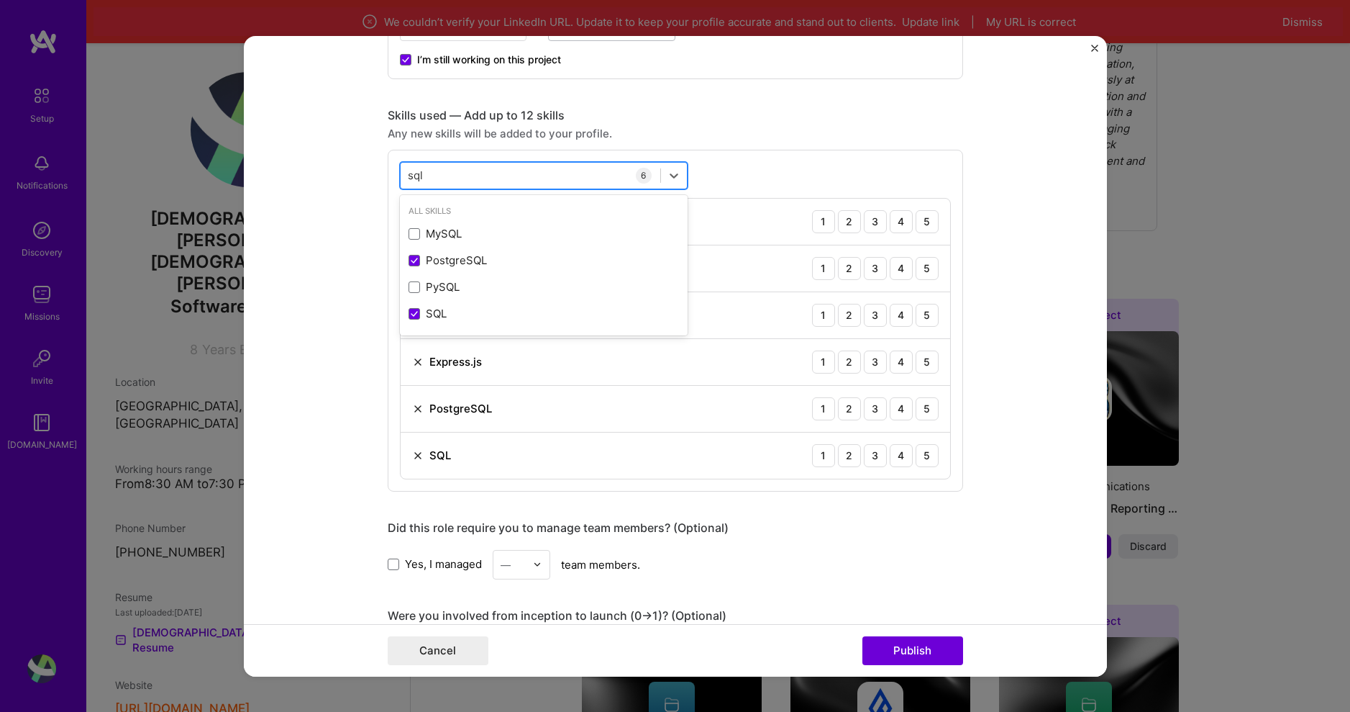
click at [457, 175] on div "sql sql" at bounding box center [531, 175] width 260 height 24
drag, startPoint x: 455, startPoint y: 178, endPoint x: 357, endPoint y: 168, distance: 99.2
click at [357, 168] on form "Editing suggested project This project is suggested based on your LinkedIn, res…" at bounding box center [675, 355] width 863 height 640
type input "s"
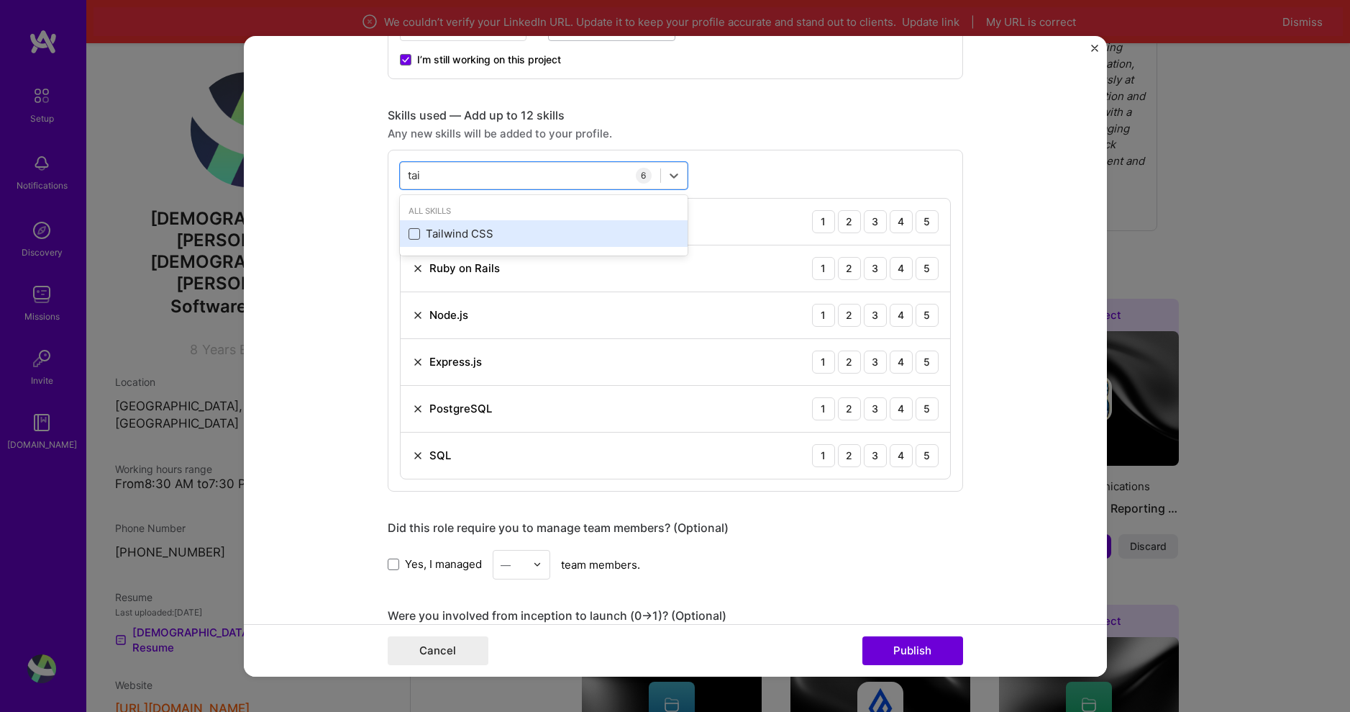
click at [409, 235] on span at bounding box center [415, 234] width 12 height 12
click at [0, 0] on input "checkbox" at bounding box center [0, 0] width 0 height 0
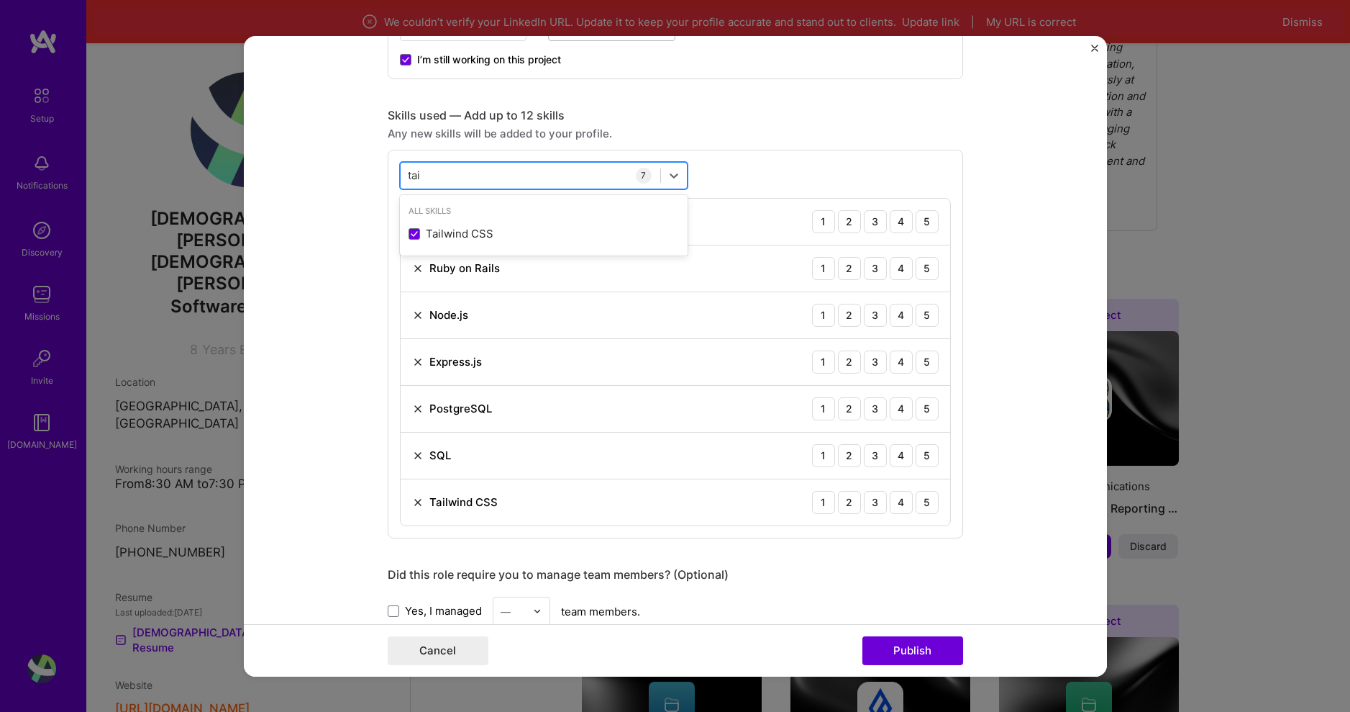
click at [431, 173] on div "tai tai" at bounding box center [531, 175] width 260 height 24
type input "t"
click at [983, 358] on form "Editing suggested project This project is suggested based on your LinkedIn, res…" at bounding box center [675, 355] width 863 height 640
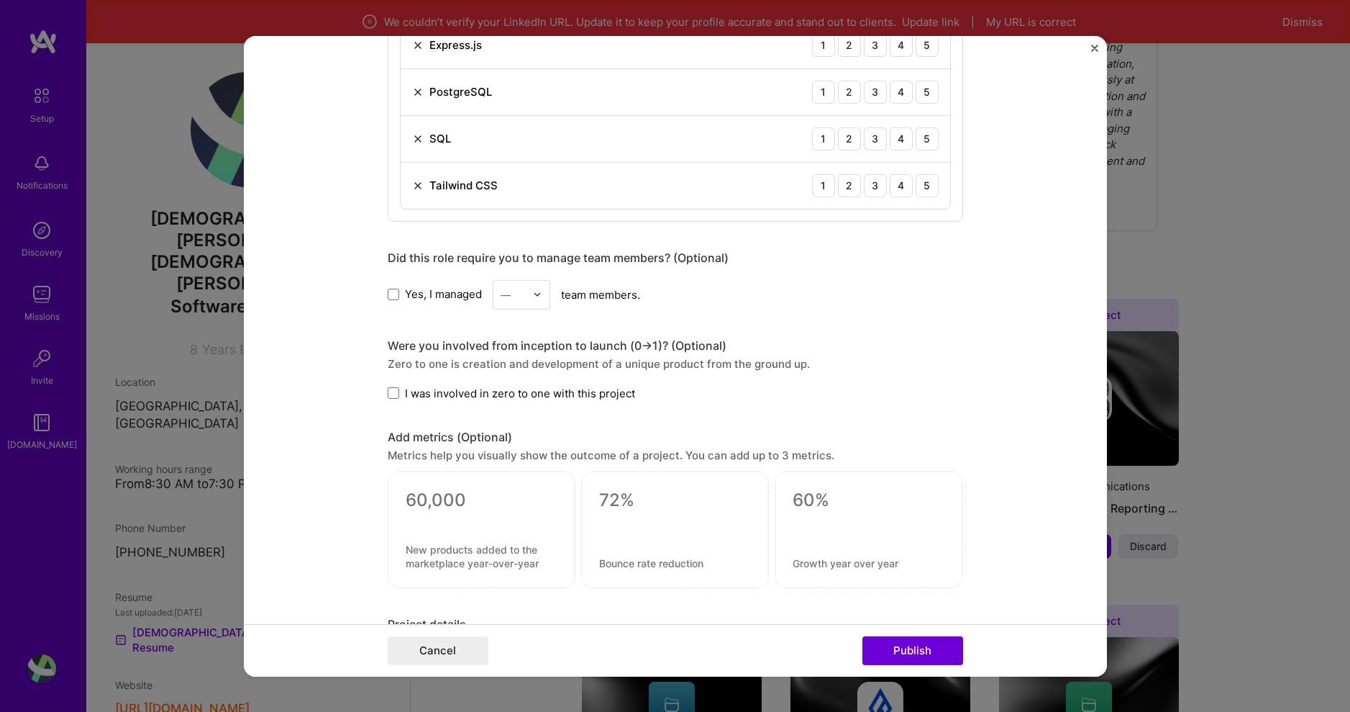
scroll to position [1007, 0]
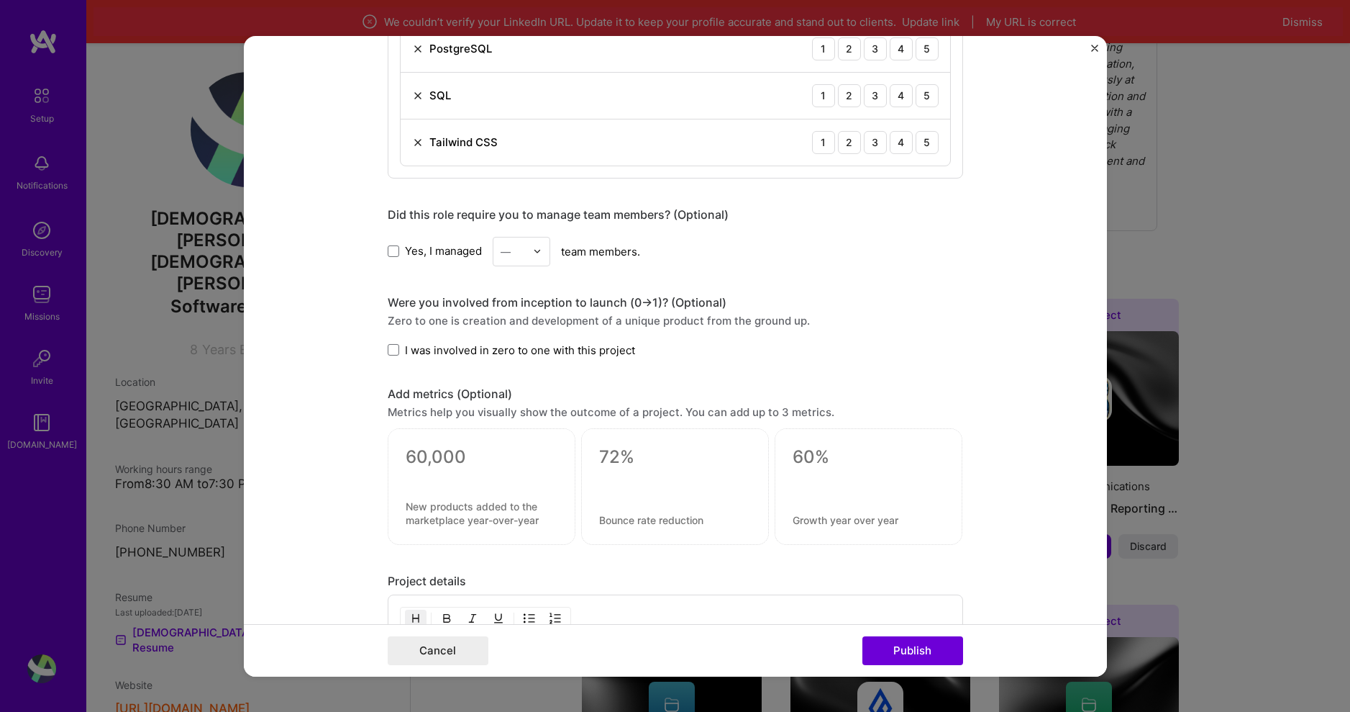
click at [379, 252] on form "Editing suggested project This project is suggested based on your LinkedIn, res…" at bounding box center [675, 355] width 863 height 640
click at [389, 248] on span at bounding box center [394, 251] width 12 height 12
click at [0, 0] on input "Yes, I managed" at bounding box center [0, 0] width 0 height 0
click at [539, 253] on div at bounding box center [541, 251] width 17 height 28
click at [517, 314] on div "2" at bounding box center [521, 315] width 49 height 27
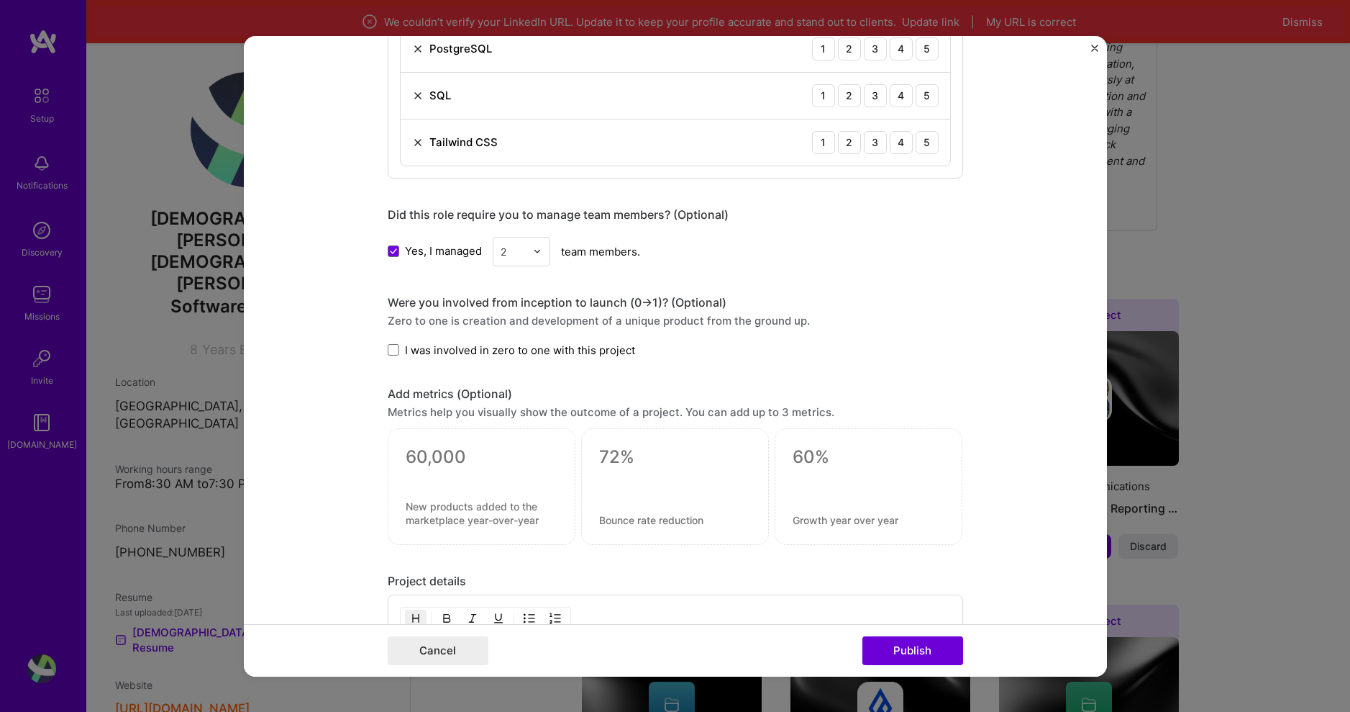
click at [388, 350] on span at bounding box center [394, 350] width 12 height 12
click at [0, 0] on input "I was involved in zero to one with this project" at bounding box center [0, 0] width 0 height 0
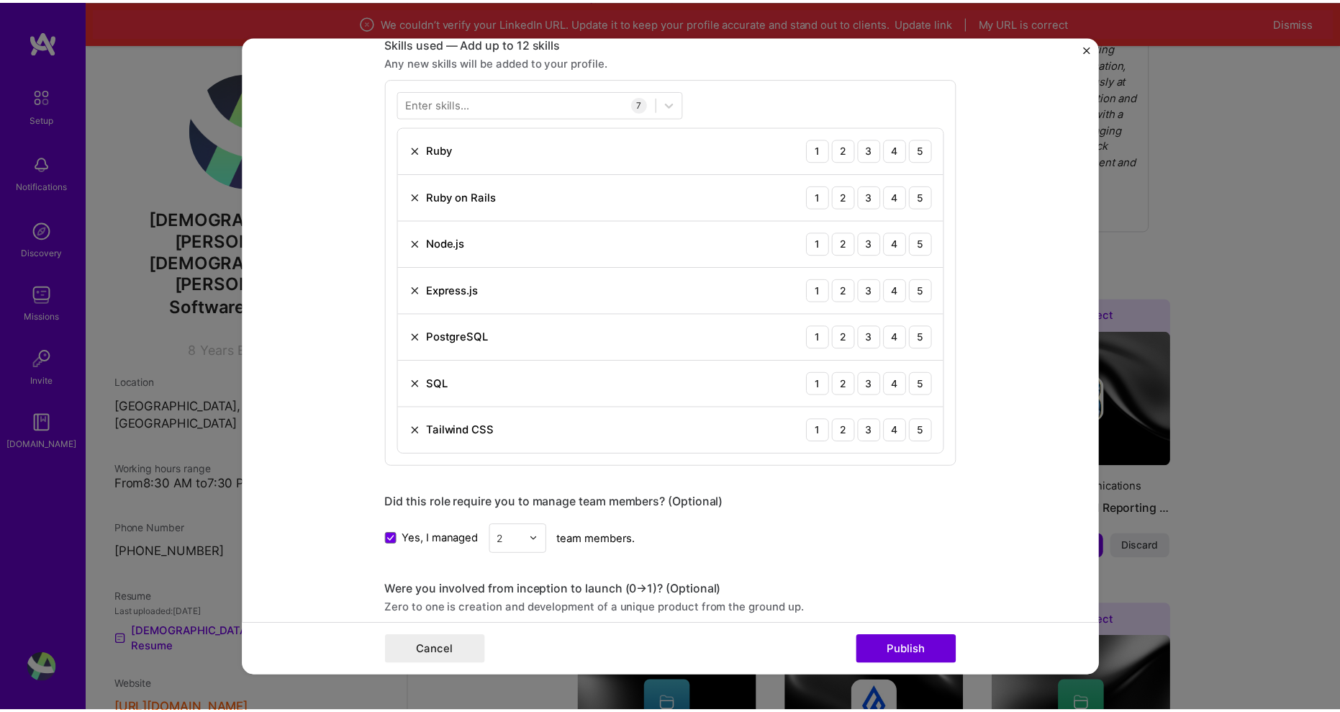
scroll to position [1340, 0]
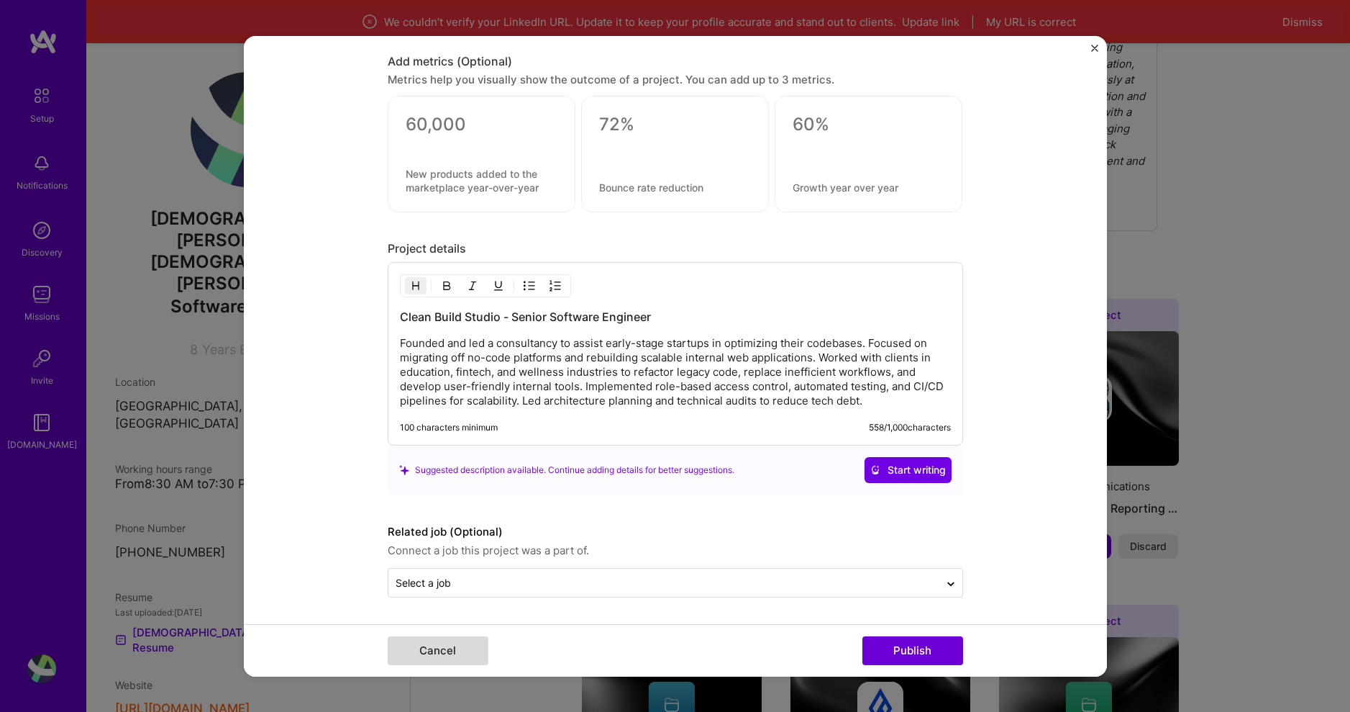
click at [435, 651] on button "Cancel" at bounding box center [438, 650] width 101 height 29
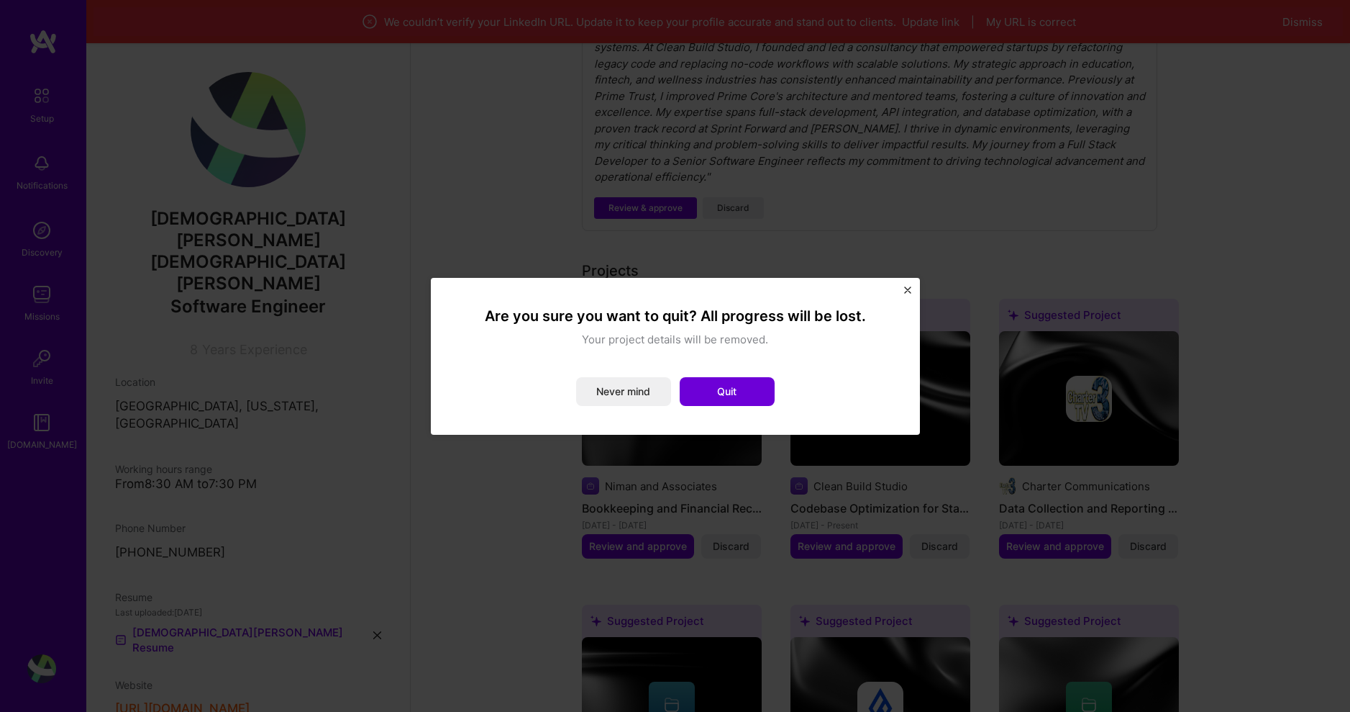
click at [905, 289] on img "Close" at bounding box center [907, 289] width 7 height 7
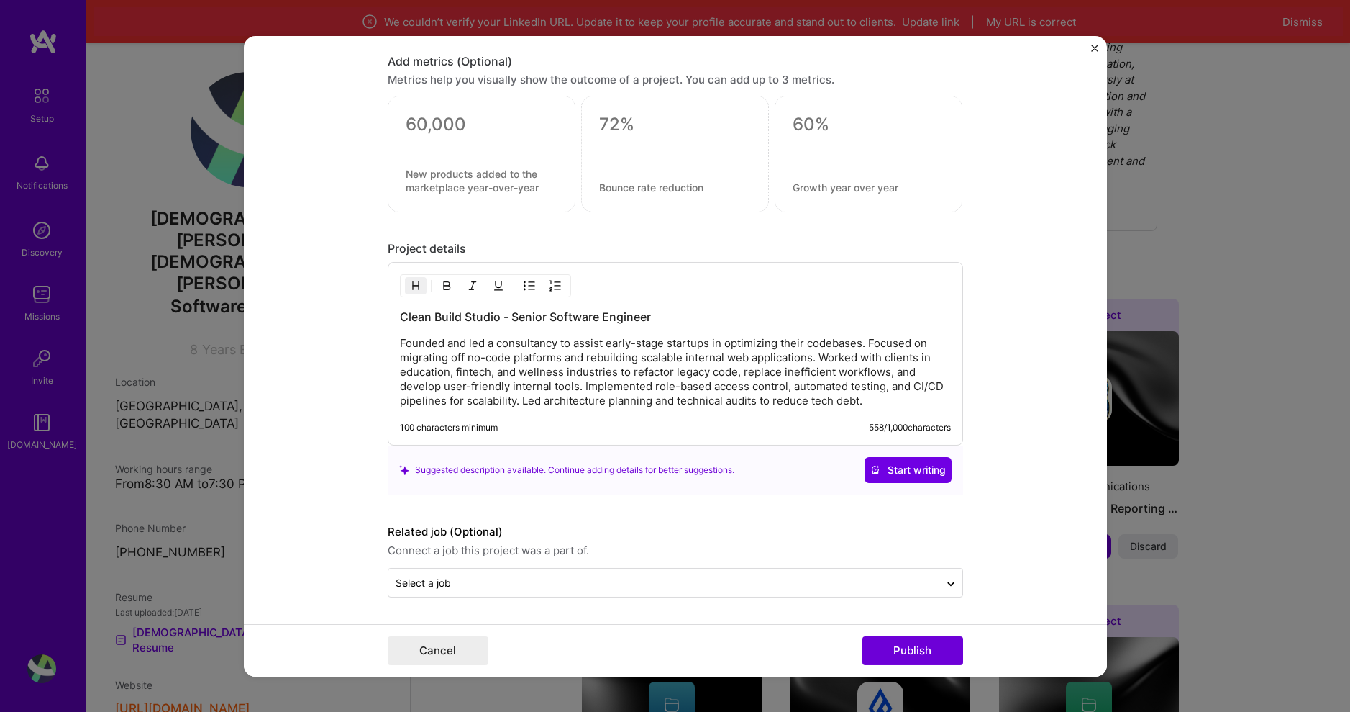
click at [1089, 47] on form "Editing suggested project This project is suggested based on your LinkedIn, res…" at bounding box center [675, 355] width 863 height 640
click at [1094, 47] on img "Close" at bounding box center [1094, 47] width 7 height 7
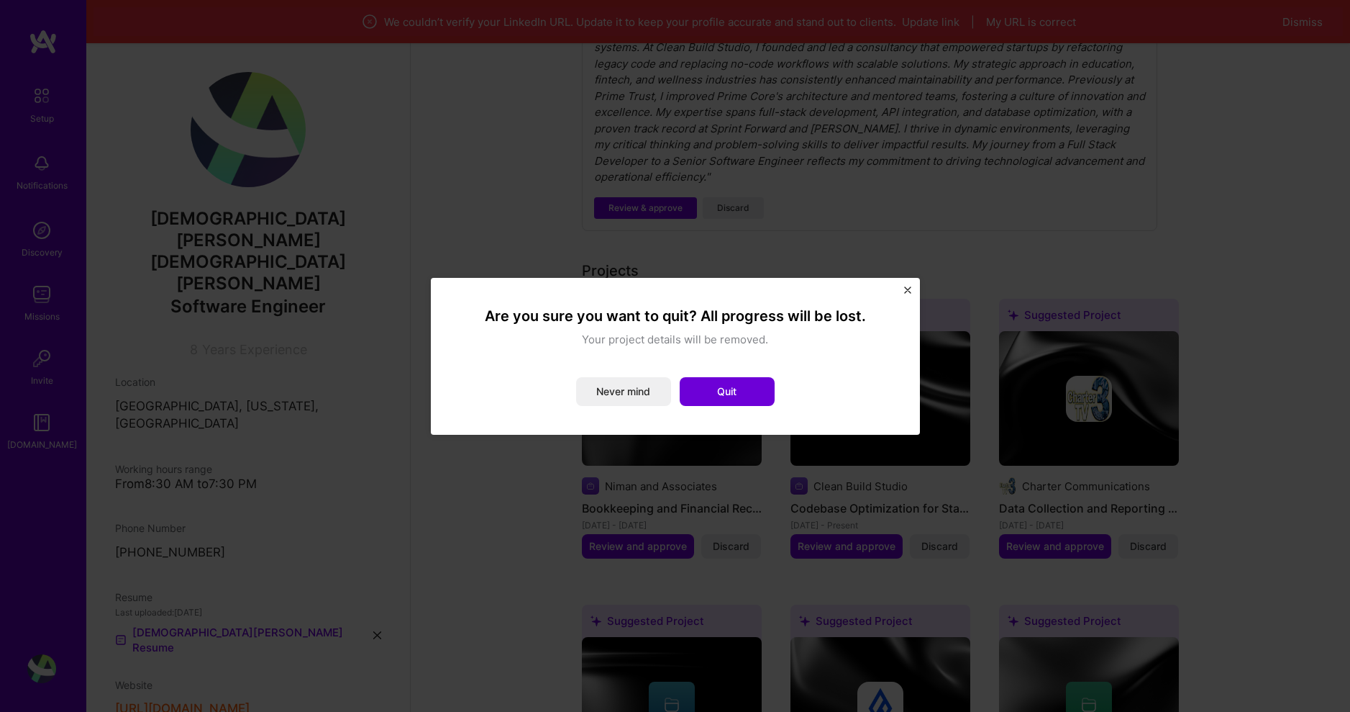
click at [637, 390] on button "Never mind" at bounding box center [623, 391] width 95 height 29
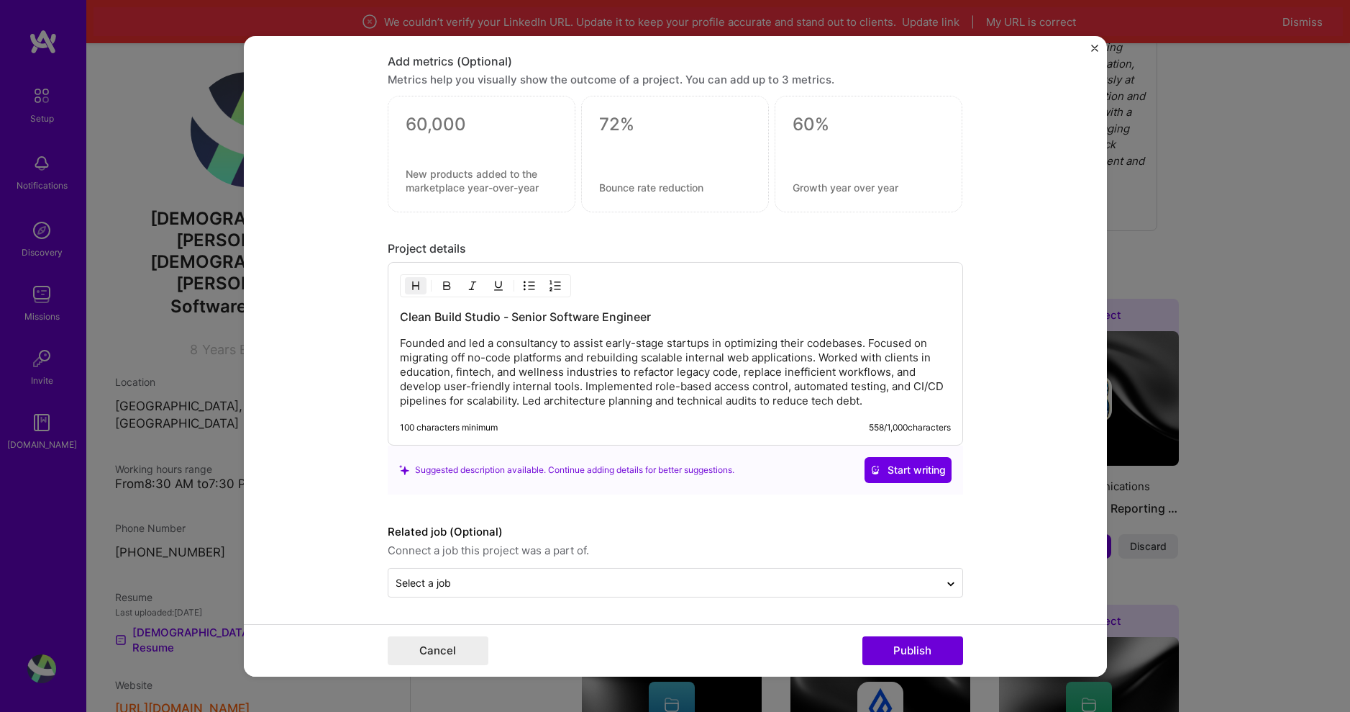
click at [1094, 45] on img "Close" at bounding box center [1094, 47] width 7 height 7
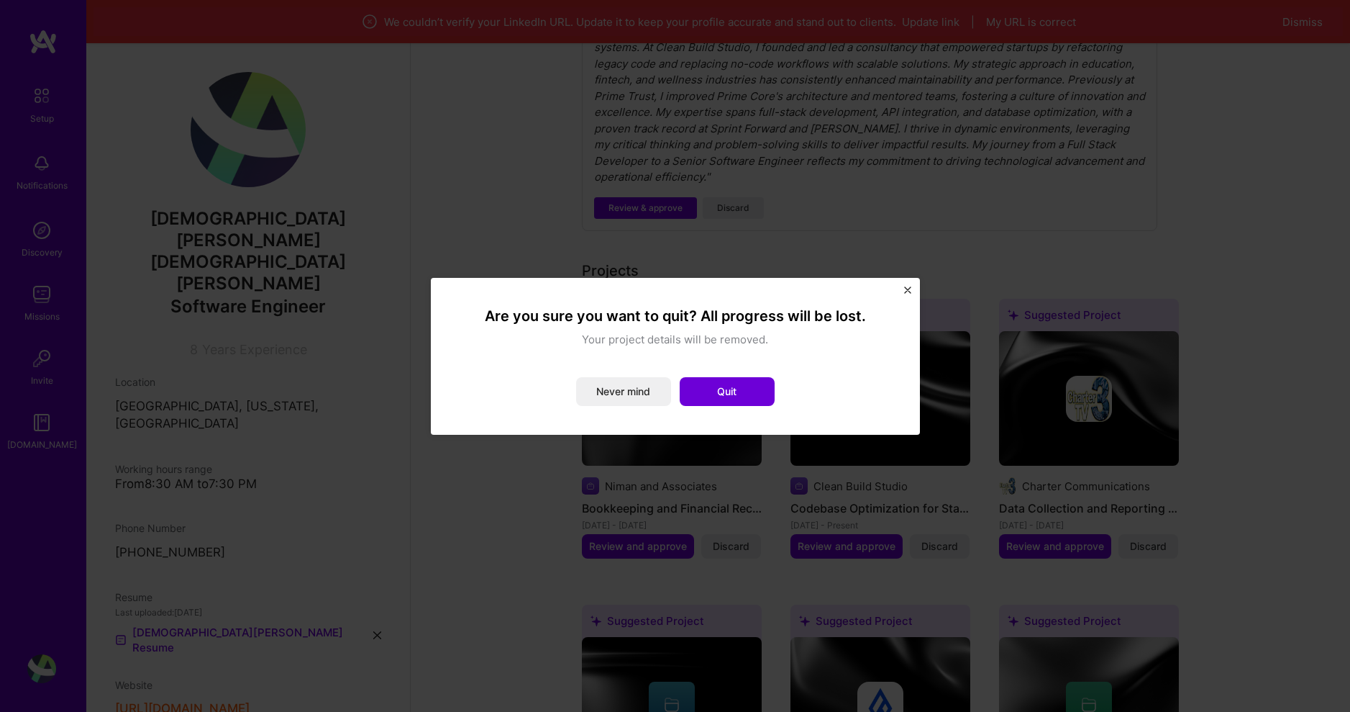
click at [719, 394] on button "Quit" at bounding box center [727, 391] width 95 height 29
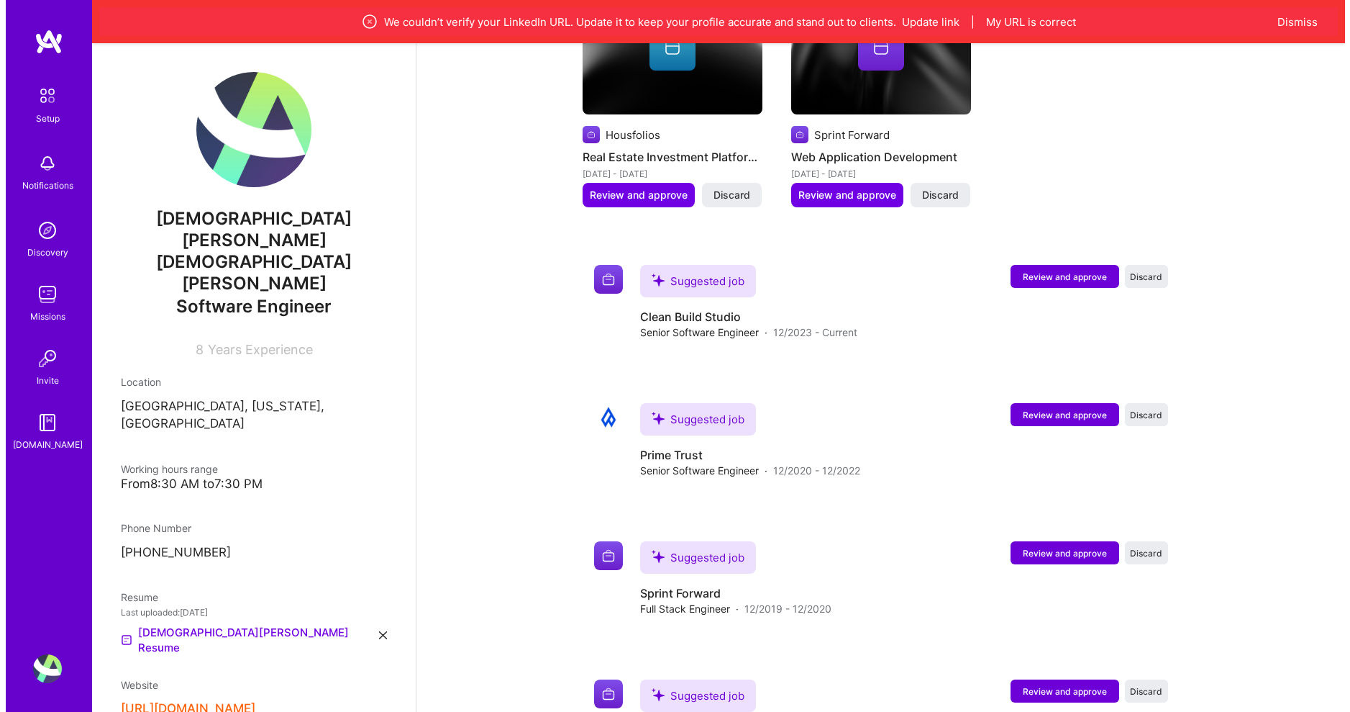
scroll to position [1511, 0]
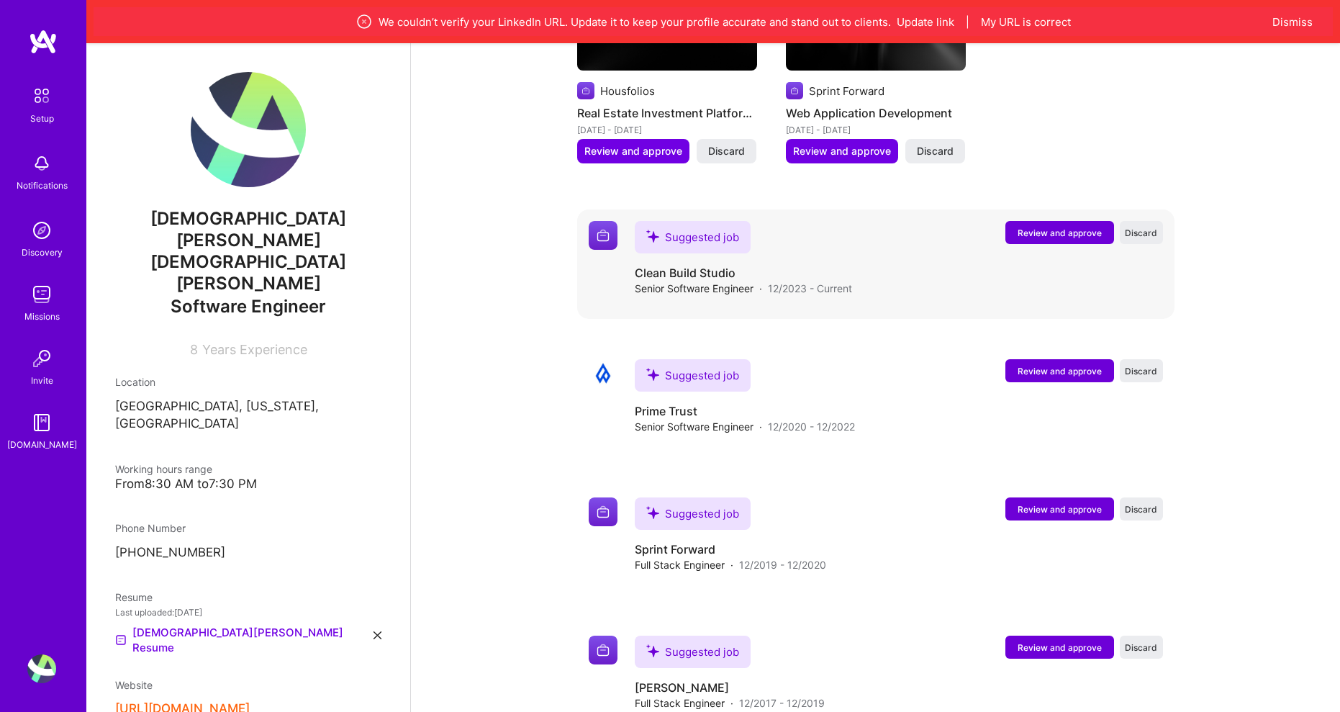
click at [1047, 227] on span "Review and approve" at bounding box center [1059, 233] width 84 height 12
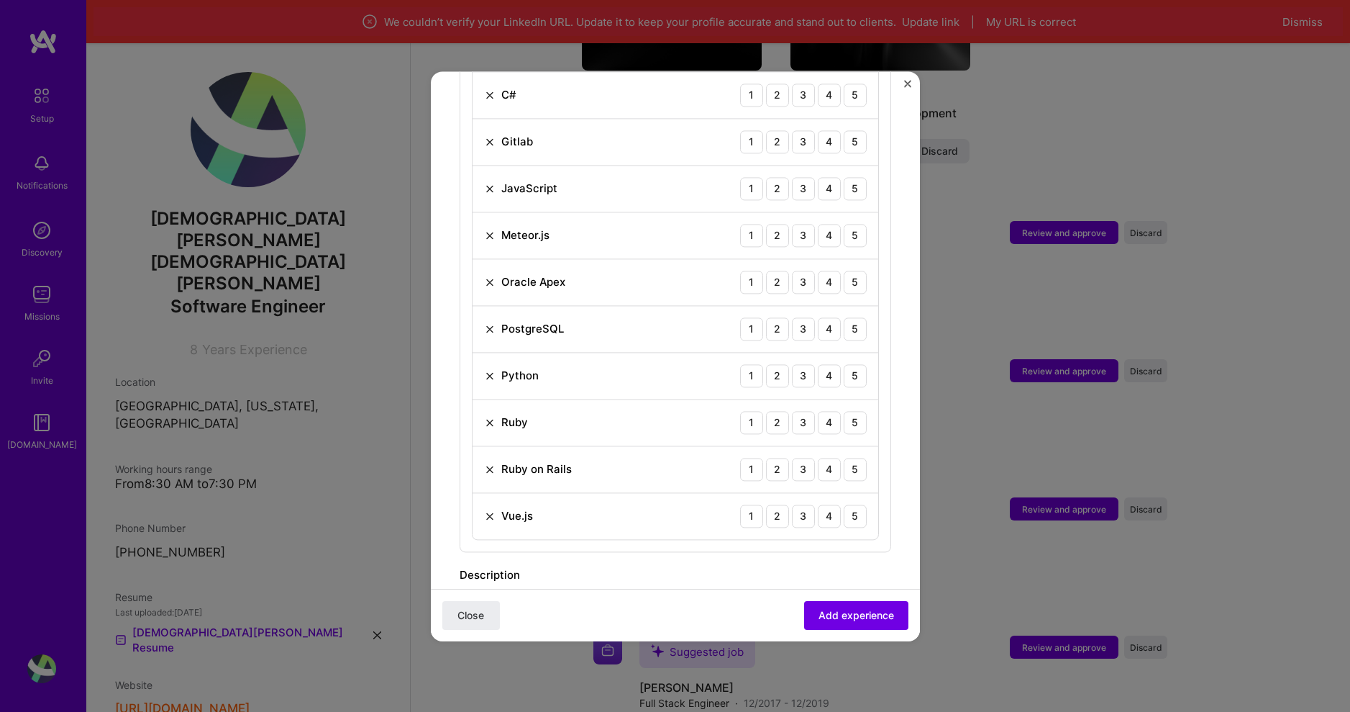
scroll to position [1007, 0]
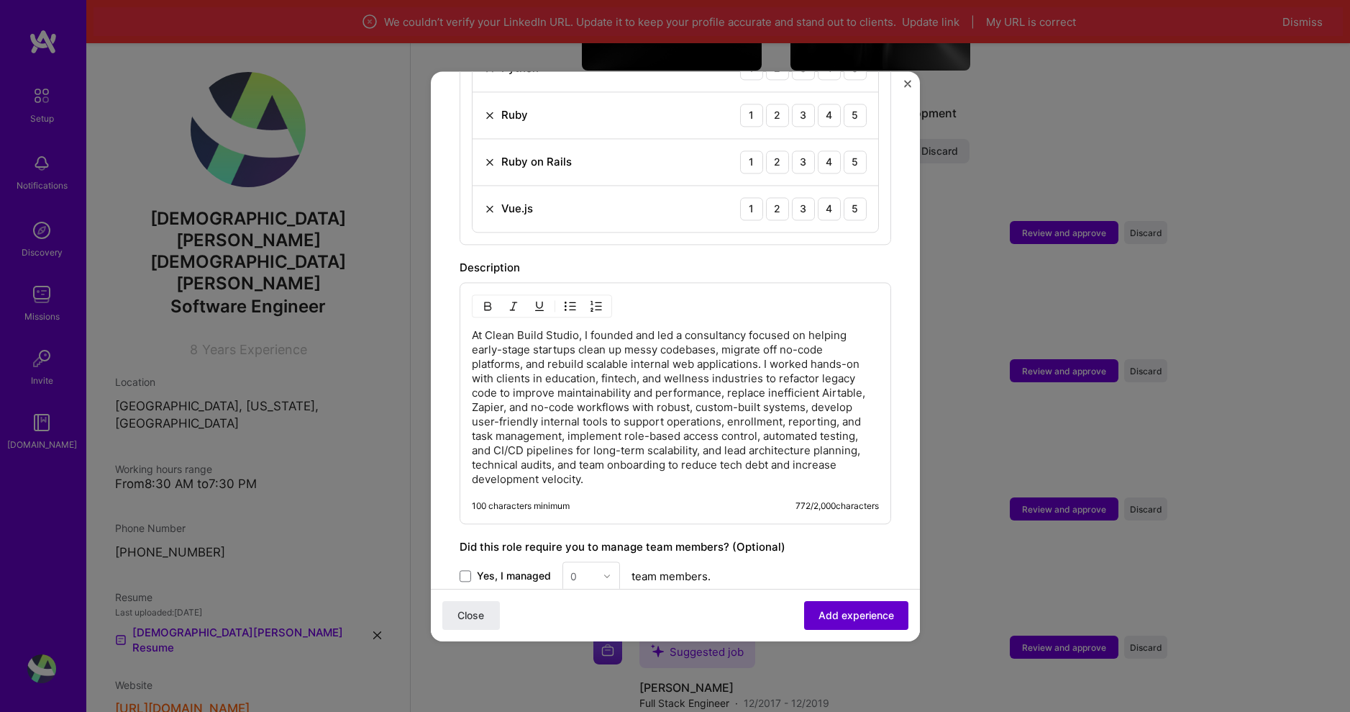
click at [862, 612] on span "Add experience" at bounding box center [857, 614] width 76 height 14
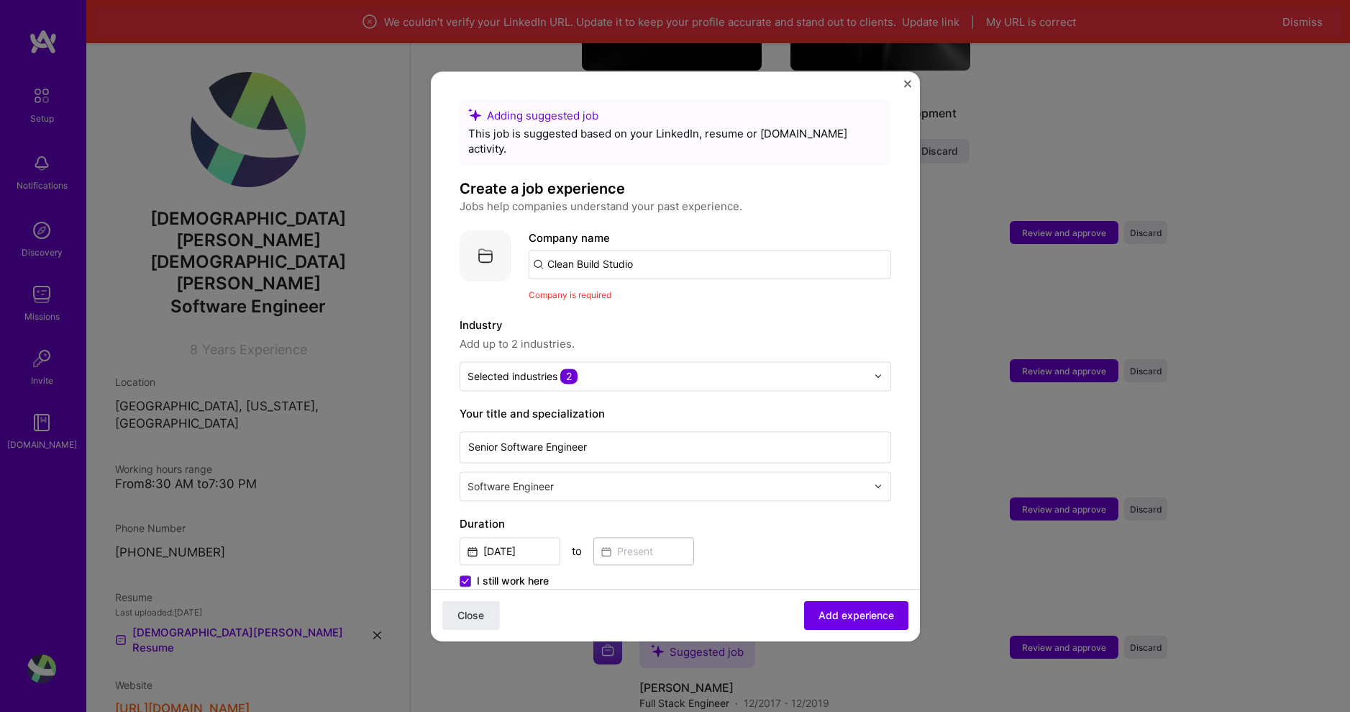
scroll to position [0, 0]
click at [663, 250] on input "Clean Build Studio" at bounding box center [710, 264] width 363 height 29
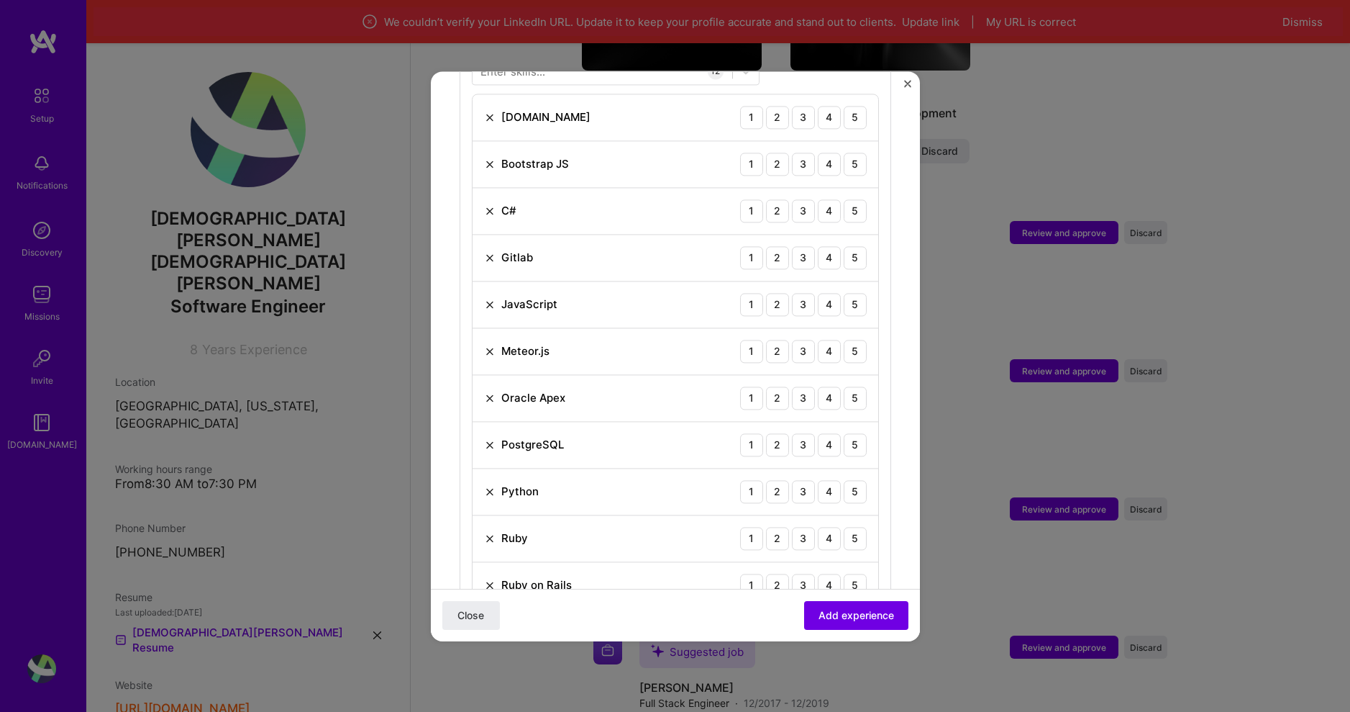
scroll to position [647, 0]
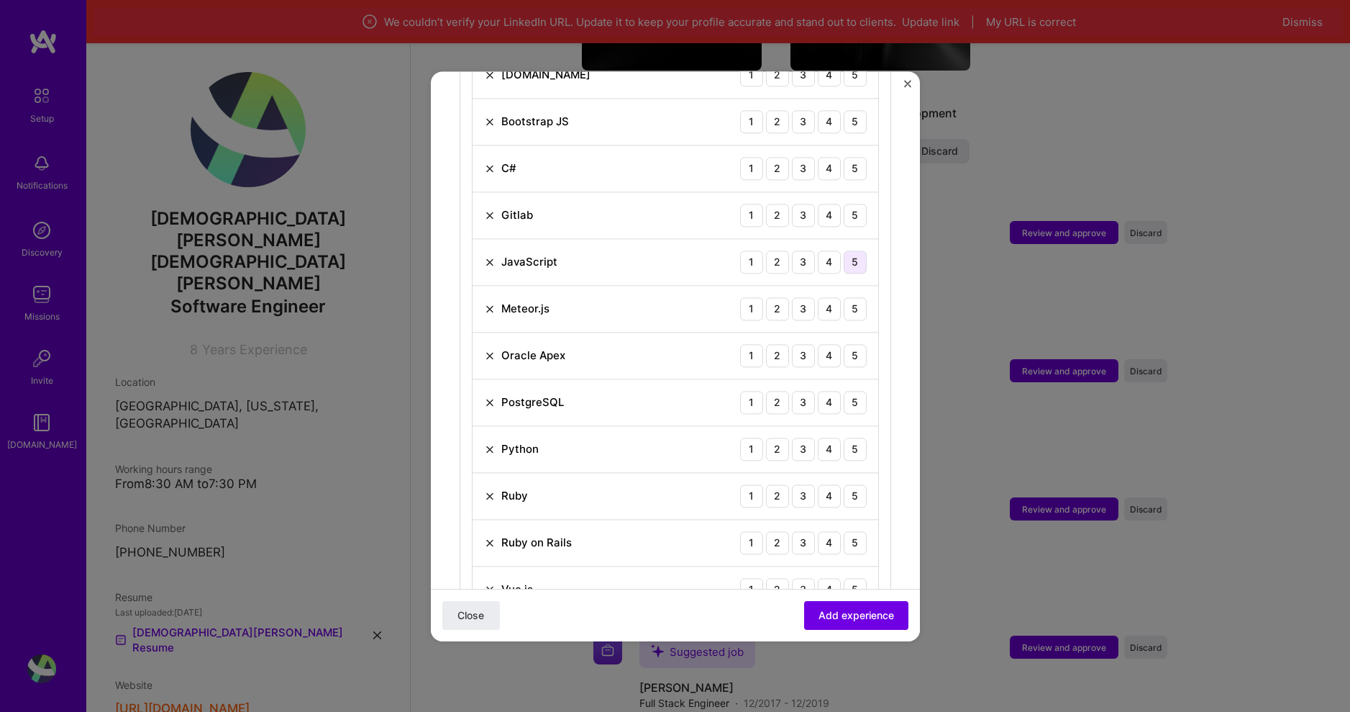
click at [844, 250] on div "5" at bounding box center [855, 261] width 23 height 23
click at [845, 297] on div "5" at bounding box center [855, 308] width 23 height 23
click at [818, 297] on div "4" at bounding box center [829, 308] width 23 height 23
click at [826, 252] on div "4" at bounding box center [829, 261] width 23 height 23
click at [847, 391] on div "5" at bounding box center [855, 402] width 23 height 23
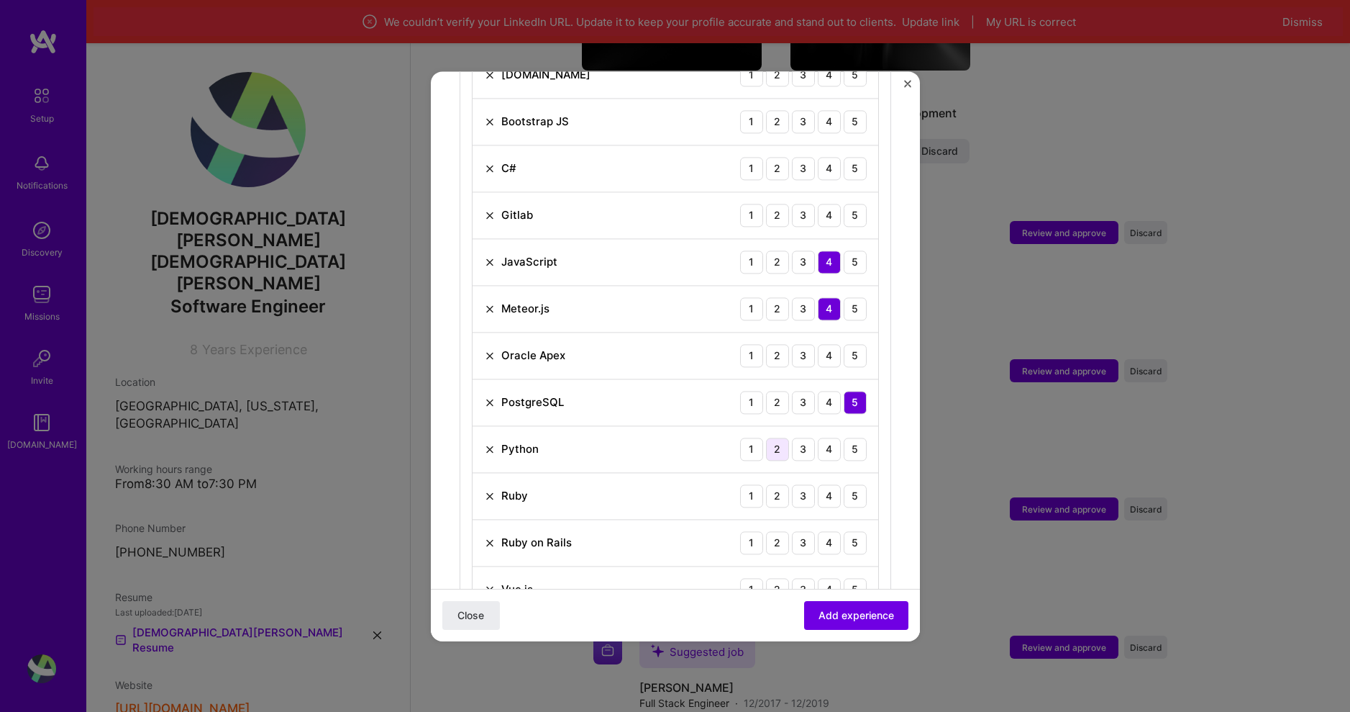
click at [772, 437] on div "2" at bounding box center [777, 448] width 23 height 23
click at [846, 484] on div "5" at bounding box center [855, 495] width 23 height 23
click at [844, 531] on div "5" at bounding box center [855, 542] width 23 height 23
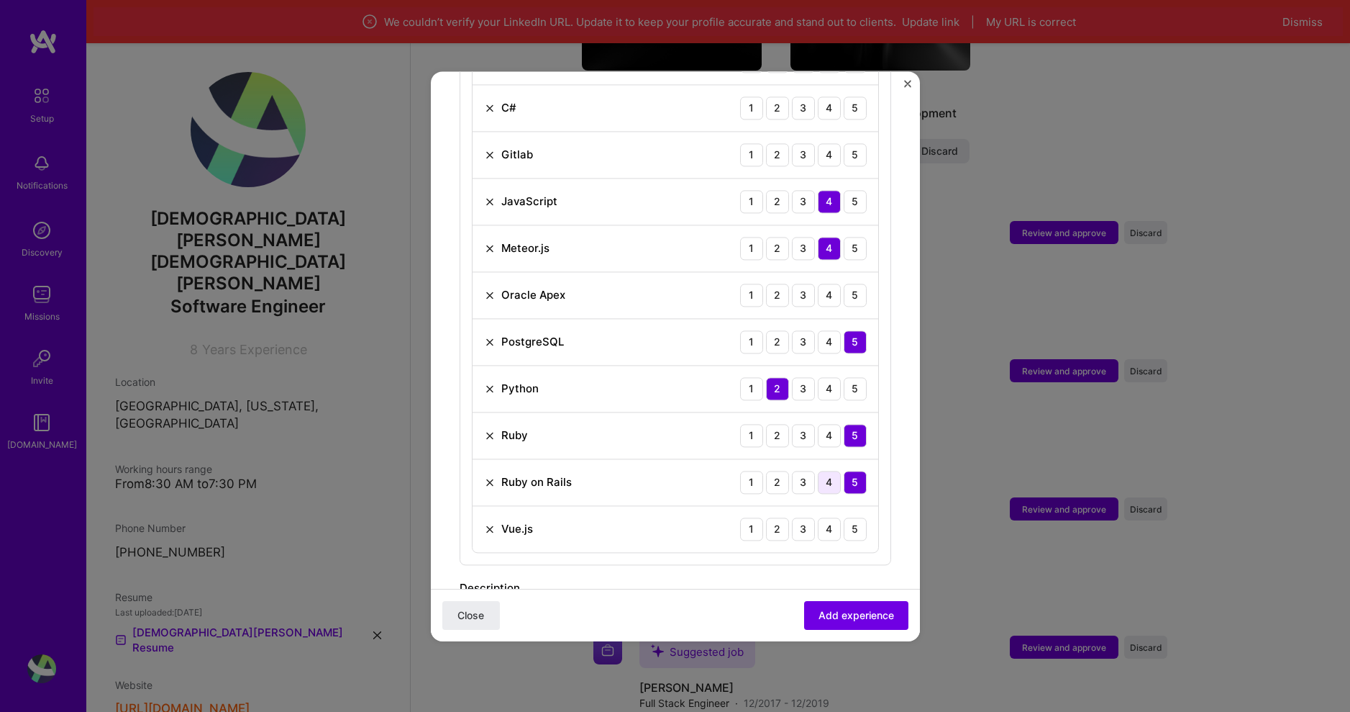
scroll to position [791, 0]
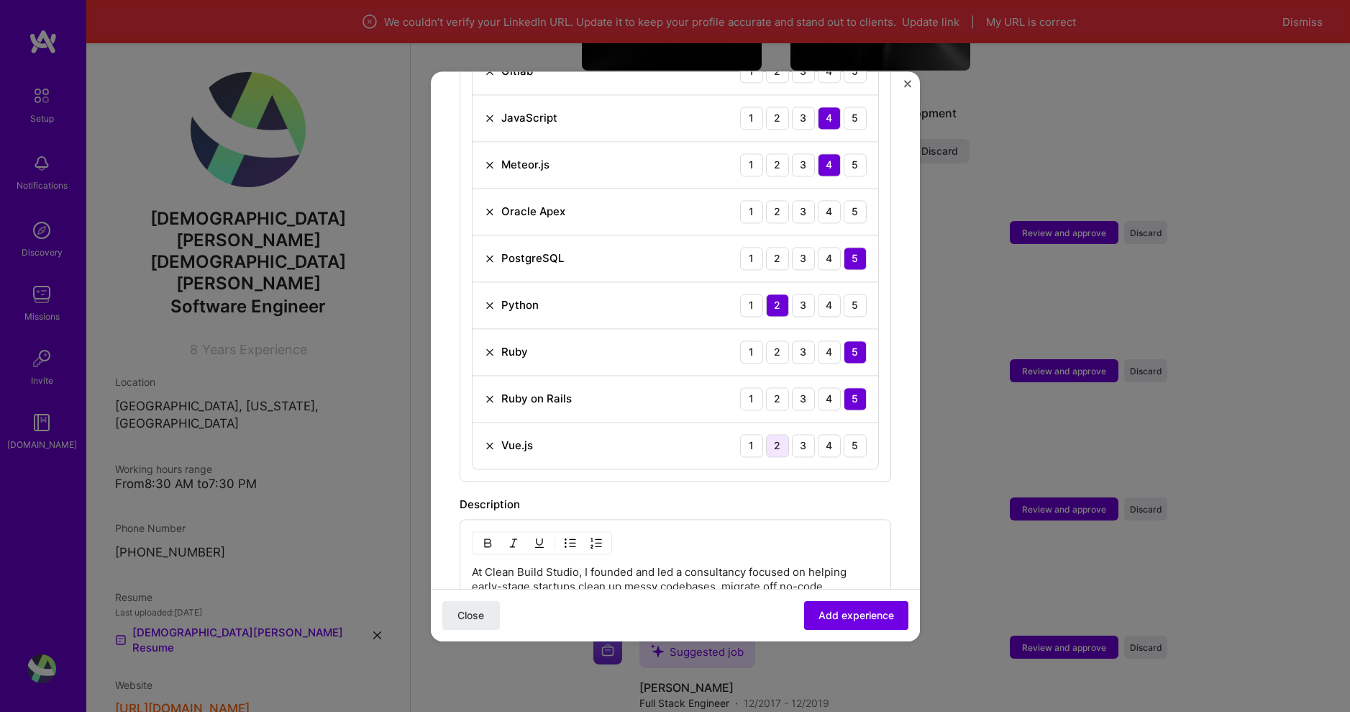
click at [773, 434] on div "2" at bounding box center [777, 445] width 23 height 23
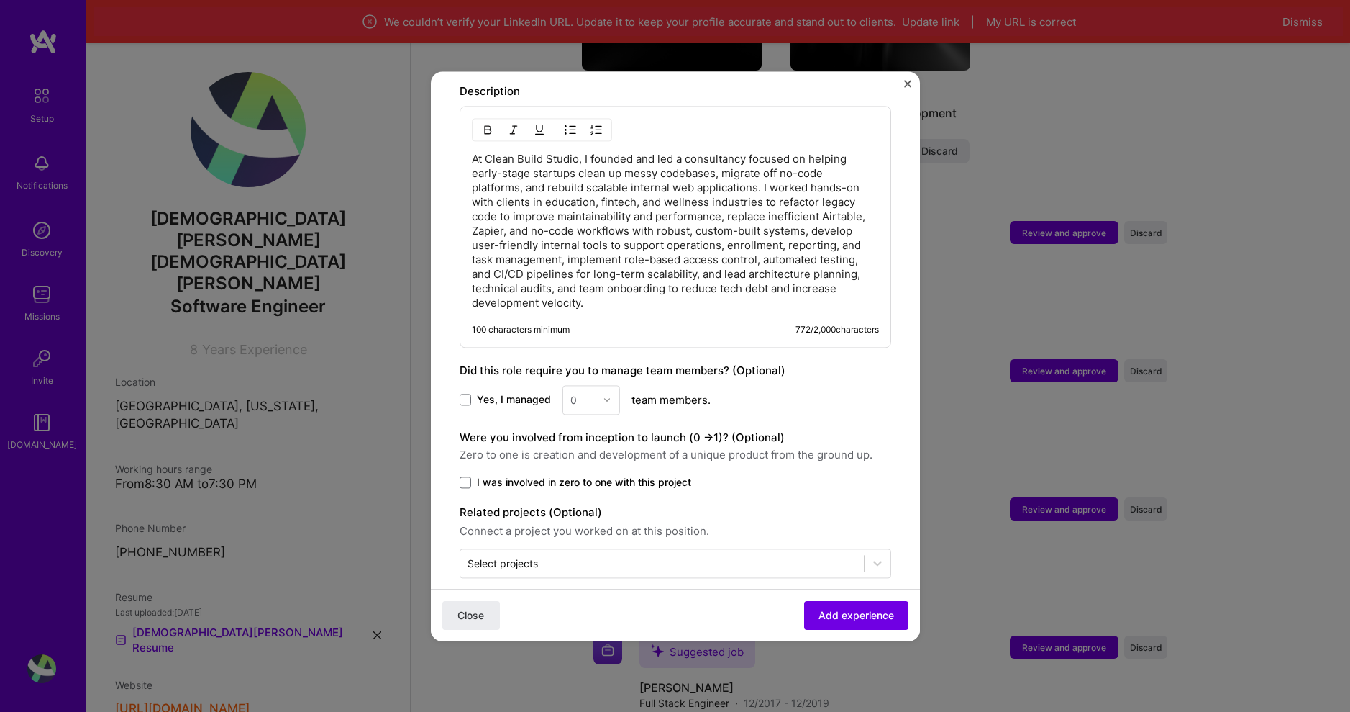
scroll to position [1208, 0]
click at [465, 473] on span at bounding box center [466, 479] width 12 height 12
click at [0, 0] on input "I was involved in zero to one with this project" at bounding box center [0, 0] width 0 height 0
click at [465, 390] on span at bounding box center [466, 396] width 12 height 12
click at [0, 0] on input "Yes, I managed" at bounding box center [0, 0] width 0 height 0
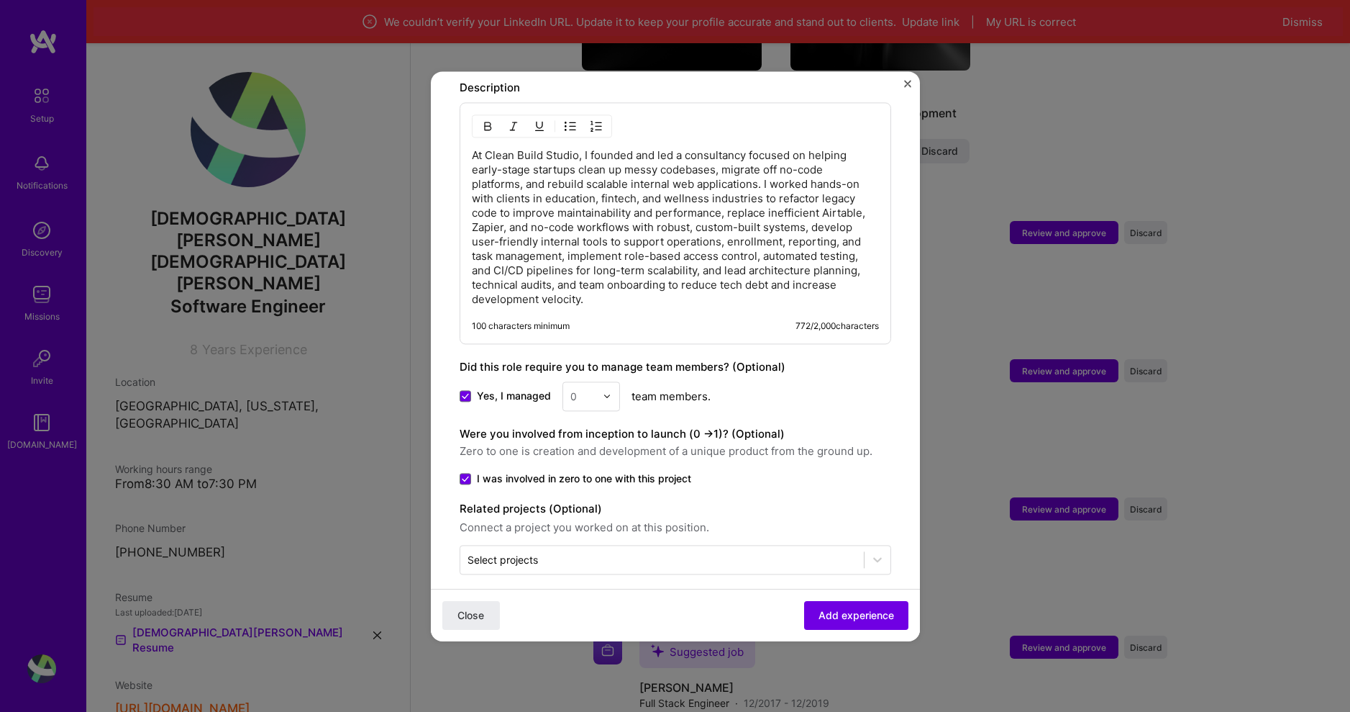
click at [604, 391] on img at bounding box center [607, 395] width 9 height 9
click at [598, 447] on div "2" at bounding box center [591, 460] width 49 height 27
click at [842, 425] on div "Were you involved from inception to launch (0 - > 1)? (Optional) Zero to one is…" at bounding box center [676, 442] width 432 height 35
click at [832, 614] on span "Add experience" at bounding box center [857, 614] width 76 height 14
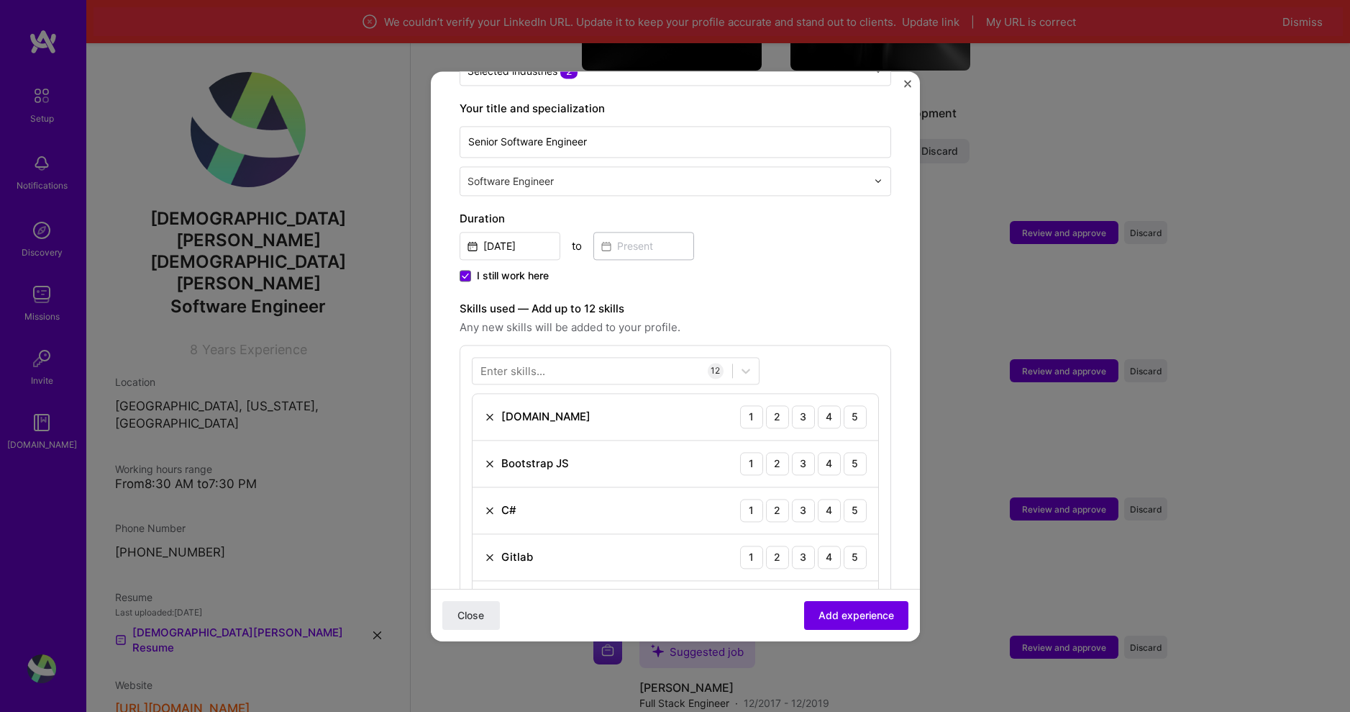
scroll to position [144, 0]
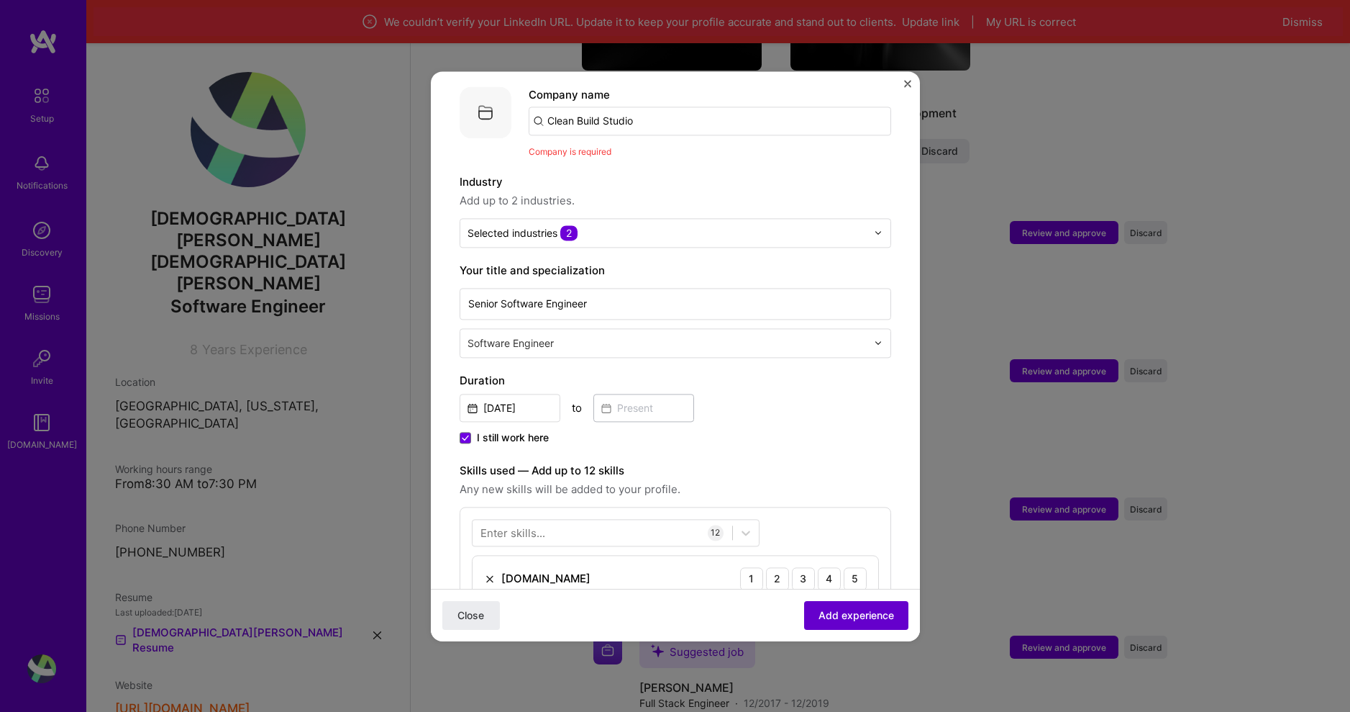
click at [864, 616] on span "Add experience" at bounding box center [857, 614] width 76 height 14
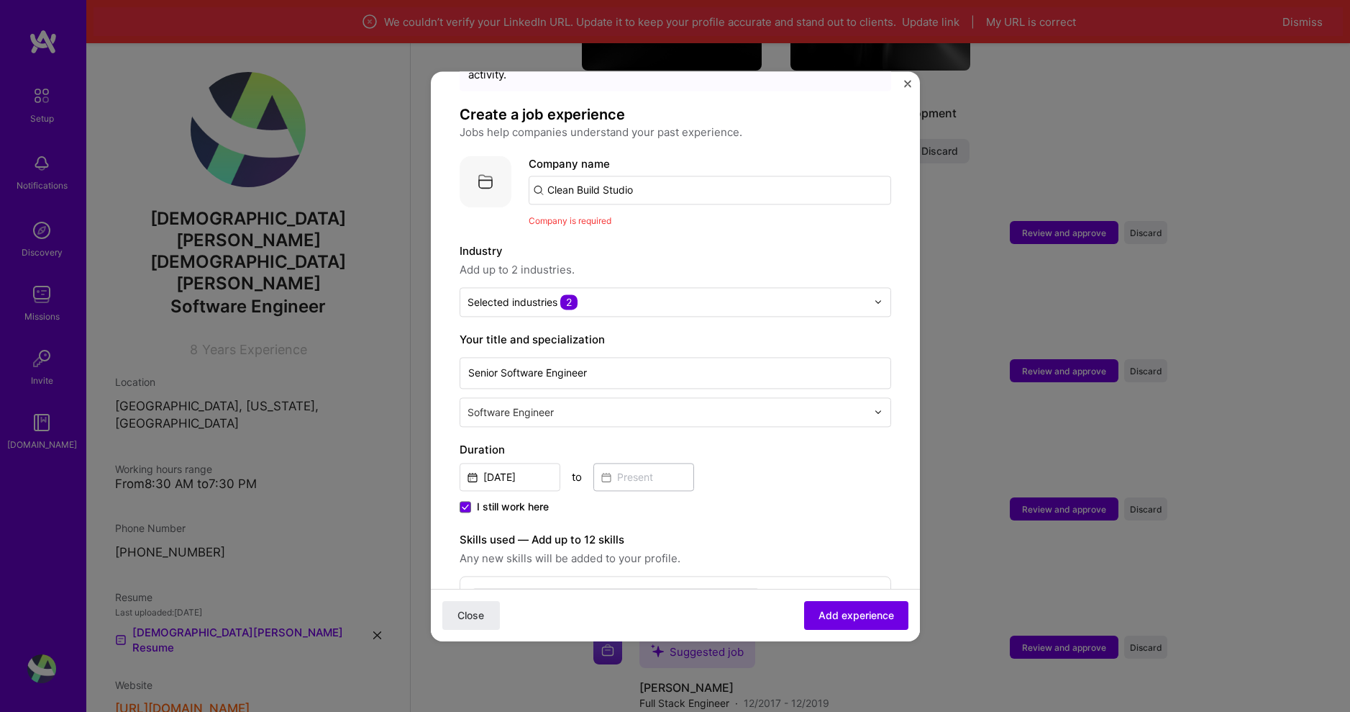
scroll to position [0, 0]
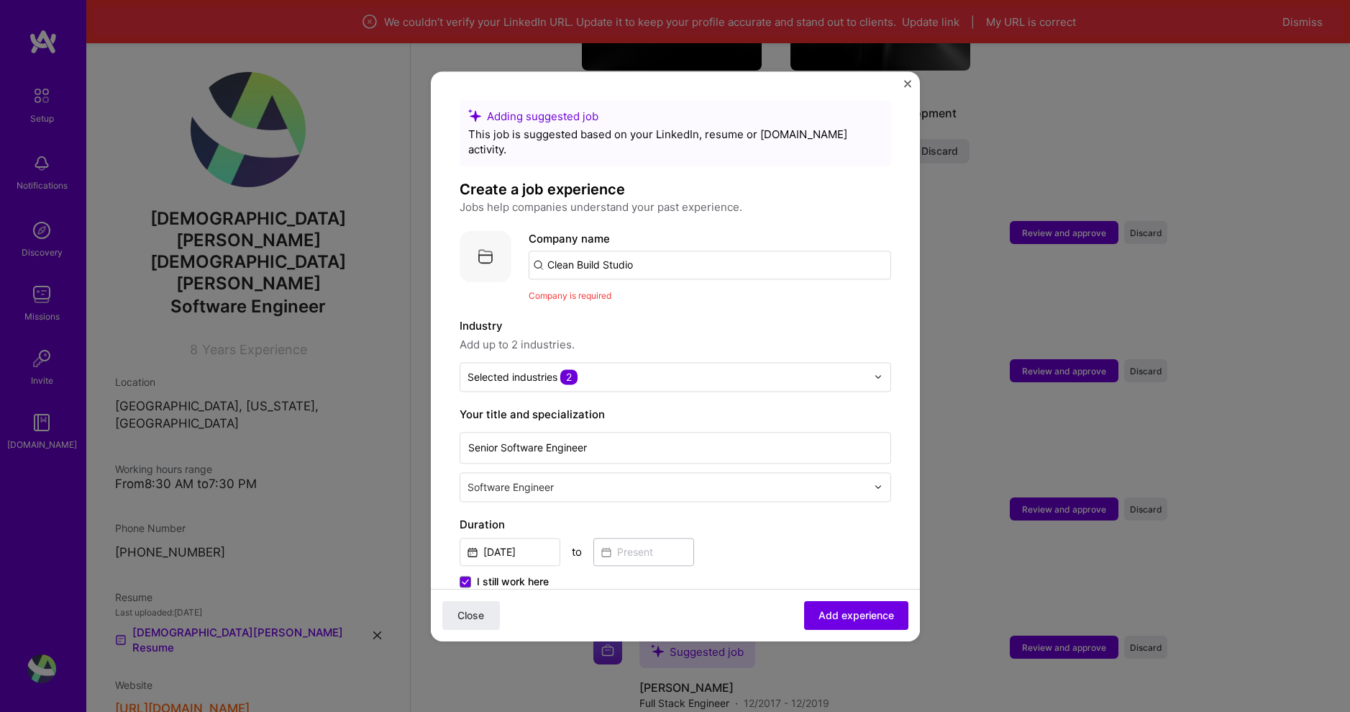
click at [642, 267] on div "Company name Clean Build Studio Company is required" at bounding box center [710, 266] width 363 height 73
click at [650, 250] on input "Clean Build Studio" at bounding box center [710, 264] width 363 height 29
click at [658, 250] on input "Clean Build Studio" at bounding box center [710, 264] width 363 height 29
drag, startPoint x: 658, startPoint y: 242, endPoint x: 460, endPoint y: 224, distance: 198.7
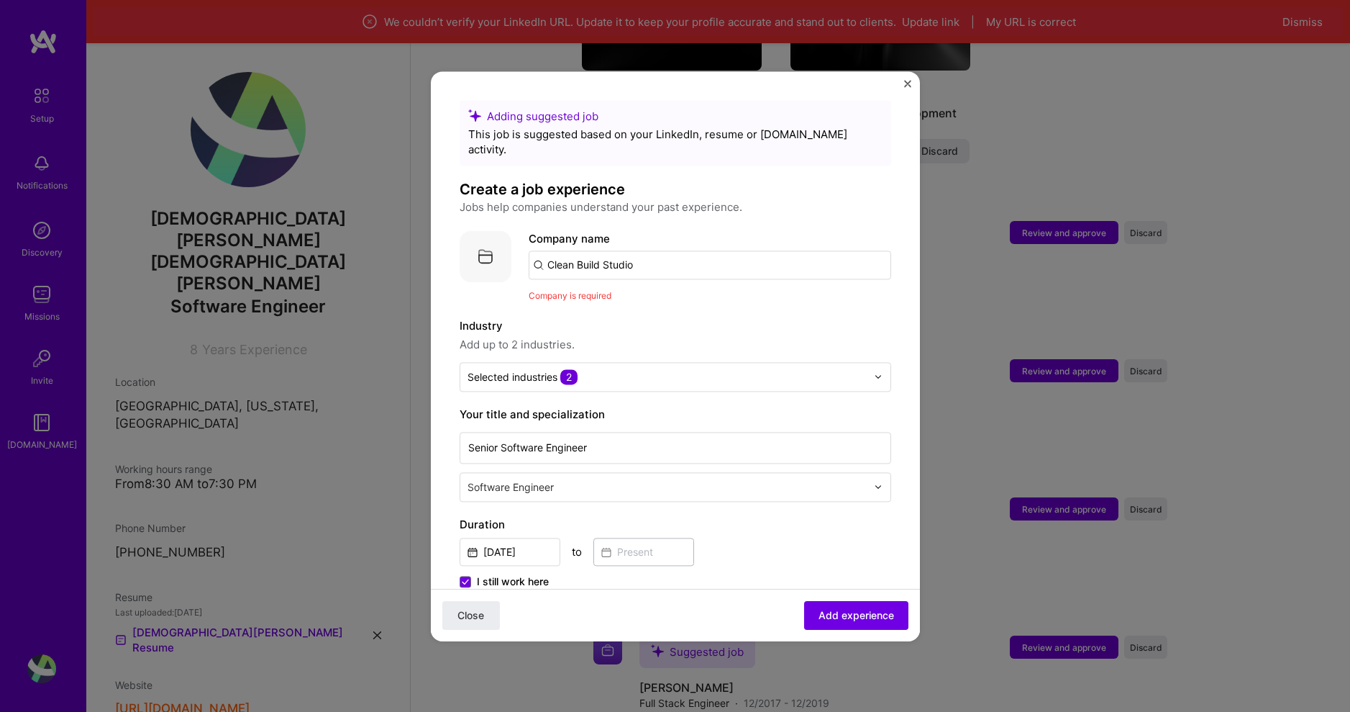
click at [460, 230] on div "Company logo Company name Clean Build Studio Company is required" at bounding box center [676, 266] width 432 height 73
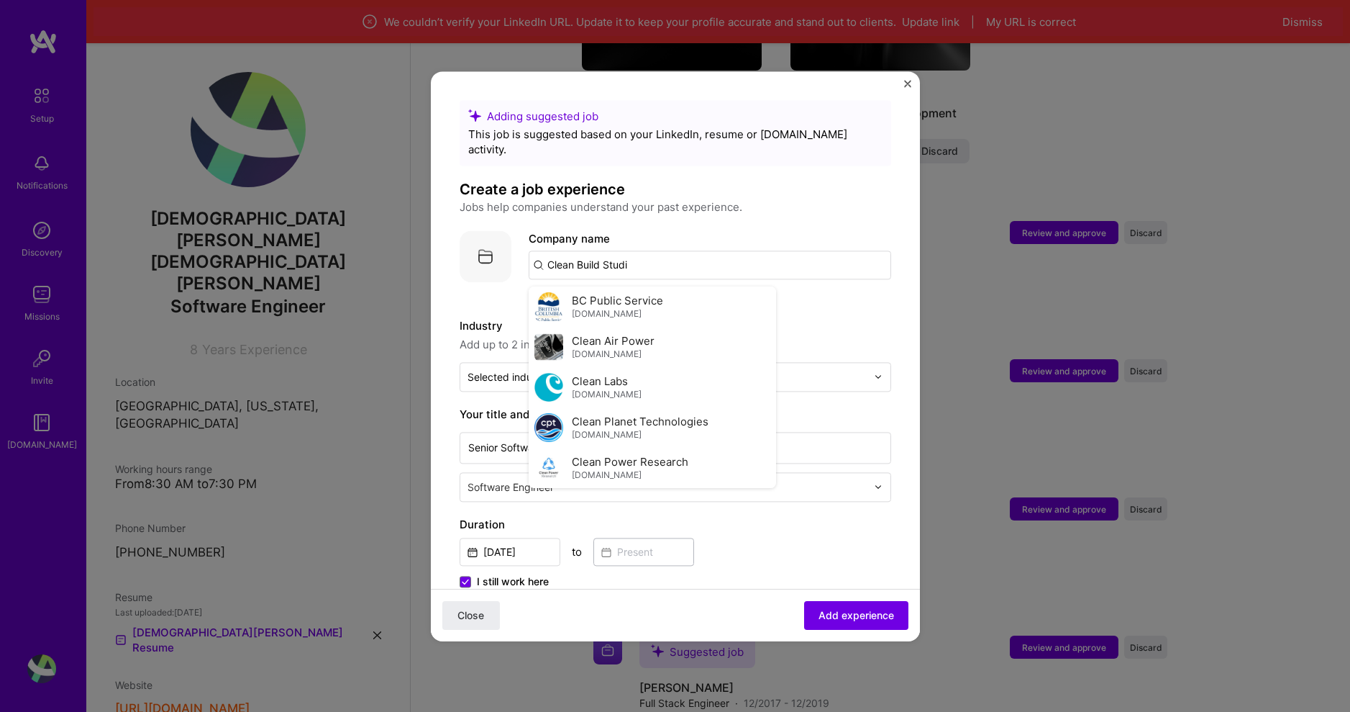
type input "Clean Build Studio"
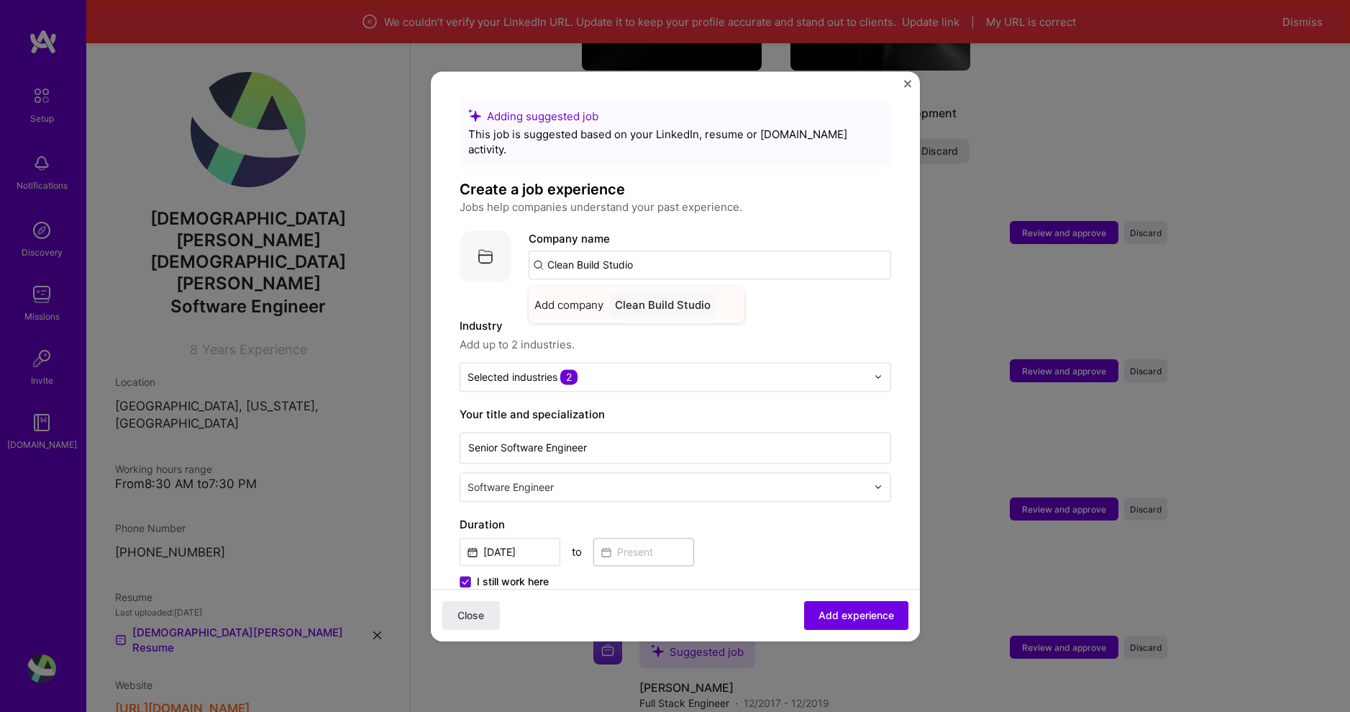
click at [680, 292] on div "Clean Build Studio" at bounding box center [662, 304] width 107 height 25
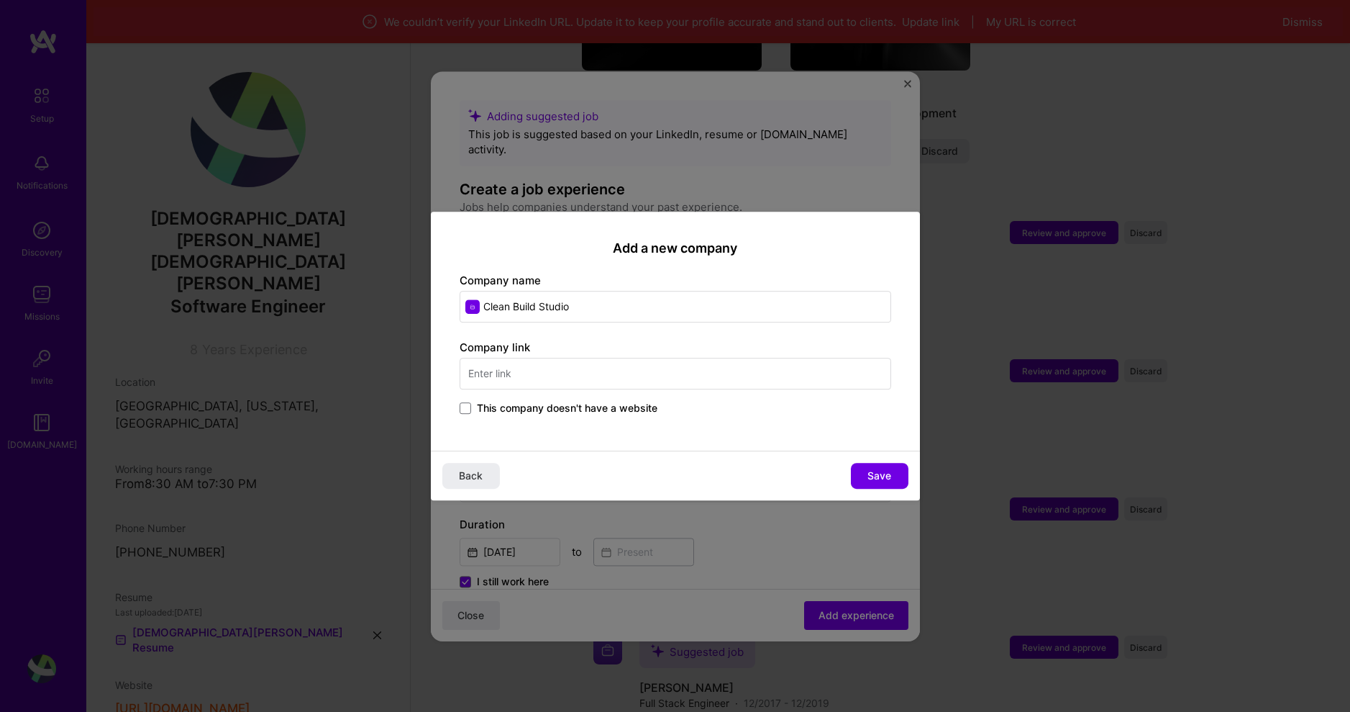
click at [712, 391] on div "Company link This company doesn't have a website" at bounding box center [676, 379] width 432 height 78
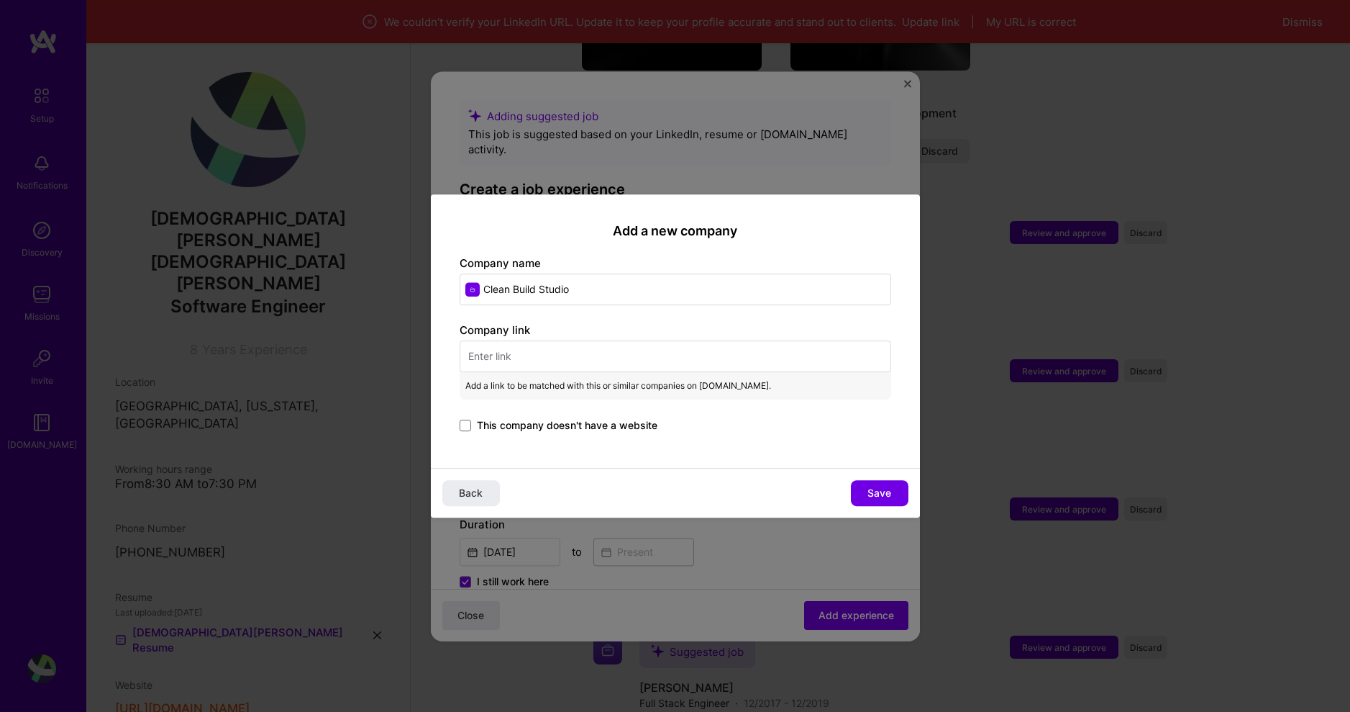
click at [625, 361] on input "text" at bounding box center [676, 356] width 432 height 32
paste input "[URL][DOMAIN_NAME]"
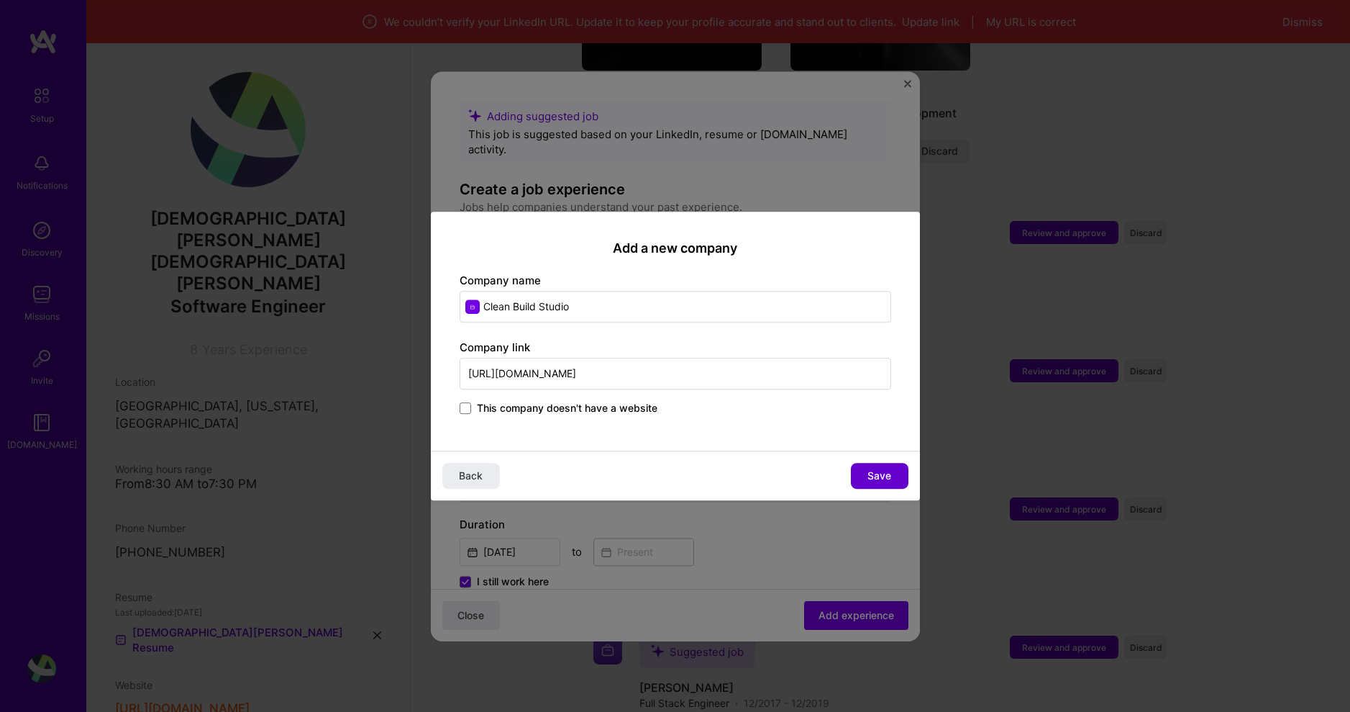
type input "[URL][DOMAIN_NAME]"
click at [896, 476] on button "Save" at bounding box center [880, 476] width 58 height 26
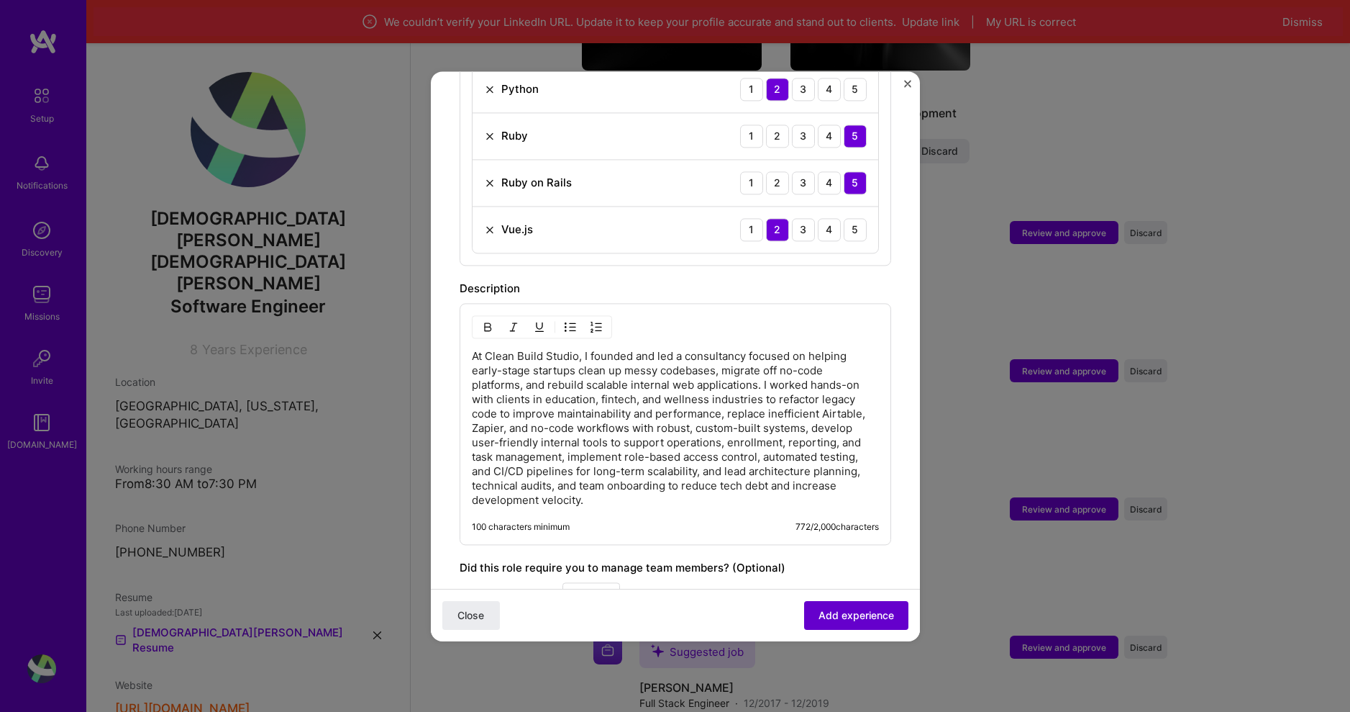
click at [835, 608] on span "Add experience" at bounding box center [857, 614] width 76 height 14
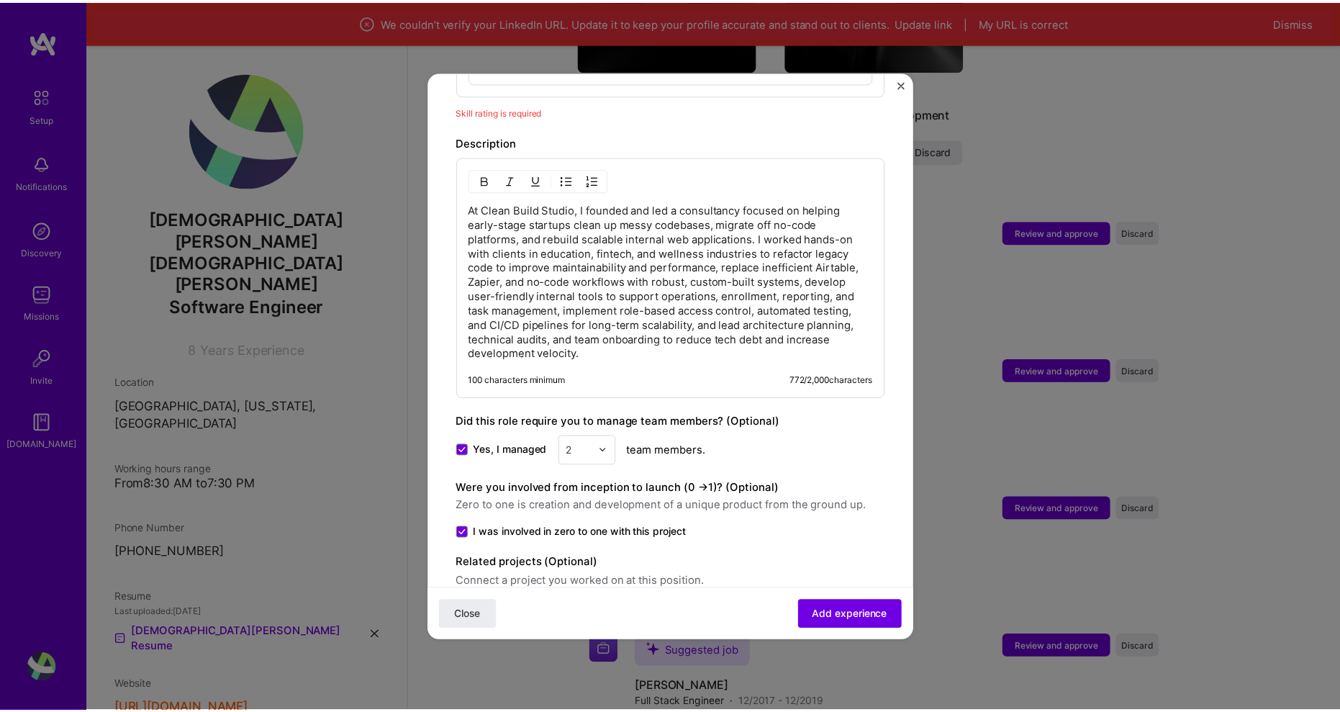
scroll to position [1211, 0]
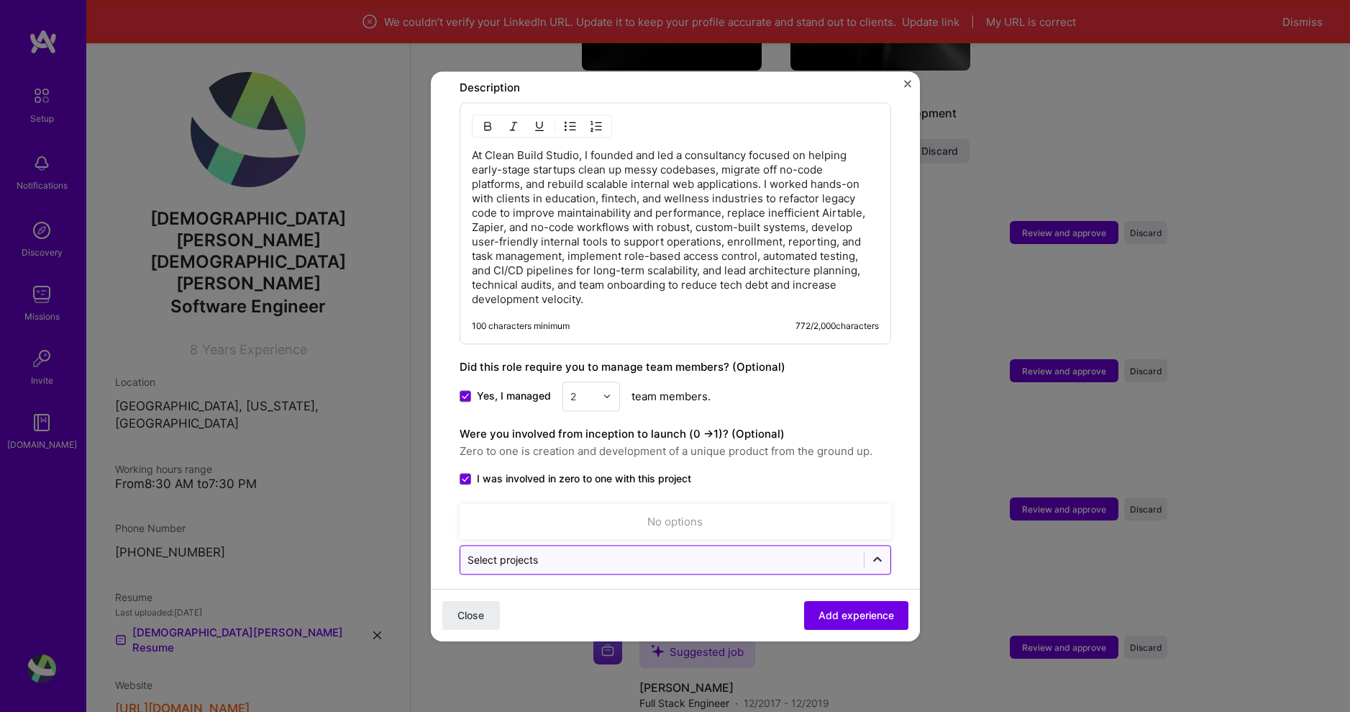
click at [871, 552] on icon at bounding box center [878, 559] width 14 height 14
click at [859, 442] on span "Zero to one is creation and development of a unique product from the ground up." at bounding box center [676, 450] width 432 height 17
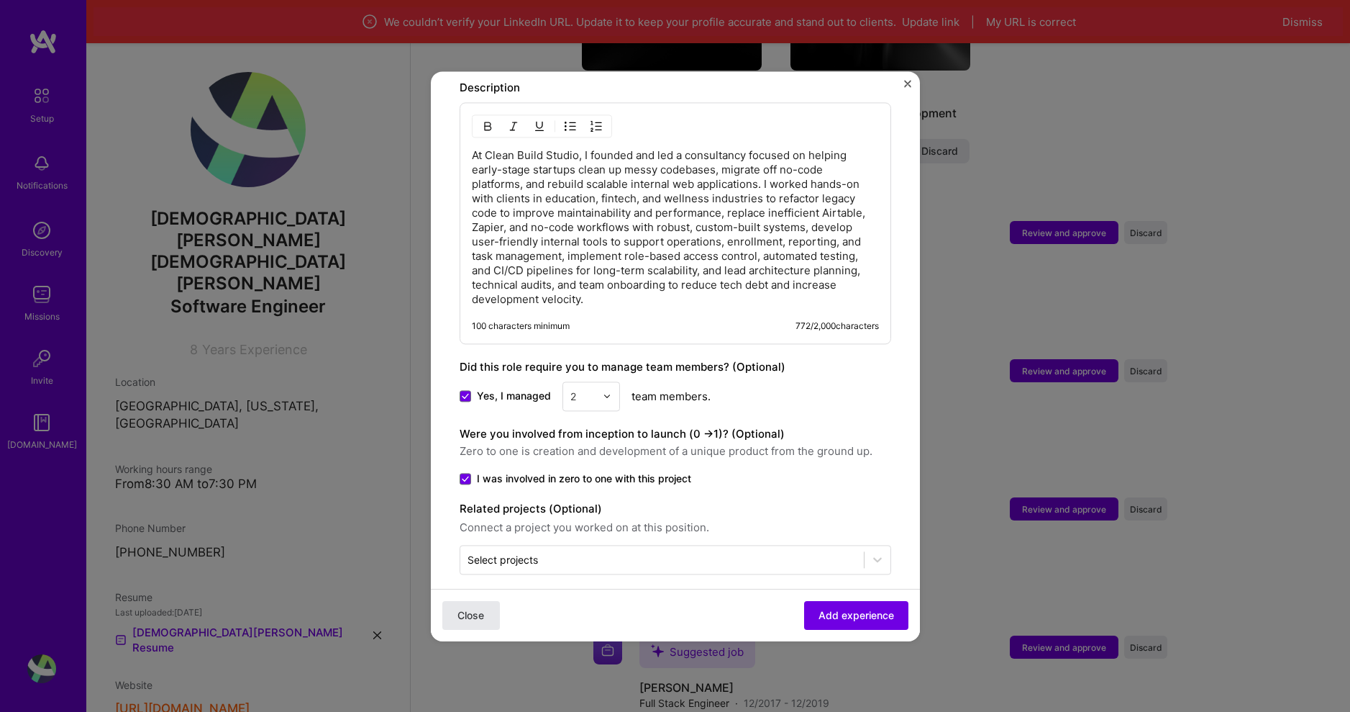
click at [476, 615] on span "Close" at bounding box center [471, 614] width 27 height 14
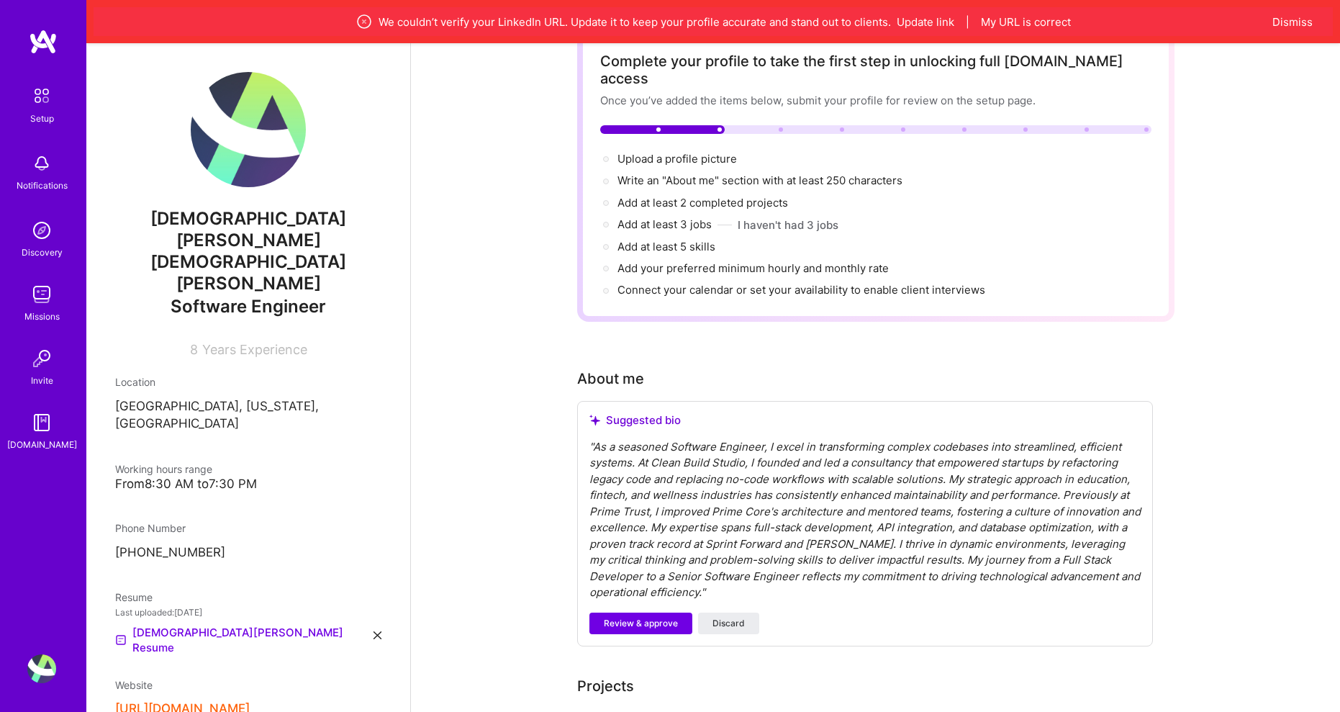
scroll to position [216, 0]
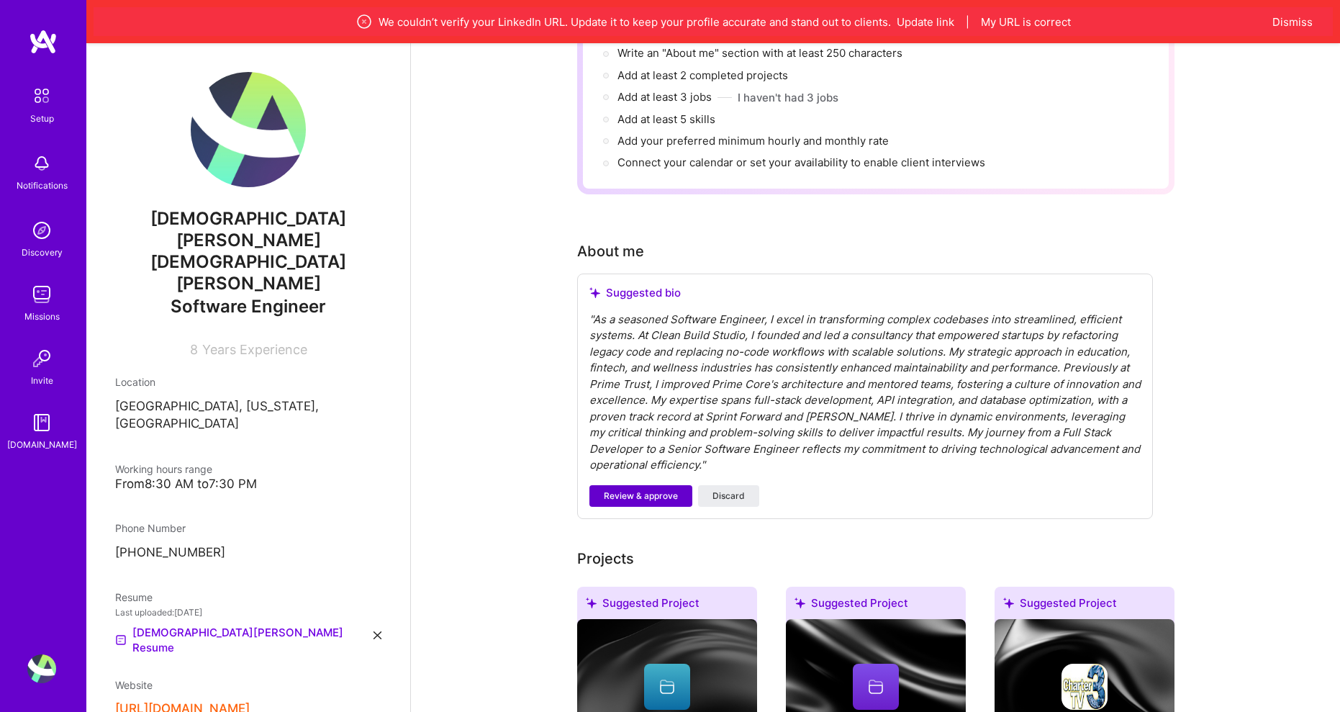
click at [640, 489] on span "Review & approve" at bounding box center [641, 495] width 74 height 13
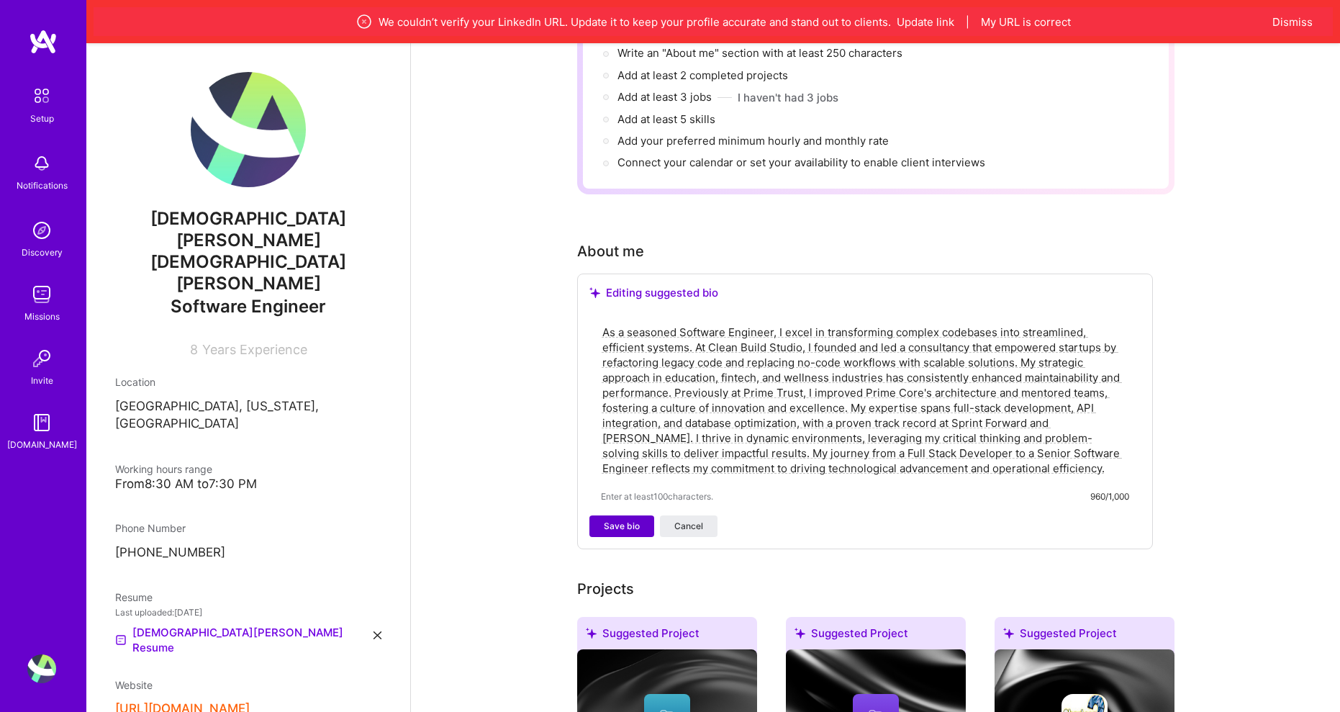
click at [623, 519] on span "Save bio" at bounding box center [622, 525] width 36 height 13
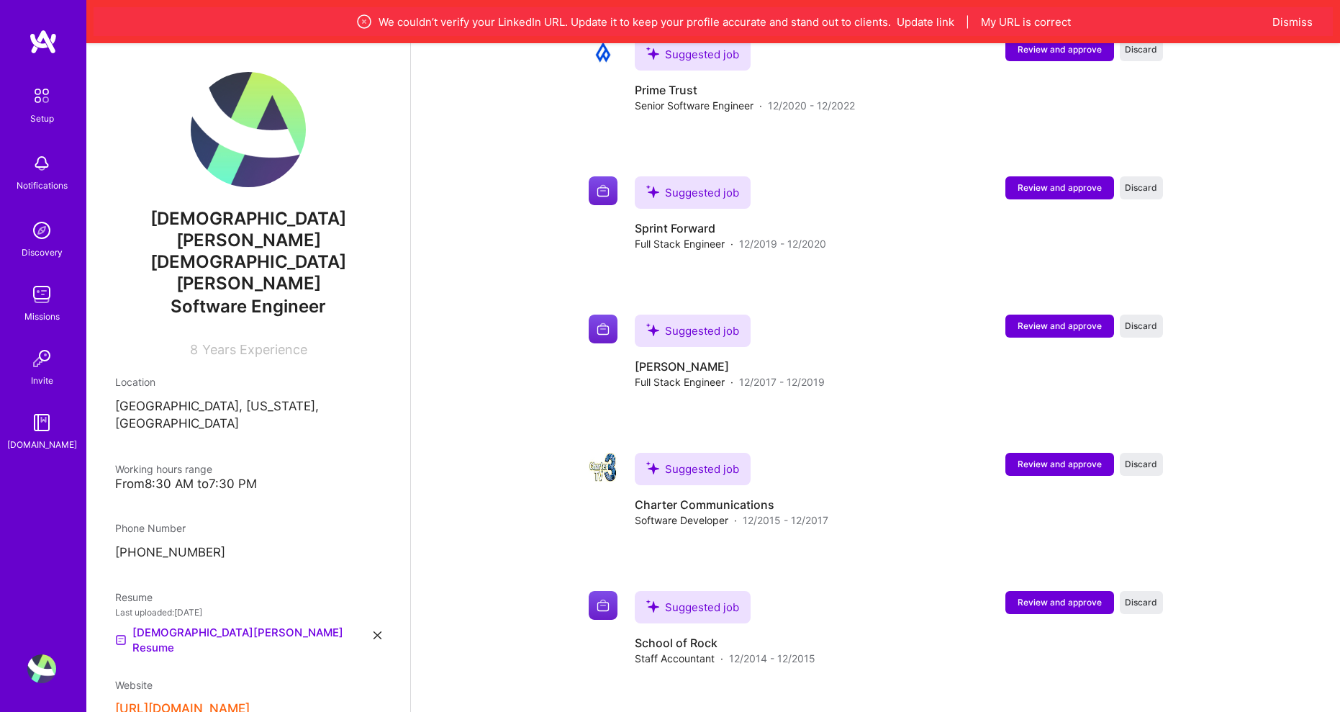
scroll to position [1727, 0]
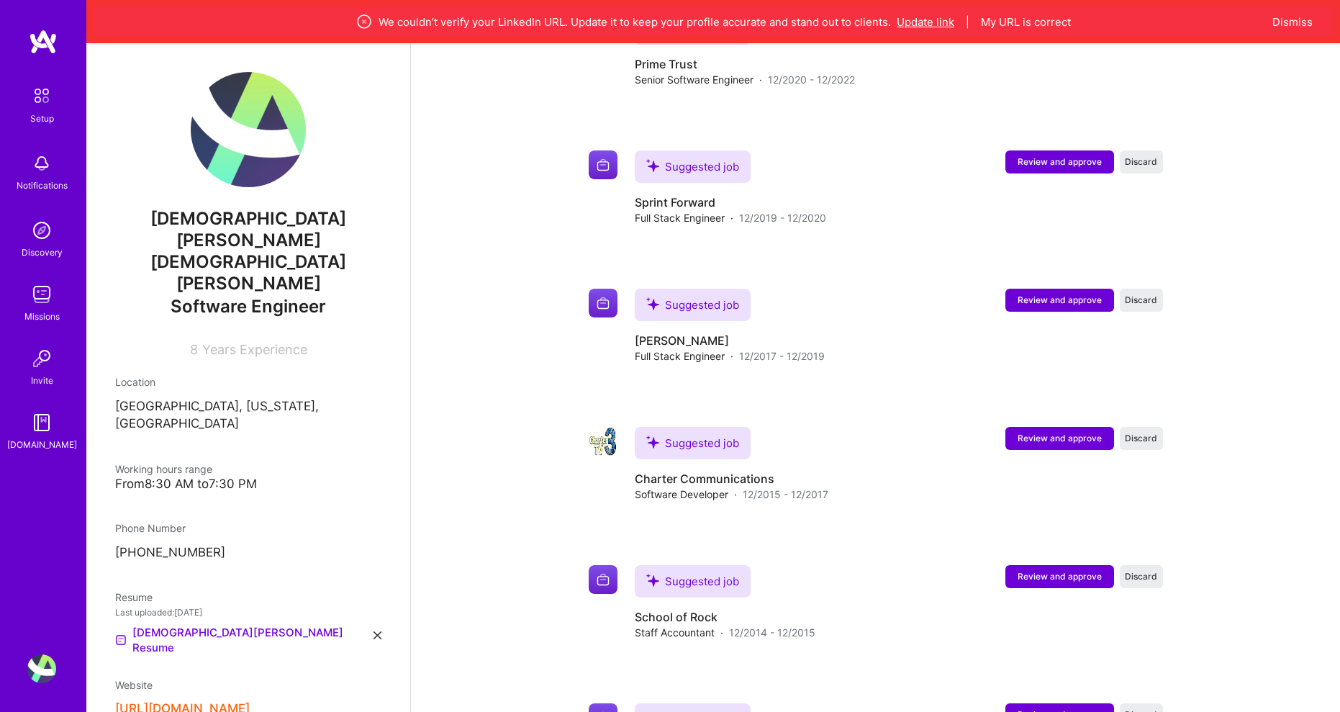
click at [921, 19] on button "Update link" at bounding box center [925, 21] width 58 height 15
select select "US"
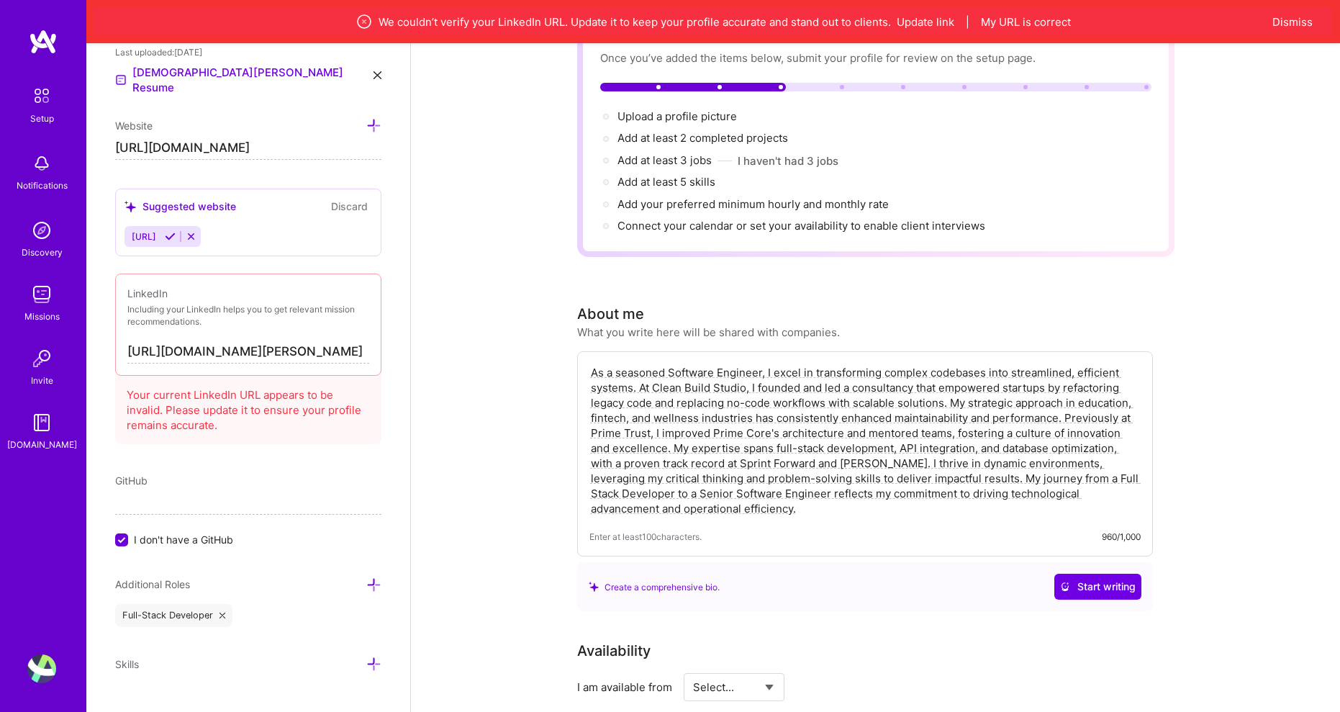
scroll to position [722, 0]
drag, startPoint x: 170, startPoint y: 288, endPoint x: 73, endPoint y: 286, distance: 97.1
type input "[URL][DOMAIN_NAME][PERSON_NAME]"
click at [1298, 20] on button "Dismiss" at bounding box center [1292, 21] width 40 height 15
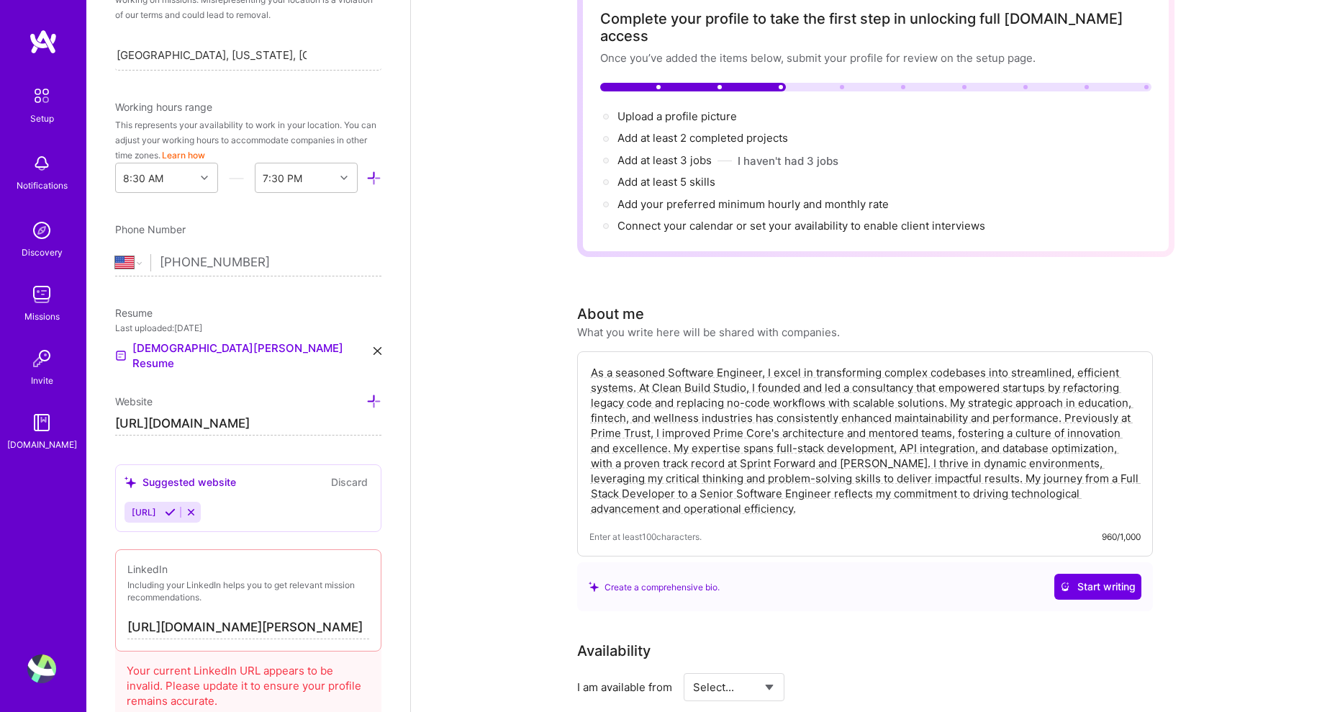
scroll to position [434, 0]
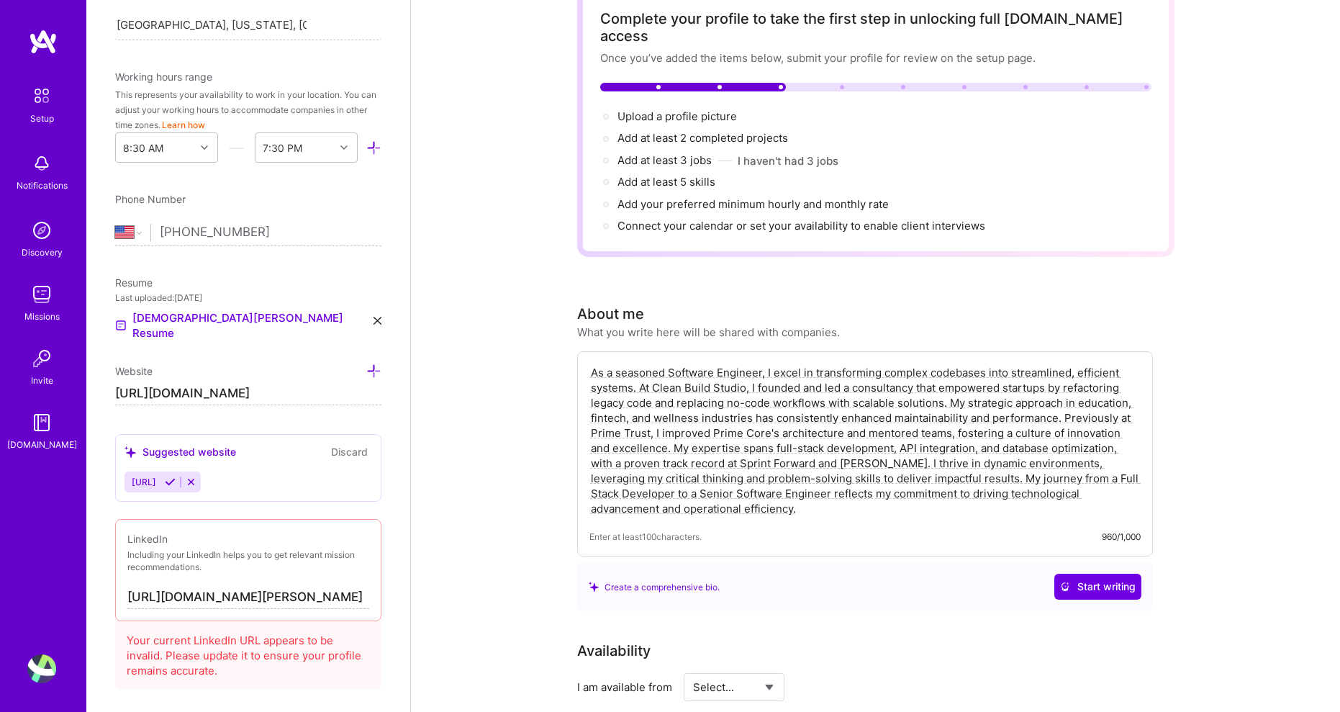
click at [300, 586] on input "[URL][DOMAIN_NAME][PERSON_NAME]" at bounding box center [248, 597] width 242 height 23
click at [294, 586] on input "[URL][DOMAIN_NAME][PERSON_NAME]" at bounding box center [248, 597] width 242 height 23
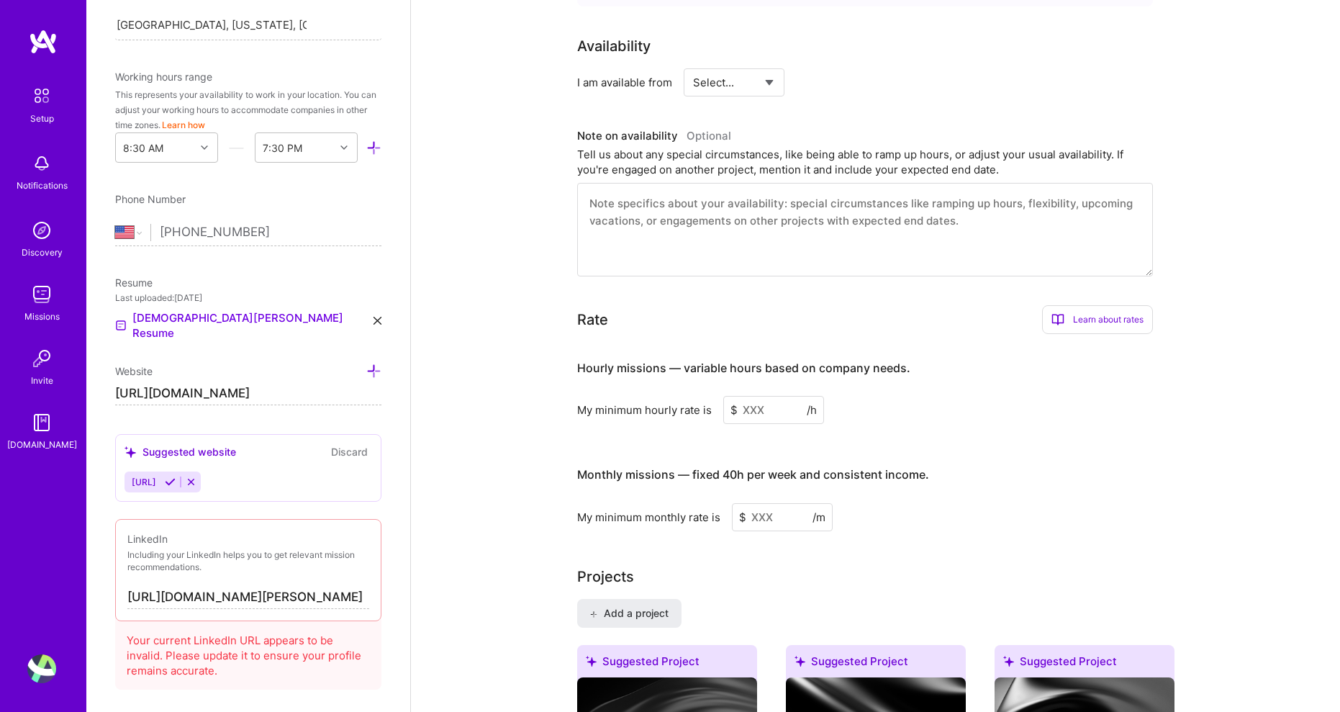
scroll to position [879, 0]
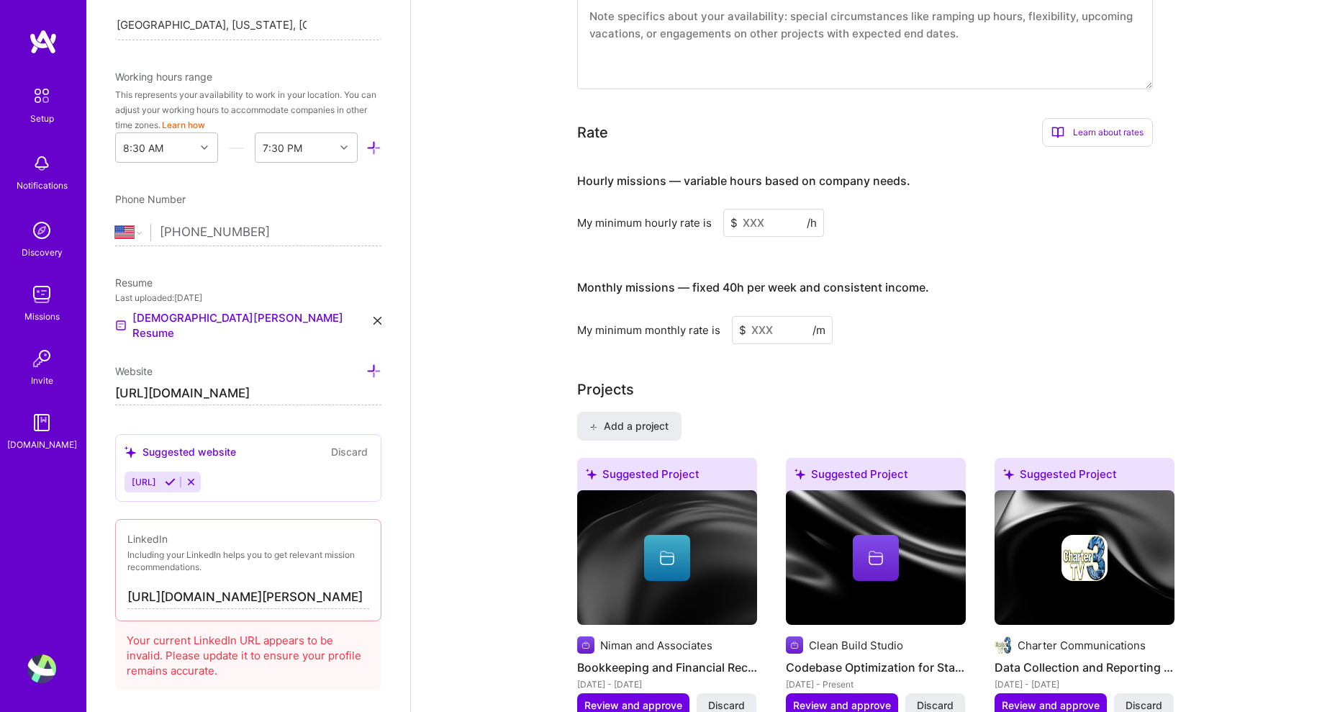
click at [757, 209] on input at bounding box center [773, 223] width 101 height 28
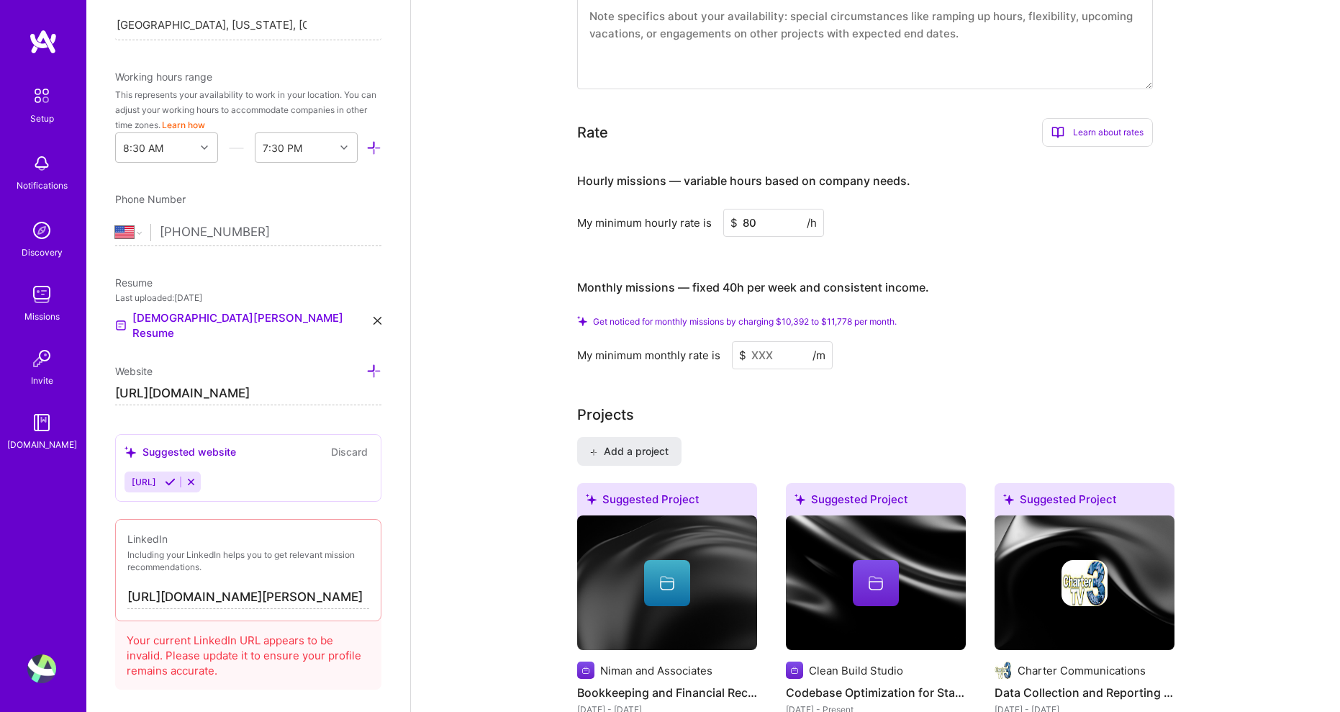
type input "80"
click at [774, 341] on input at bounding box center [782, 355] width 101 height 28
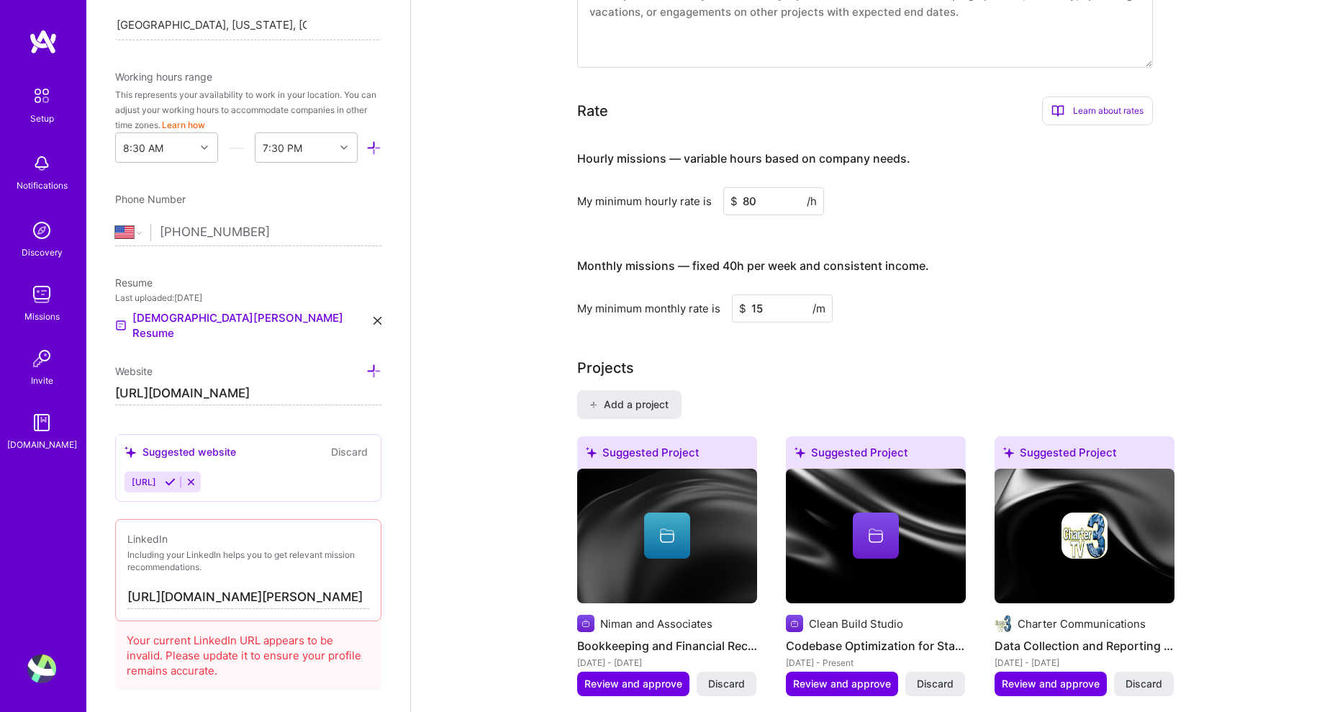
click at [786, 295] on input "15" at bounding box center [782, 308] width 101 height 28
drag, startPoint x: 778, startPoint y: 288, endPoint x: 720, endPoint y: 281, distance: 58.1
click at [720, 294] on div "My minimum monthly rate is $ 15 /m" at bounding box center [865, 308] width 576 height 28
type input "15"
drag, startPoint x: 775, startPoint y: 186, endPoint x: 689, endPoint y: 182, distance: 85.7
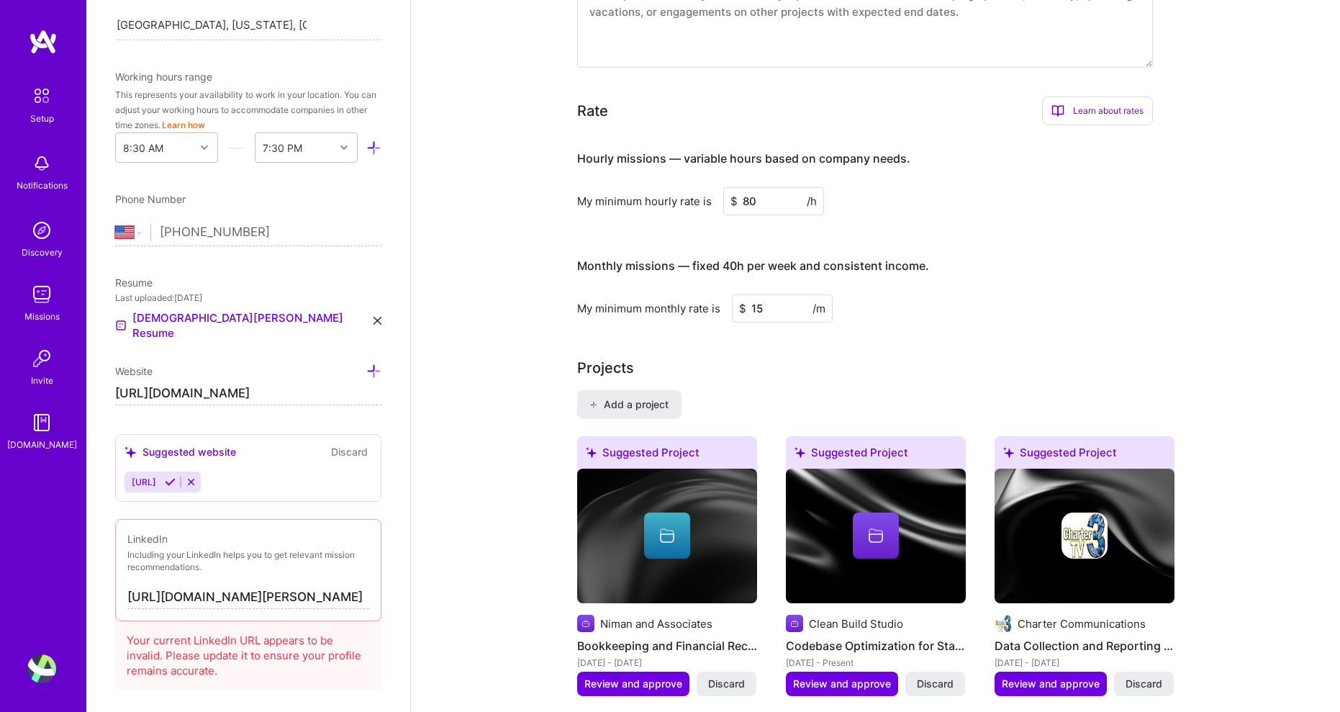
click at [689, 187] on div "My minimum hourly rate is $ 80 /h" at bounding box center [865, 201] width 576 height 28
type input "100"
drag, startPoint x: 765, startPoint y: 291, endPoint x: 732, endPoint y: 289, distance: 32.4
click at [732, 294] on input "15" at bounding box center [782, 308] width 101 height 28
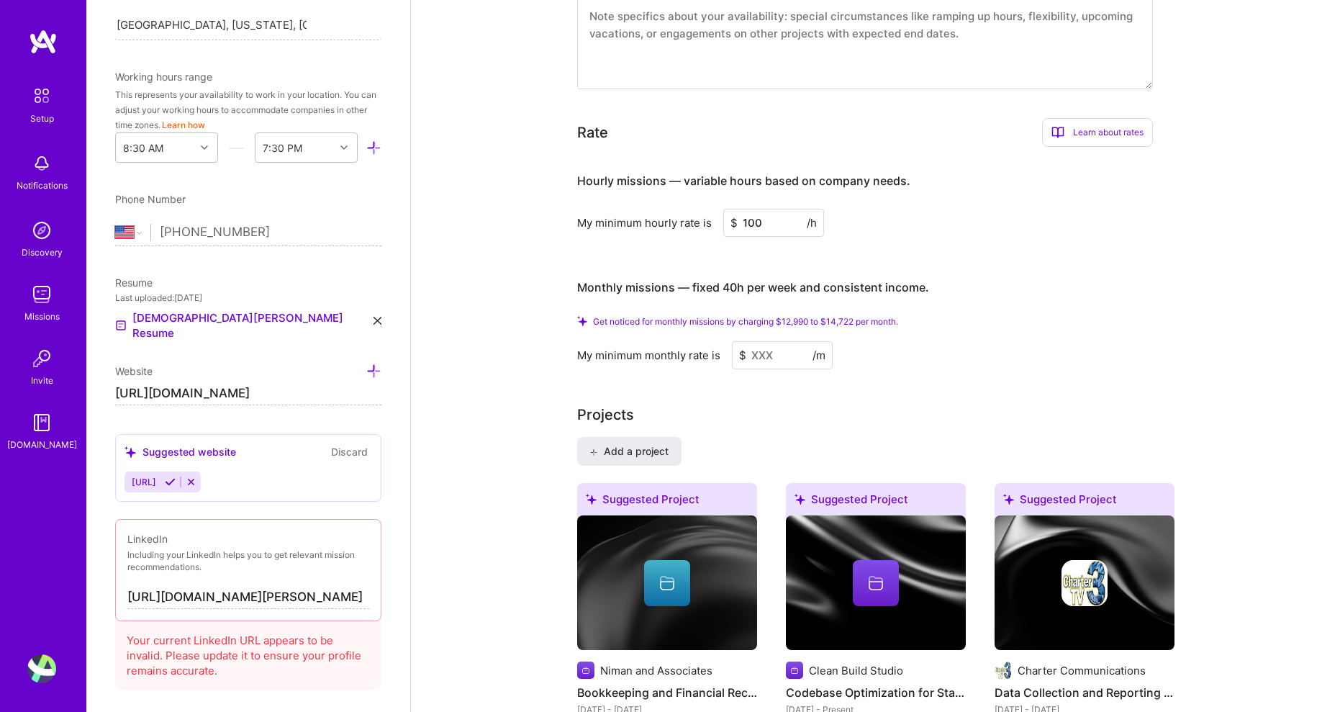
click at [750, 341] on input at bounding box center [782, 355] width 101 height 28
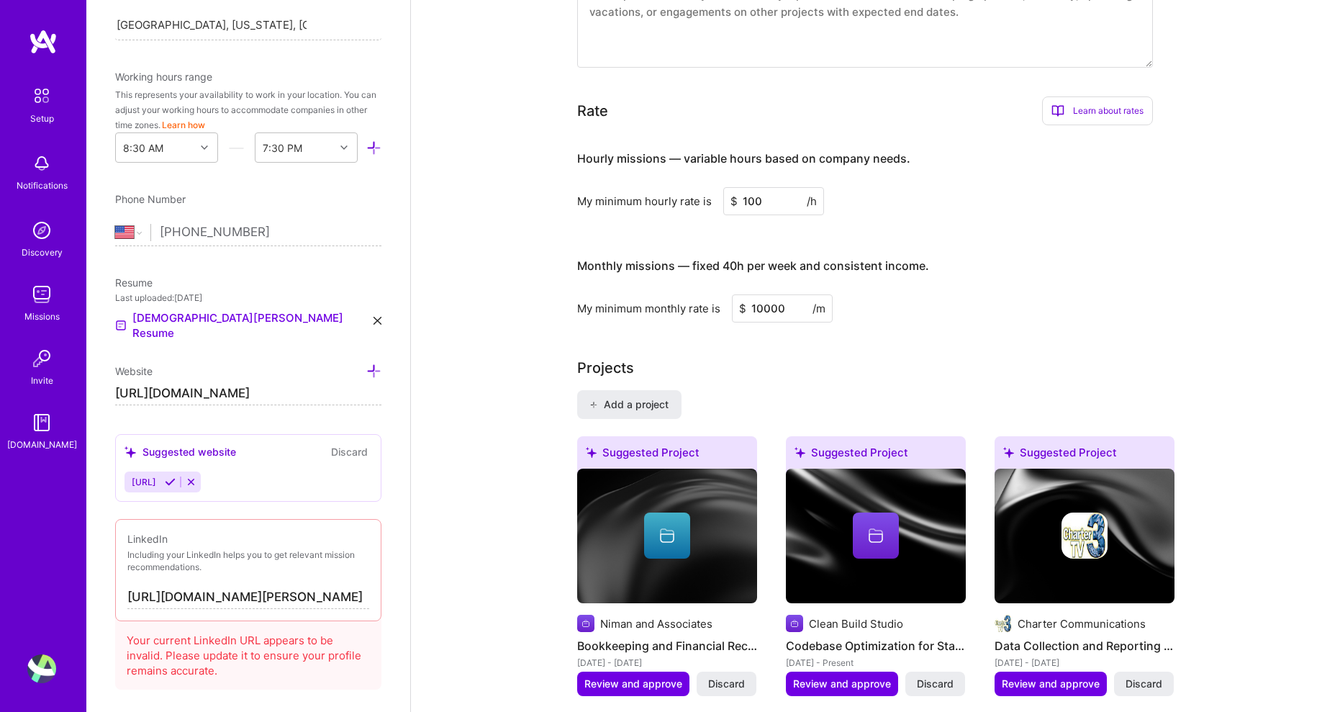
click at [760, 294] on input "10000" at bounding box center [782, 308] width 101 height 28
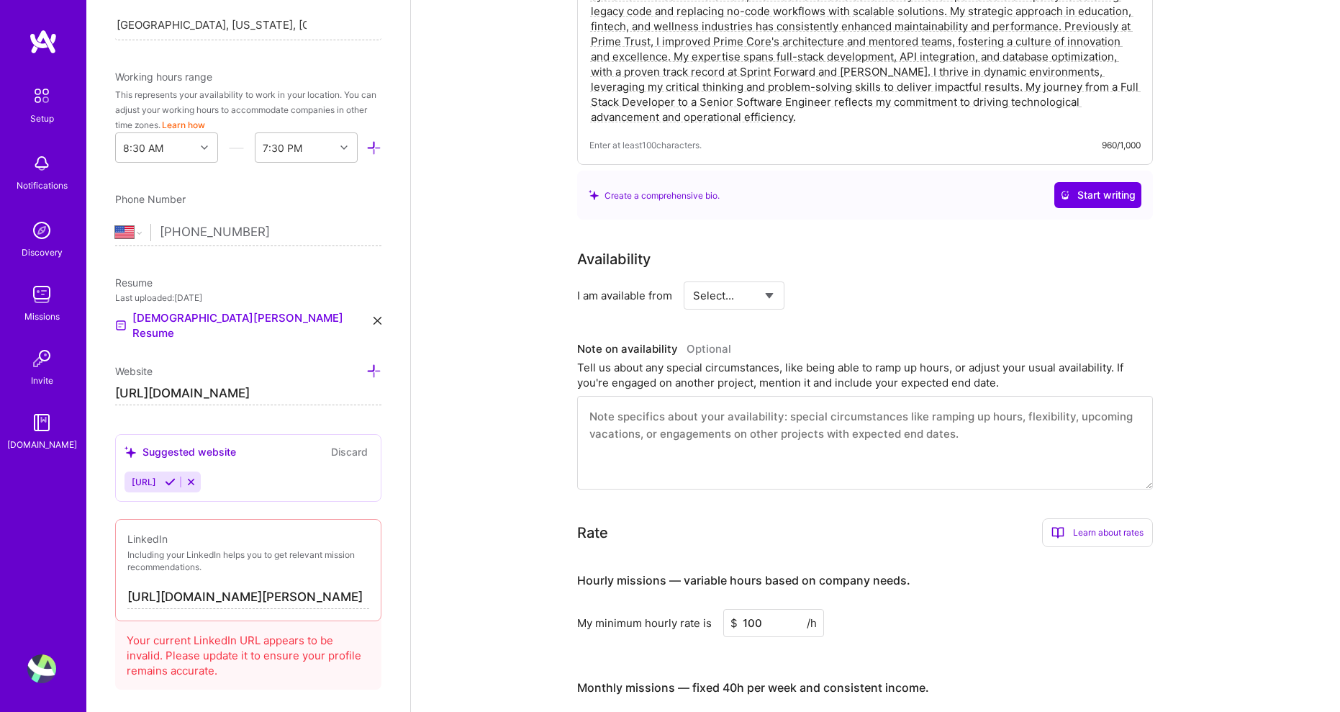
scroll to position [447, 0]
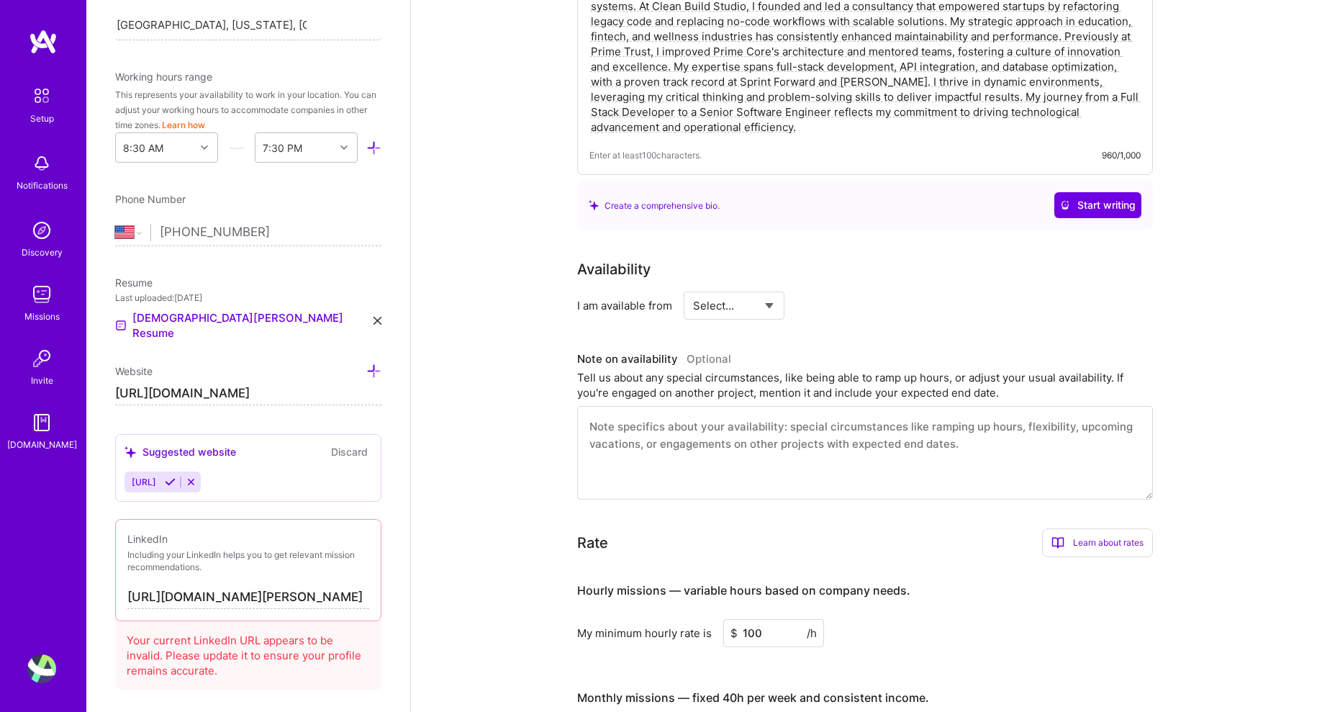
type input "10000"
click at [719, 440] on textarea at bounding box center [865, 453] width 576 height 94
click at [761, 291] on select "Select... Right Now Future Date Not Available" at bounding box center [734, 305] width 83 height 37
select select "Right Now"
click at [693, 287] on select "Select... Right Now Future Date Not Available" at bounding box center [734, 305] width 83 height 37
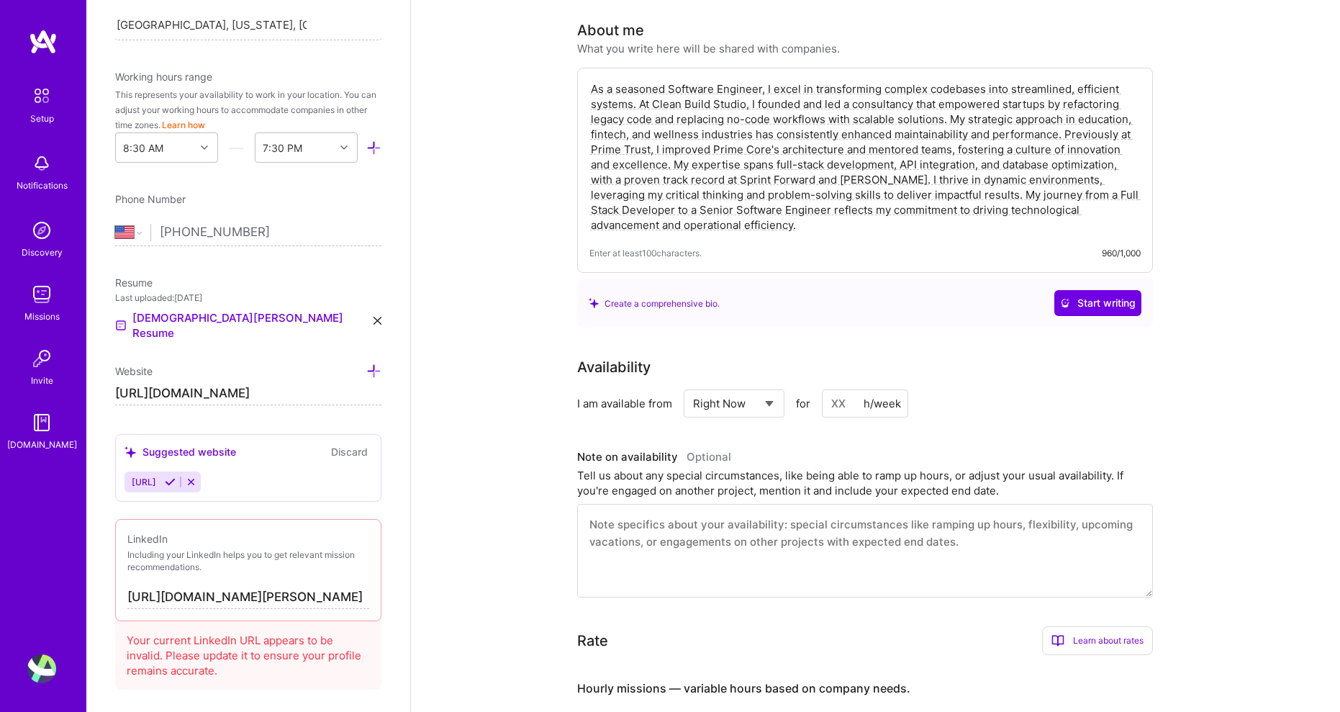
scroll to position [232, 0]
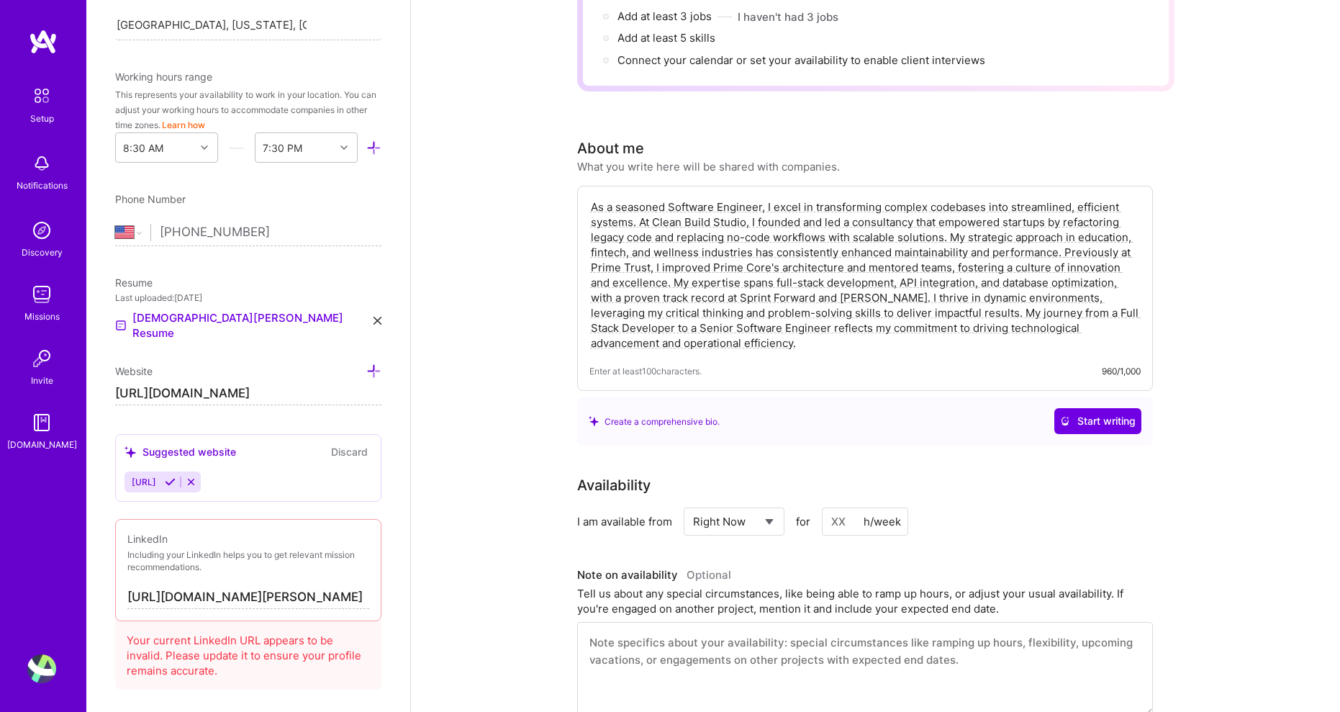
click at [888, 514] on div "h/week" at bounding box center [881, 521] width 37 height 15
click at [867, 514] on div "h/week" at bounding box center [881, 521] width 37 height 15
click at [896, 514] on div "h/week" at bounding box center [881, 521] width 37 height 15
click at [857, 507] on input at bounding box center [865, 521] width 86 height 28
type input "40"
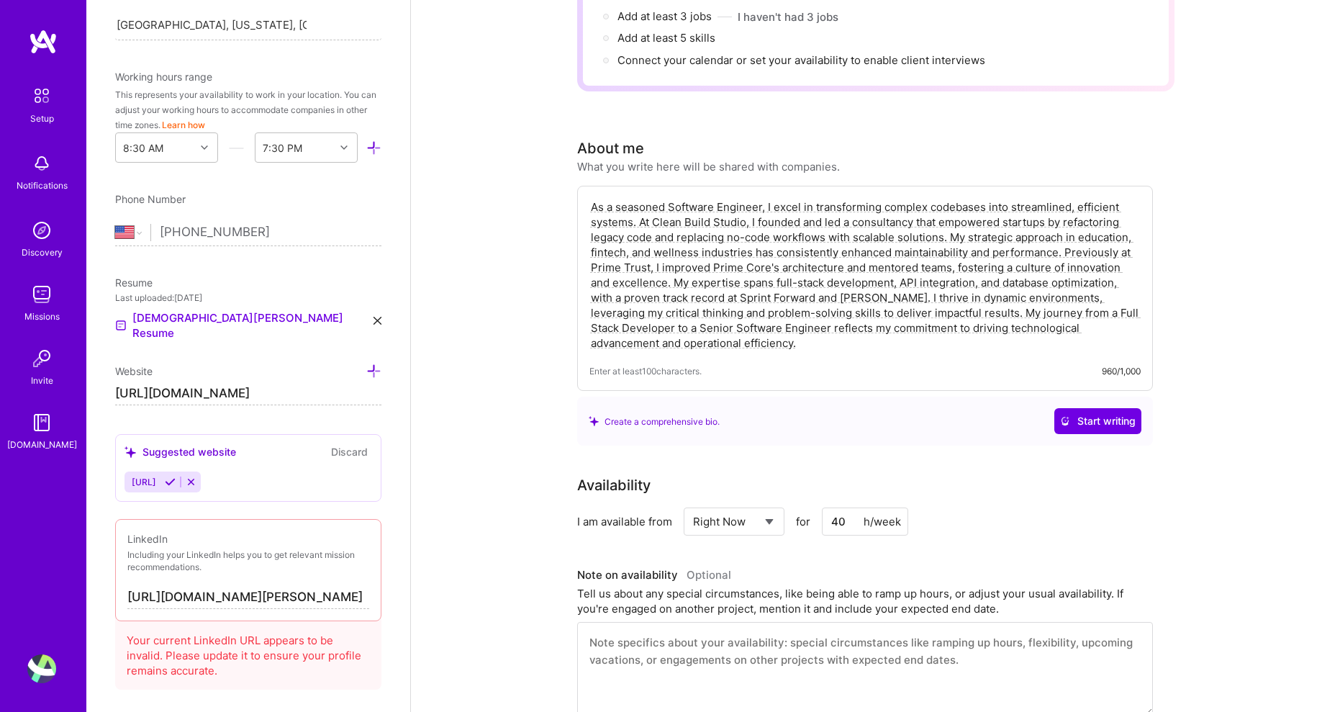
click at [1122, 520] on div "Availability I am available from Select... Right Now Future Date Not Available …" at bounding box center [875, 594] width 597 height 241
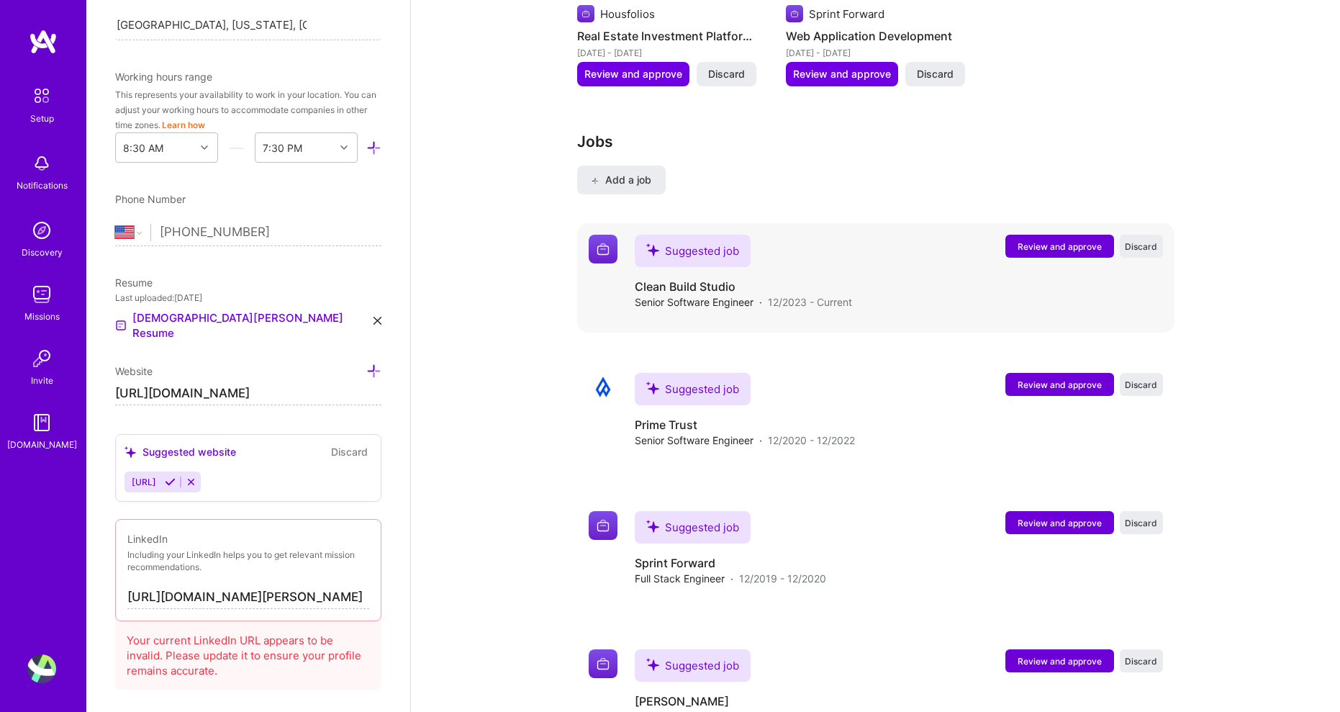
scroll to position [2102, 0]
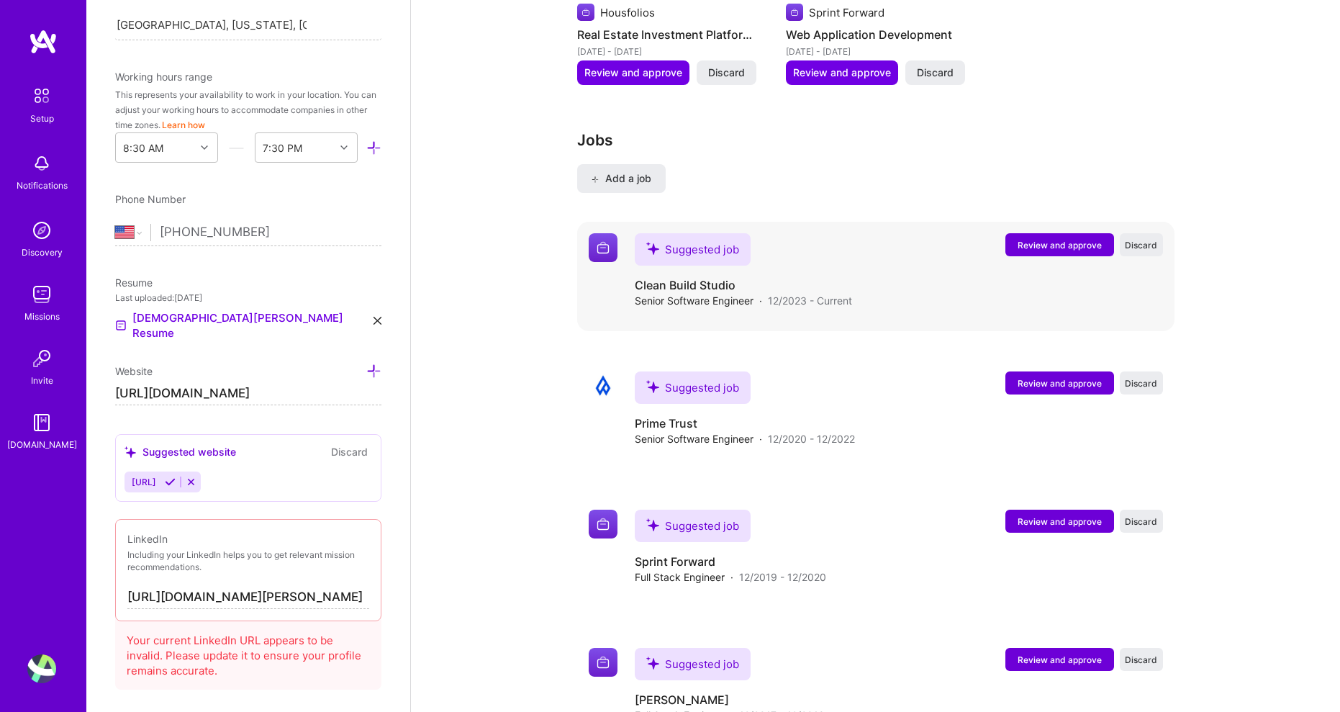
click at [1074, 239] on span "Review and approve" at bounding box center [1059, 245] width 84 height 12
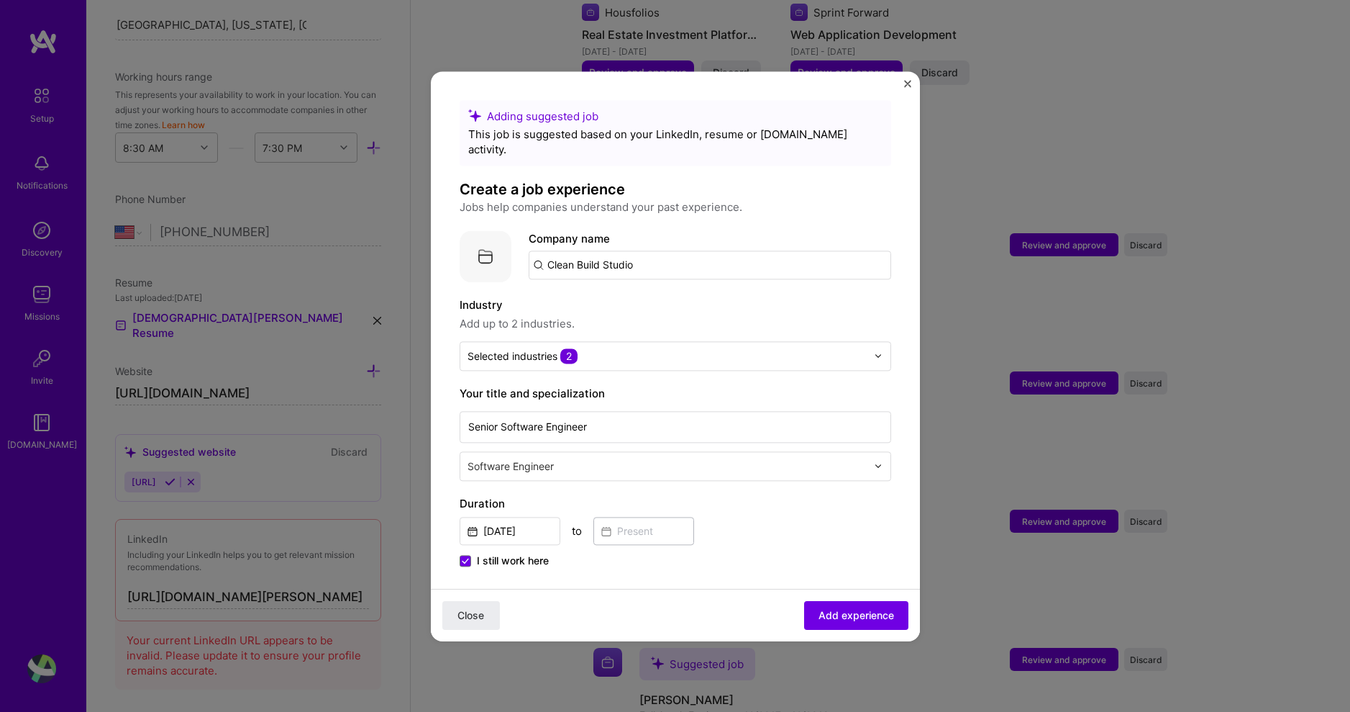
click at [906, 78] on div "Adding suggested job This job is suggested based on your LinkedIn, resume or [D…" at bounding box center [675, 355] width 489 height 569
click at [906, 86] on img "Close" at bounding box center [907, 83] width 7 height 7
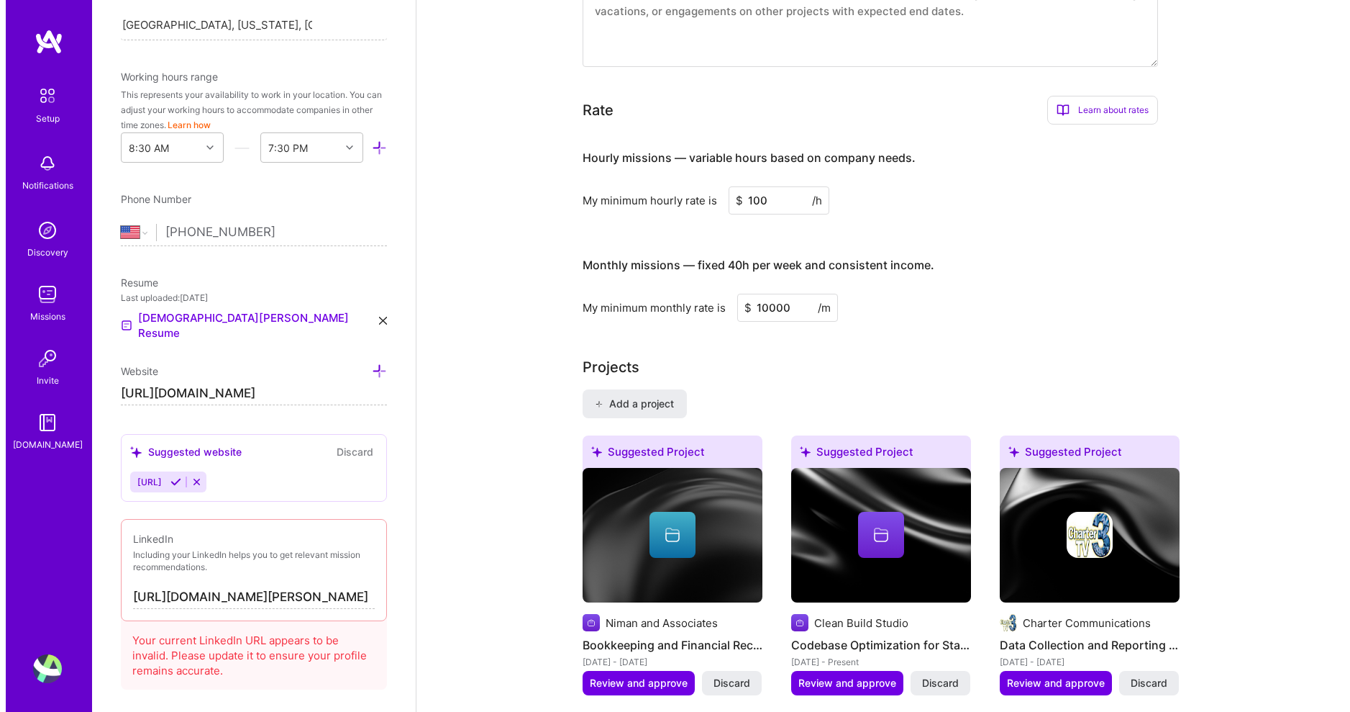
scroll to position [879, 0]
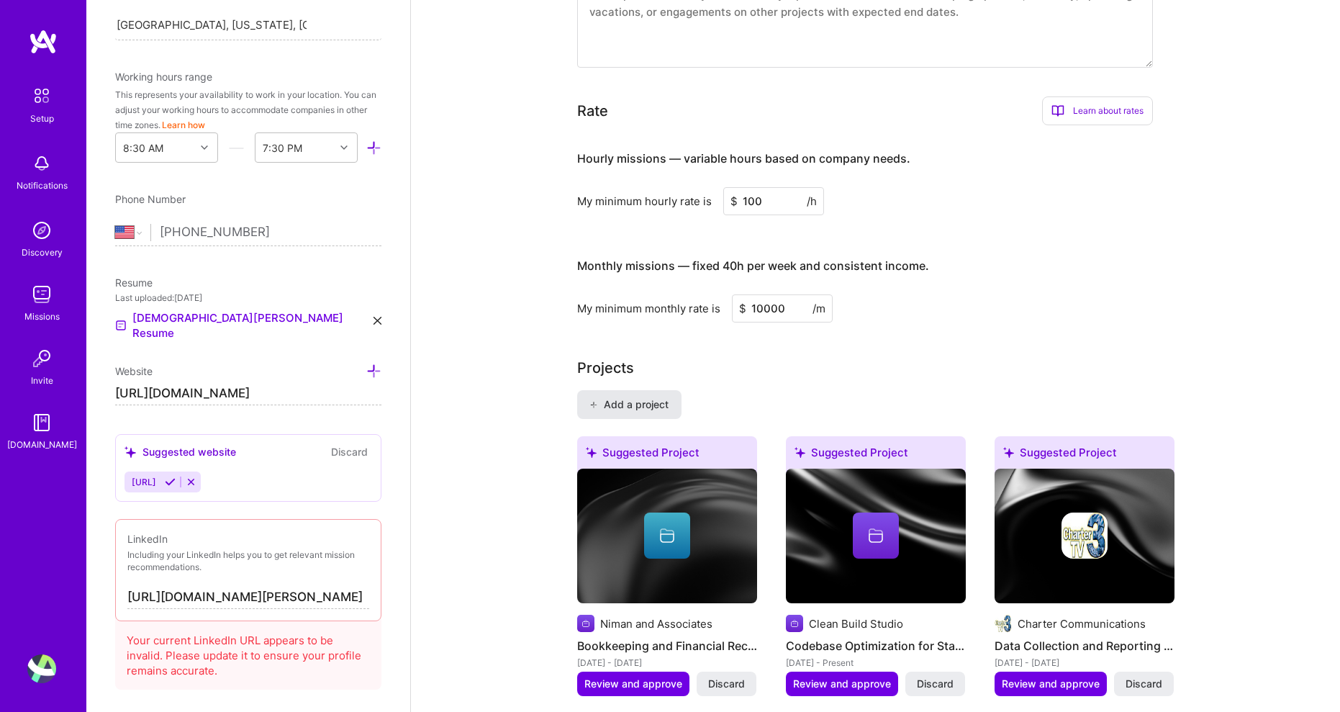
click at [612, 397] on span "Add a project" at bounding box center [628, 404] width 78 height 14
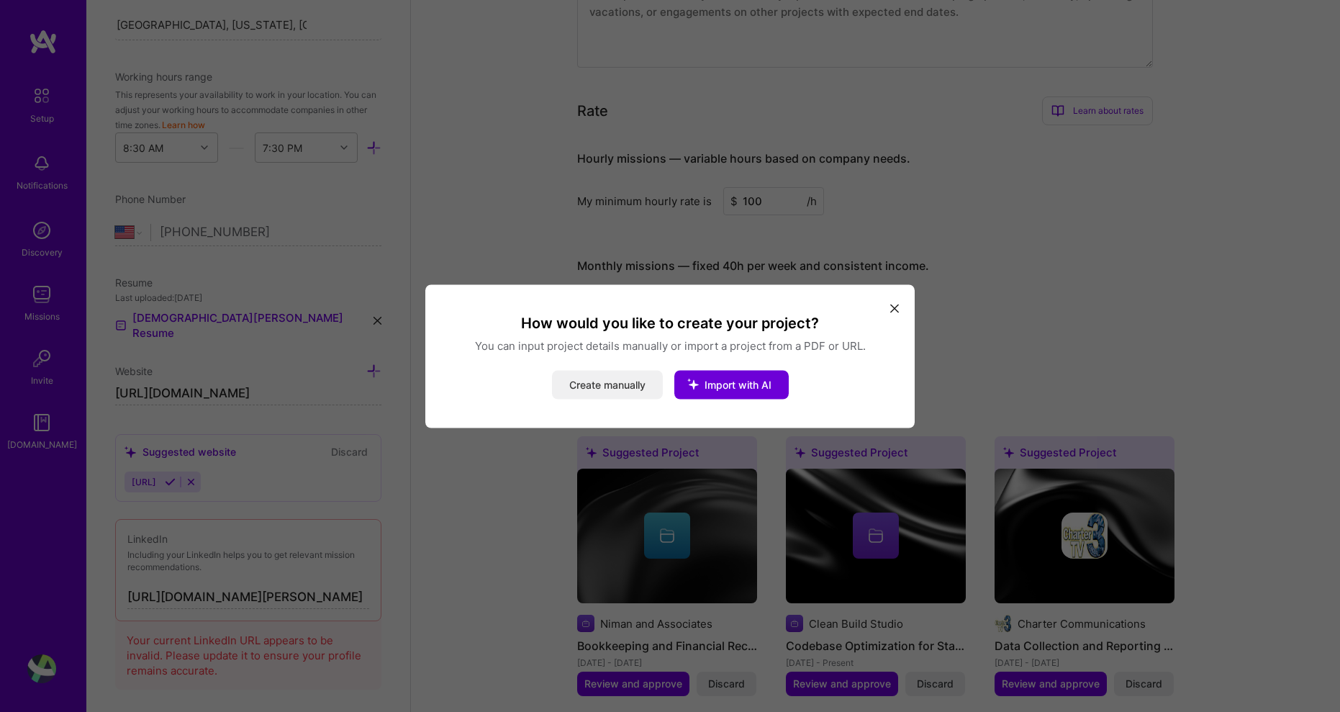
click at [627, 386] on button "Create manually" at bounding box center [607, 384] width 111 height 29
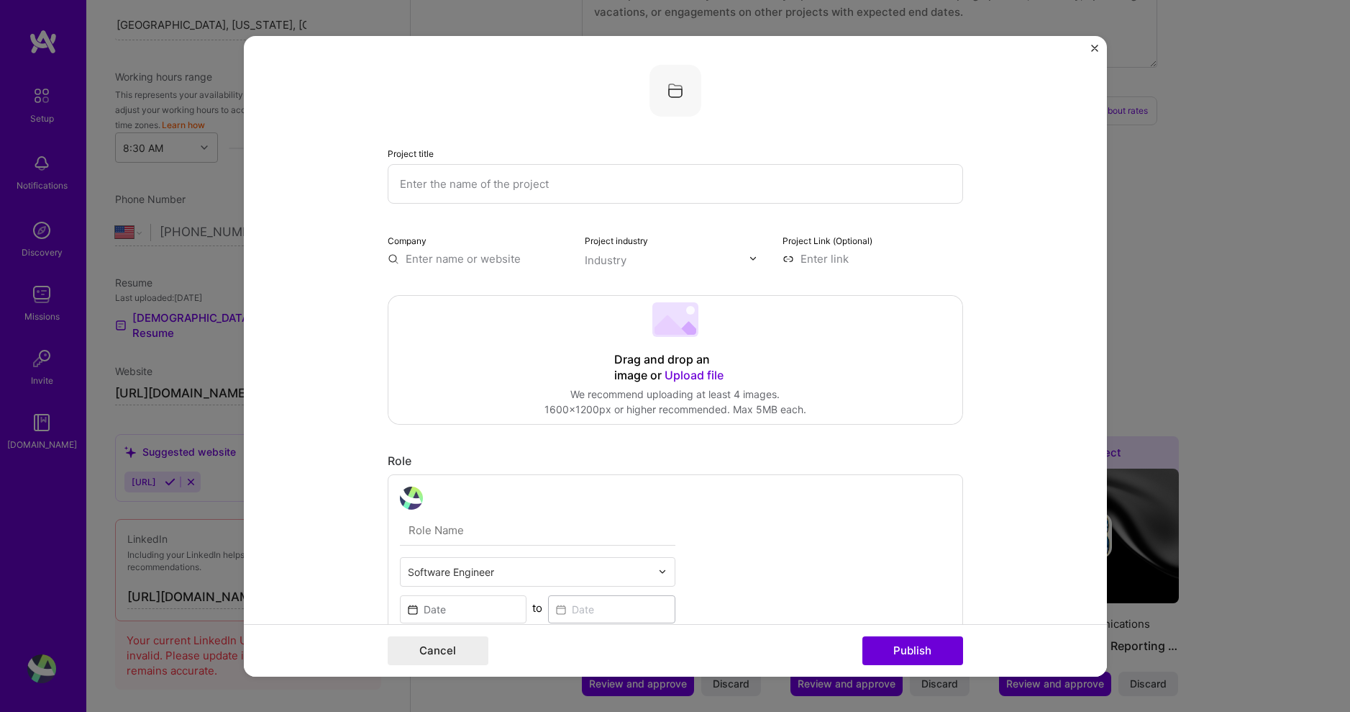
click at [429, 192] on input "text" at bounding box center [676, 183] width 576 height 40
